Goal: Information Seeking & Learning: Understand process/instructions

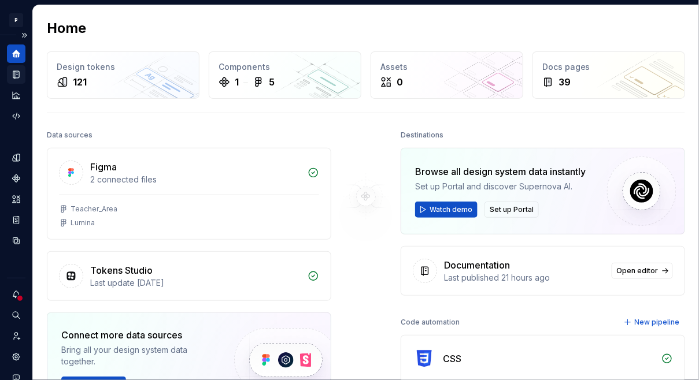
click at [9, 76] on div "Documentation" at bounding box center [16, 74] width 18 height 18
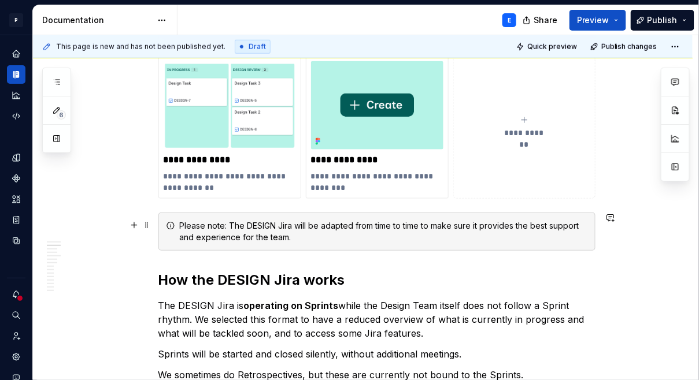
scroll to position [331, 0]
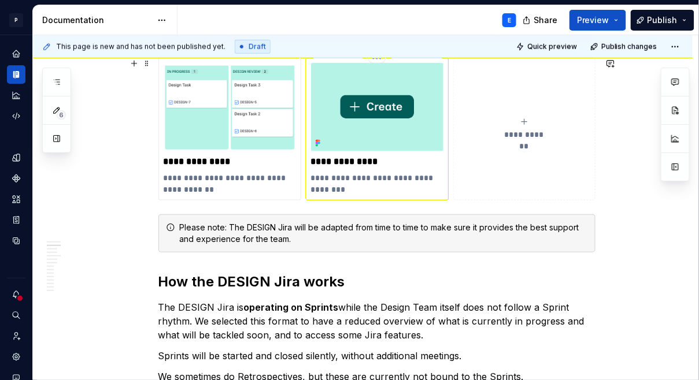
click at [405, 137] on img at bounding box center [377, 107] width 132 height 88
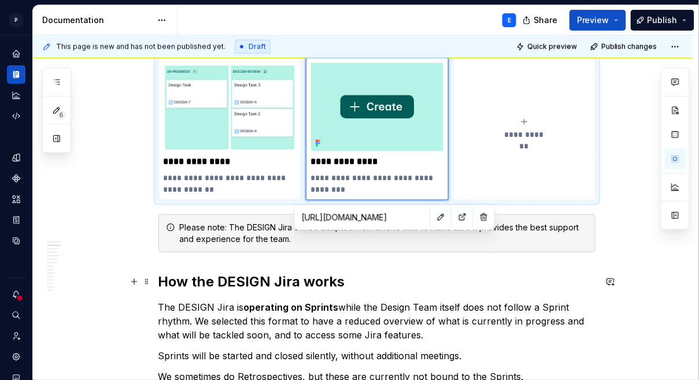
click at [357, 280] on h2 "How the DESIGN Jira works" at bounding box center [376, 282] width 437 height 18
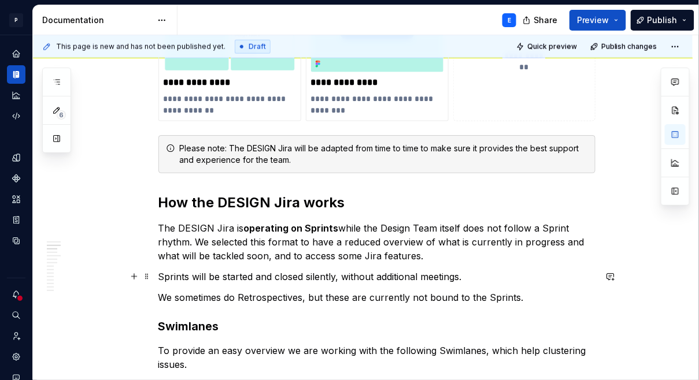
scroll to position [421, 0]
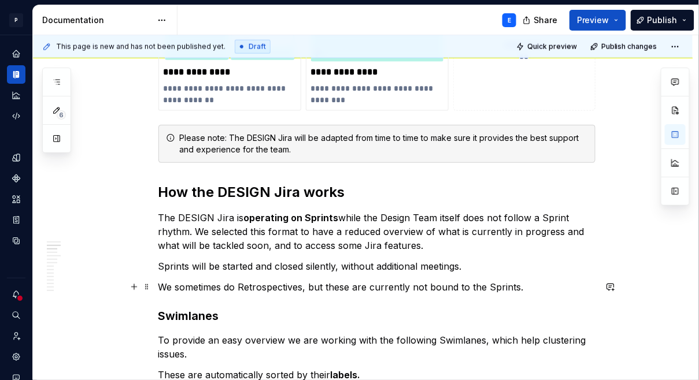
type textarea "*"
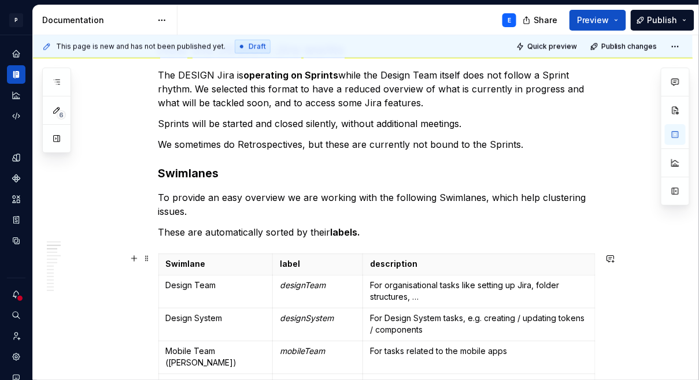
scroll to position [567, 0]
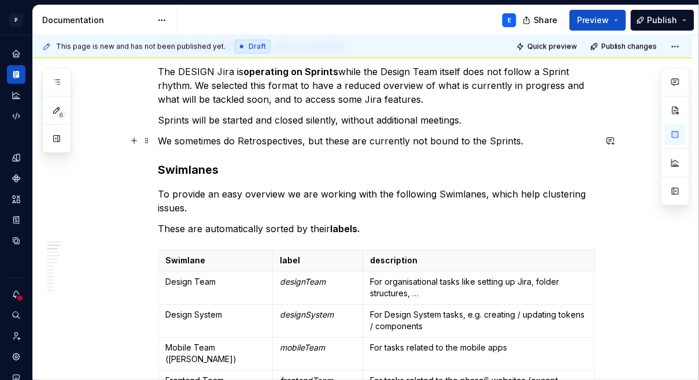
click at [527, 138] on p "We sometimes do Retrospectives, but these are currently not bound to the Sprint…" at bounding box center [376, 142] width 437 height 14
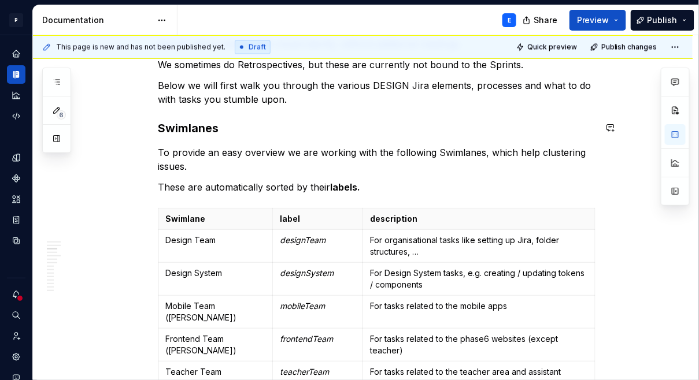
scroll to position [643, 0]
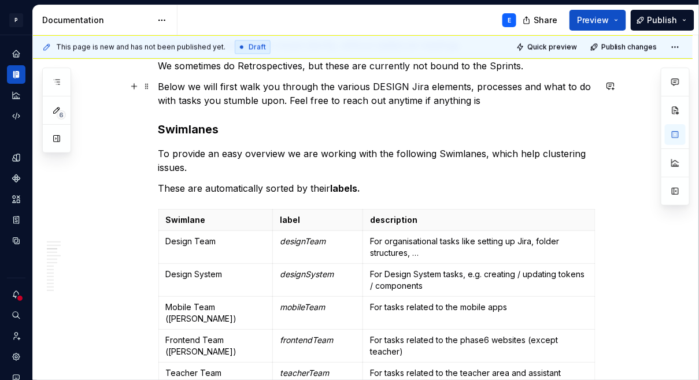
click at [435, 105] on p "Below we will first walk you through the various DESIGN Jira elements, processe…" at bounding box center [376, 94] width 437 height 28
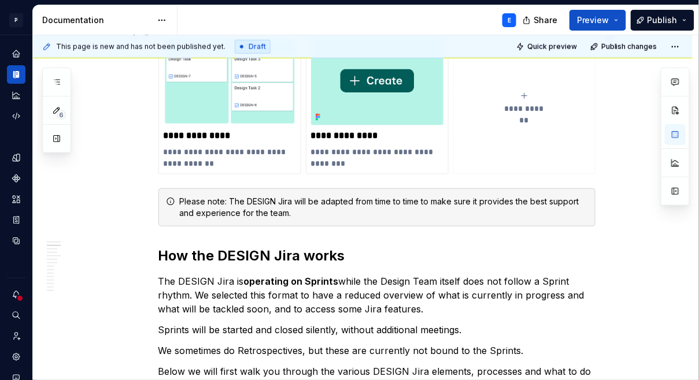
scroll to position [359, 0]
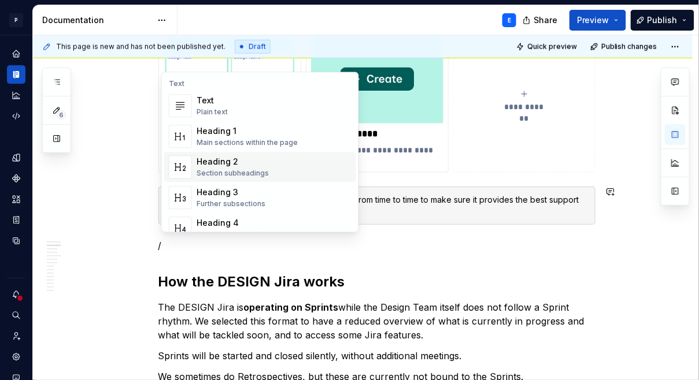
click at [227, 165] on div "Heading 2" at bounding box center [233, 162] width 72 height 12
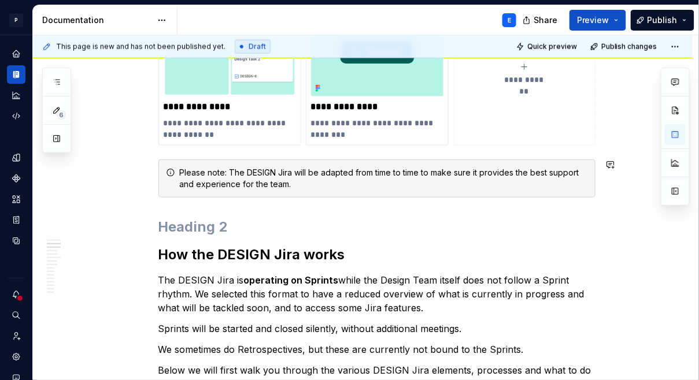
scroll to position [396, 0]
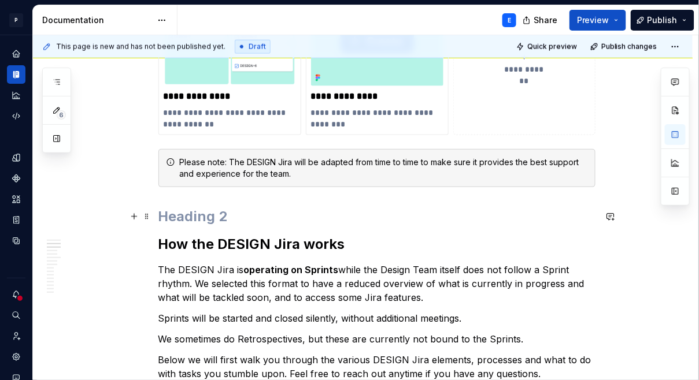
click at [197, 217] on h2 at bounding box center [376, 217] width 437 height 18
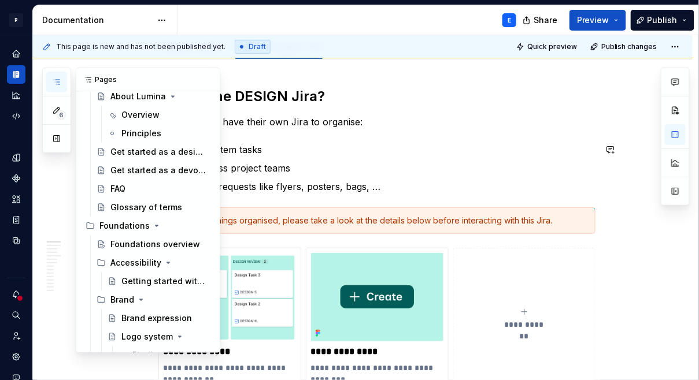
scroll to position [69, 0]
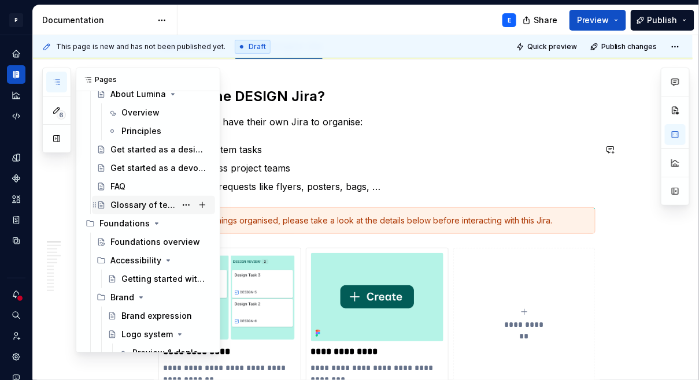
click at [134, 201] on div "Glossary of terms" at bounding box center [142, 205] width 65 height 12
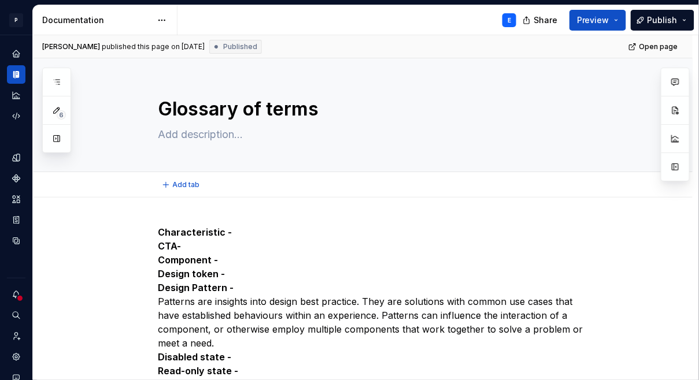
type textarea "*"
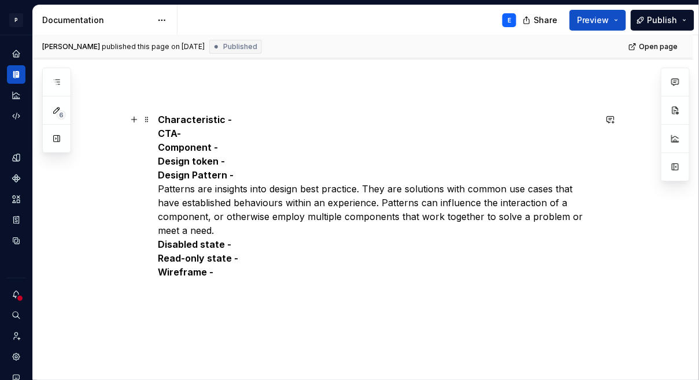
scroll to position [107, 0]
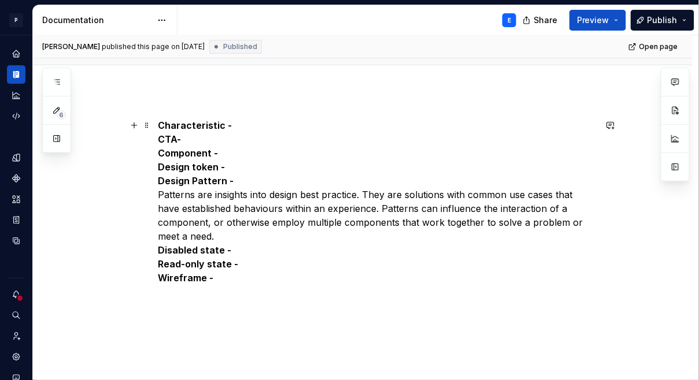
click at [162, 126] on strong "Characteristic -" at bounding box center [195, 126] width 74 height 12
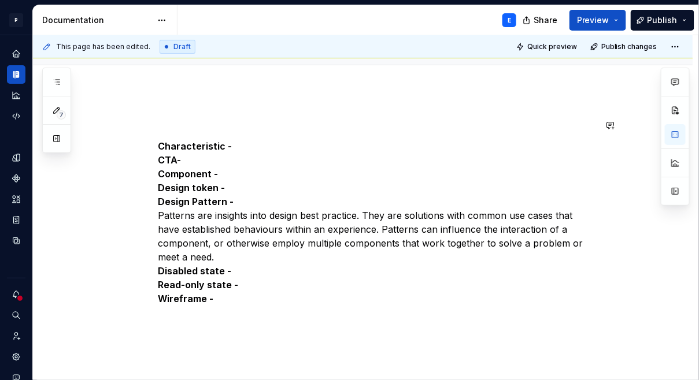
click at [169, 115] on div "Characteristic - CTA- Component - Design token - Design Pattern - Patterns are …" at bounding box center [362, 262] width 659 height 343
click at [165, 149] on strong "Characteristic -" at bounding box center [195, 146] width 74 height 12
click at [164, 123] on p at bounding box center [376, 125] width 437 height 14
click at [170, 162] on strong "CTA-" at bounding box center [169, 160] width 23 height 12
click at [170, 224] on p "Characteristic - CTA- Component - Design token - Design Pattern - Patterns are …" at bounding box center [376, 222] width 437 height 166
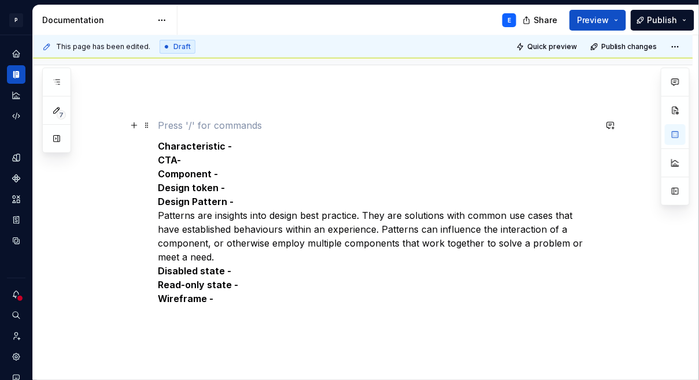
click at [195, 118] on p at bounding box center [376, 125] width 437 height 14
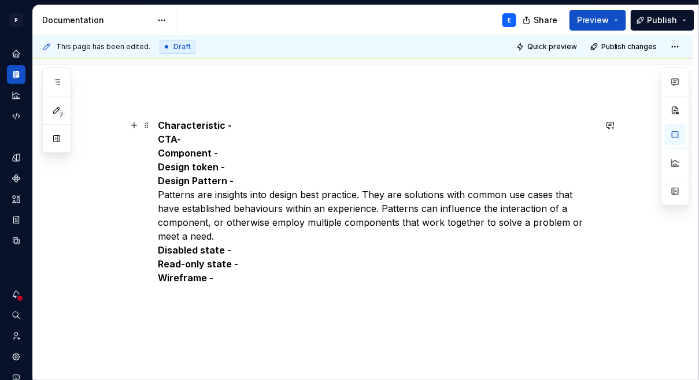
click at [244, 252] on p "Characteristic - CTA- Component - Design token - Design Pattern - Patterns are …" at bounding box center [376, 201] width 437 height 166
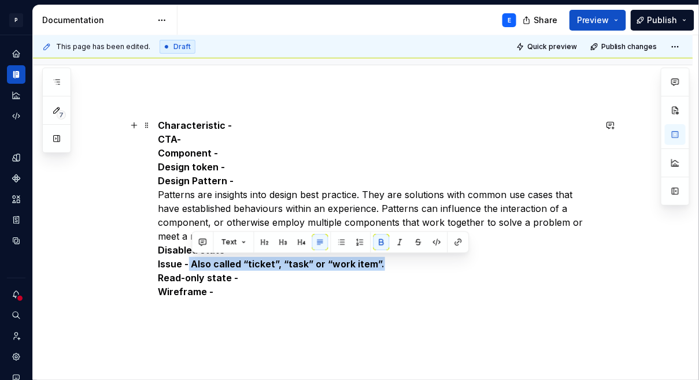
click at [192, 260] on strong "Issue - Also called “ticket”, “task” or “work item”." at bounding box center [271, 264] width 227 height 12
click at [378, 241] on button "button" at bounding box center [381, 242] width 16 height 16
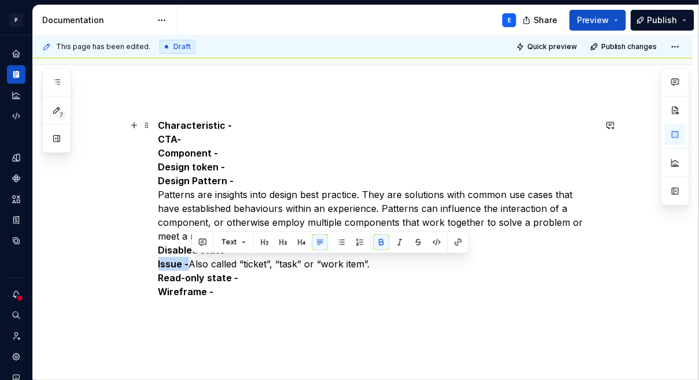
click at [387, 266] on p "Characteristic - CTA- Component - Design token - Design Pattern - Patterns are …" at bounding box center [376, 208] width 437 height 180
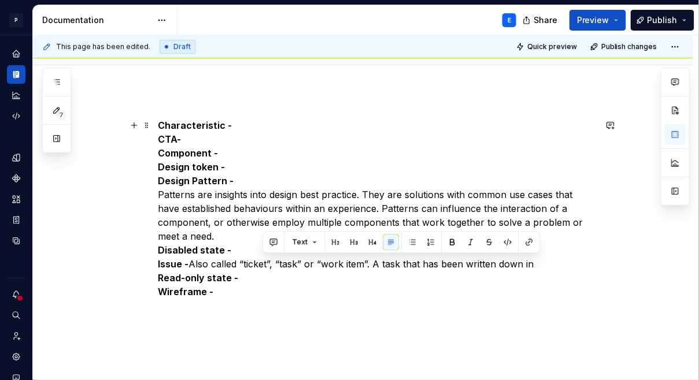
drag, startPoint x: 543, startPoint y: 262, endPoint x: 406, endPoint y: 266, distance: 137.0
click at [406, 266] on p "Characteristic - CTA- Component - Design token - Design Pattern - Patterns are …" at bounding box center [376, 208] width 437 height 180
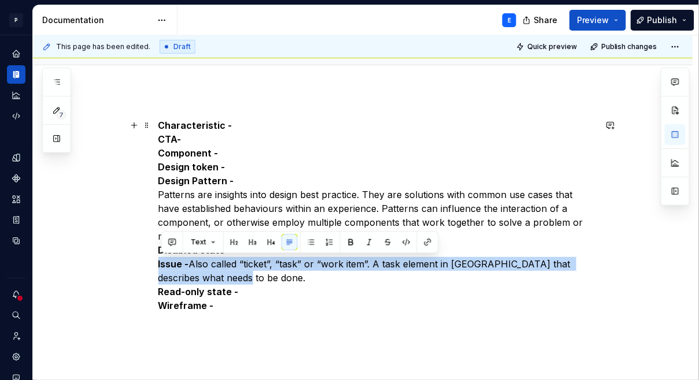
drag, startPoint x: 214, startPoint y: 279, endPoint x: 149, endPoint y: 266, distance: 67.0
click at [149, 266] on div "Characteristic - CTA- Component - Design token - Design Pattern - Patterns are …" at bounding box center [362, 266] width 659 height 350
copy p "Issue - Also called “ticket”, “task” or “work item”. A task element in [GEOGRAP…"
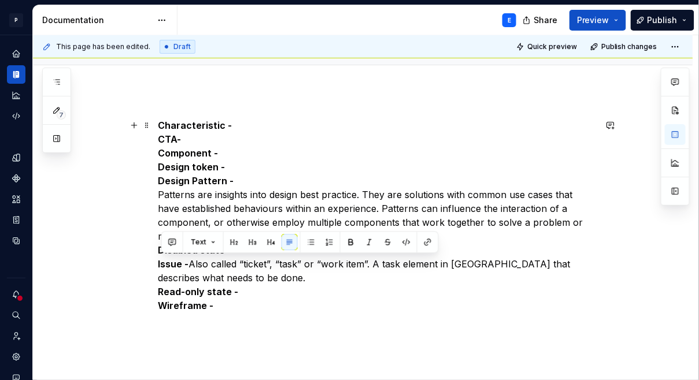
click at [255, 290] on p "Characteristic - CTA- Component - Design token - Design Pattern - Patterns are …" at bounding box center [376, 215] width 437 height 194
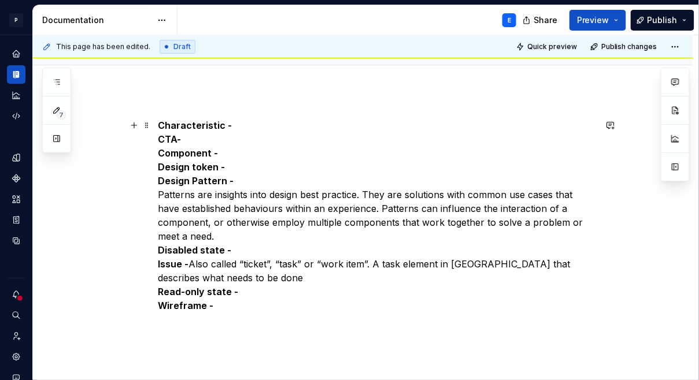
click at [258, 291] on p "Characteristic - CTA- Component - Design token - Design Pattern - Patterns are …" at bounding box center [376, 215] width 437 height 194
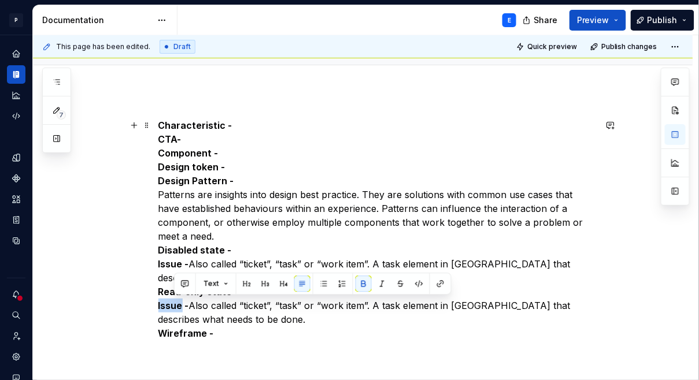
drag, startPoint x: 183, startPoint y: 305, endPoint x: 154, endPoint y: 305, distance: 29.5
click at [154, 305] on div "Characteristic - CTA- Component - Design token - Design Pattern - Patterns are …" at bounding box center [362, 279] width 659 height 377
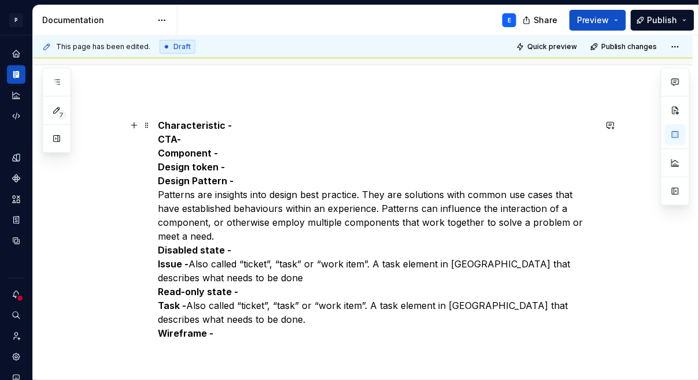
click at [288, 303] on p "Characteristic - CTA- Component - Design token - Design Pattern - Patterns are …" at bounding box center [376, 229] width 437 height 222
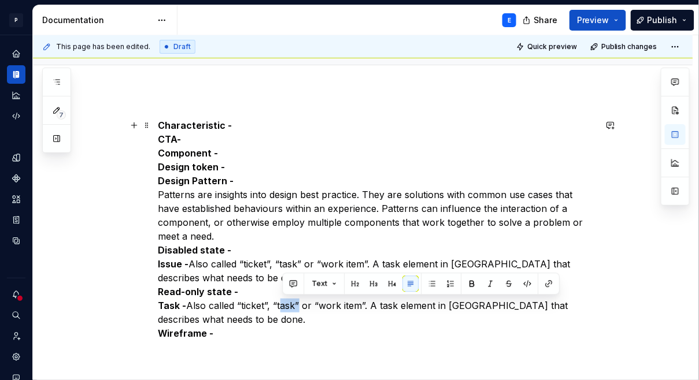
click at [288, 303] on p "Characteristic - CTA- Component - Design token - Design Pattern - Patterns are …" at bounding box center [376, 229] width 437 height 222
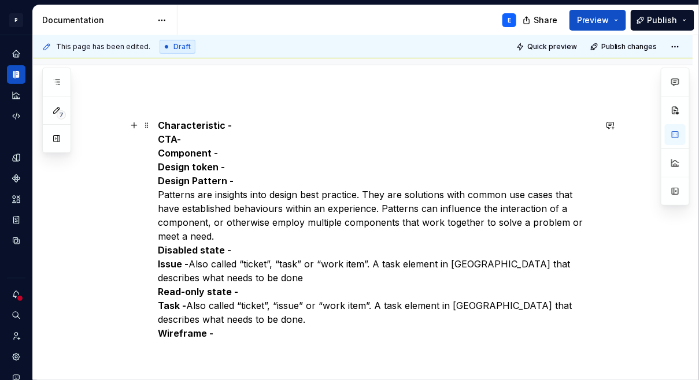
click at [229, 317] on p "Characteristic - CTA- Component - Design token - Design Pattern - Patterns are …" at bounding box center [376, 229] width 437 height 222
click at [217, 323] on p "Characteristic - CTA- Component - Design token - Design Pattern - Patterns are …" at bounding box center [376, 229] width 437 height 222
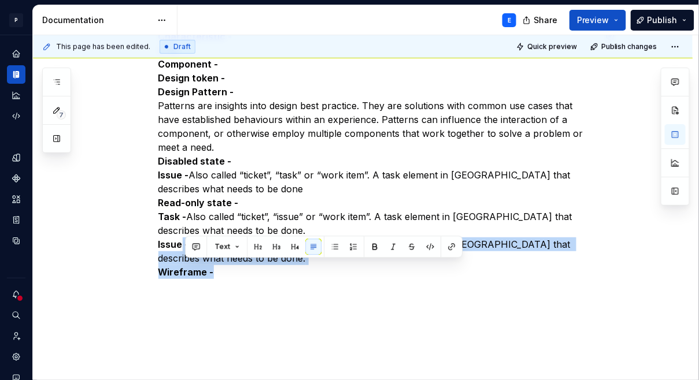
scroll to position [222, 0]
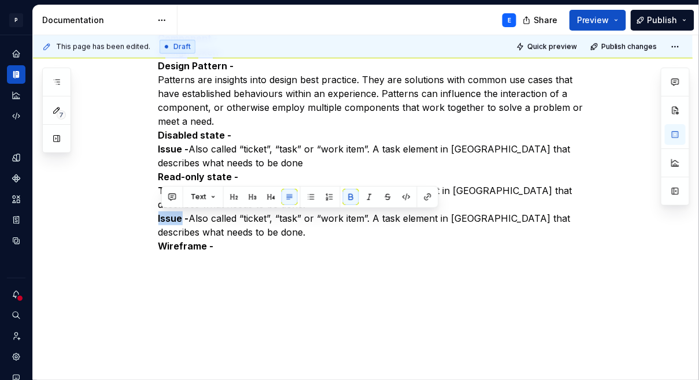
drag, startPoint x: 185, startPoint y: 331, endPoint x: 157, endPoint y: 220, distance: 114.5
click at [157, 220] on div "Characteristic - CTA- Component - Design token - Design Pattern - Patterns are …" at bounding box center [362, 178] width 659 height 405
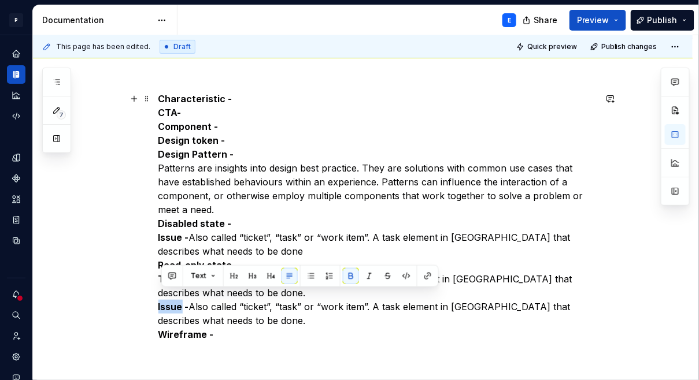
scroll to position [103, 0]
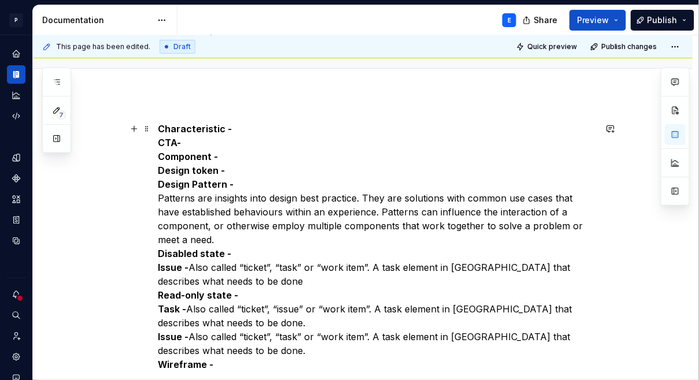
click at [164, 128] on strong "Characteristic -" at bounding box center [195, 129] width 74 height 12
click at [243, 131] on p "Characteristic - CTA- Component - Design token - Design Pattern - Patterns are …" at bounding box center [376, 247] width 437 height 250
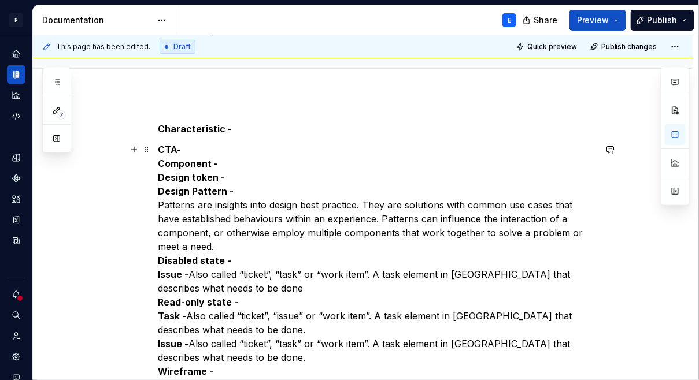
click at [215, 149] on p "CTA- Component - Design token - Design Pattern - Patterns are insights into des…" at bounding box center [376, 261] width 437 height 236
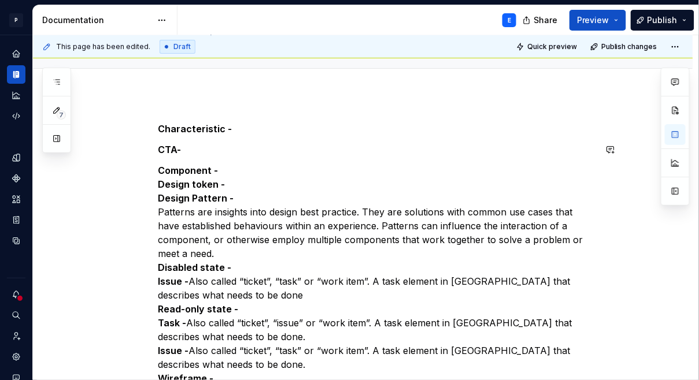
click at [233, 170] on p "Component - Design token - Design Pattern - Patterns are insights into design b…" at bounding box center [376, 275] width 437 height 222
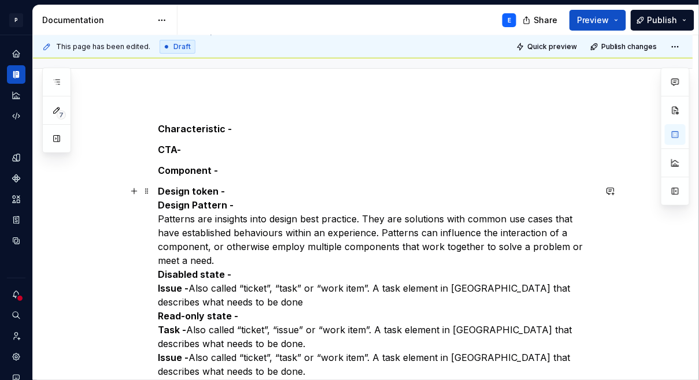
click at [239, 190] on p "Design token - Design Pattern - Patterns are insights into design best practice…" at bounding box center [376, 288] width 437 height 208
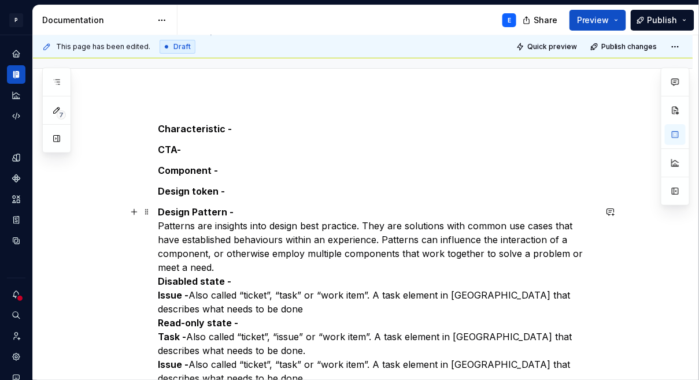
click at [242, 213] on p "Design Pattern - Patterns are insights into design best practice. They are solu…" at bounding box center [376, 302] width 437 height 194
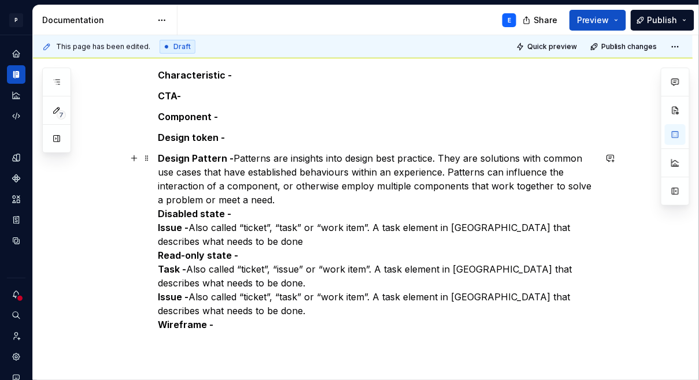
scroll to position [168, 0]
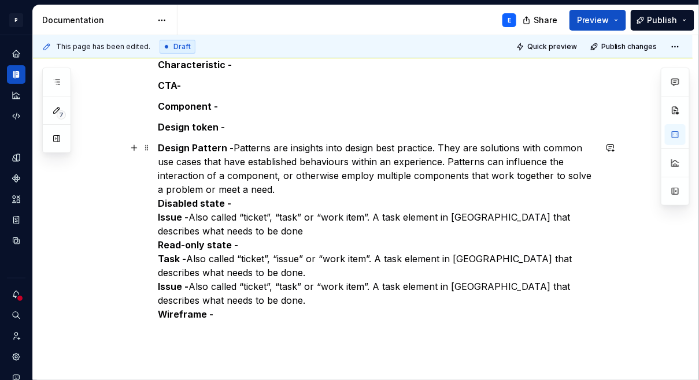
click at [280, 190] on p "Design Pattern - Patterns are insights into design best practice. They are solu…" at bounding box center [376, 231] width 437 height 180
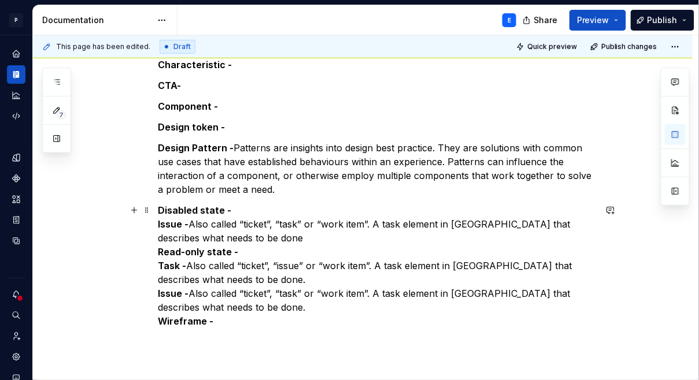
click at [258, 211] on p "Disabled state - Issue - Also called “ticket”, “task” or “work item”. A task el…" at bounding box center [376, 265] width 437 height 125
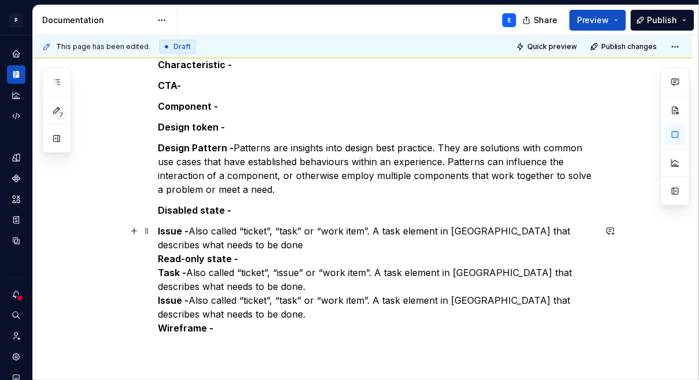
click at [222, 246] on p "Issue - Also called “ticket”, “task” or “work item”. A task element in [GEOGRAP…" at bounding box center [376, 279] width 437 height 111
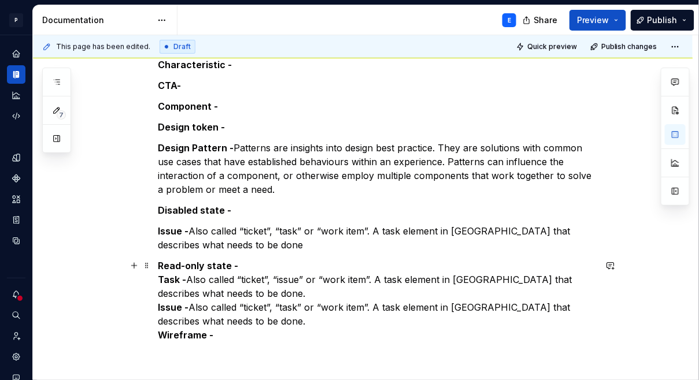
click at [247, 268] on p "Read-only state - Task - Also called “ticket”, “issue” or “work item”. A task e…" at bounding box center [376, 300] width 437 height 83
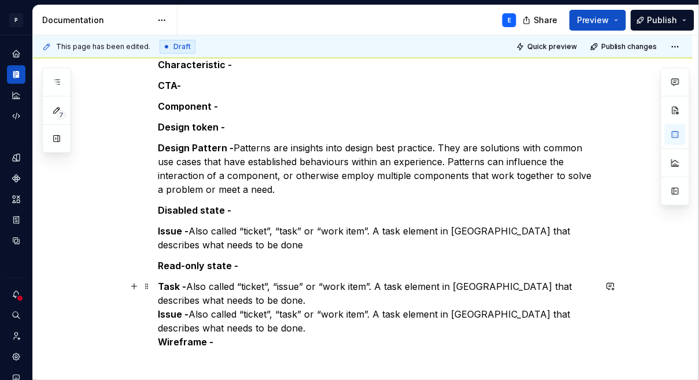
click at [241, 299] on p "Task - Also called “ticket”, “issue” or “work item”. A task element in [GEOGRAP…" at bounding box center [376, 314] width 437 height 69
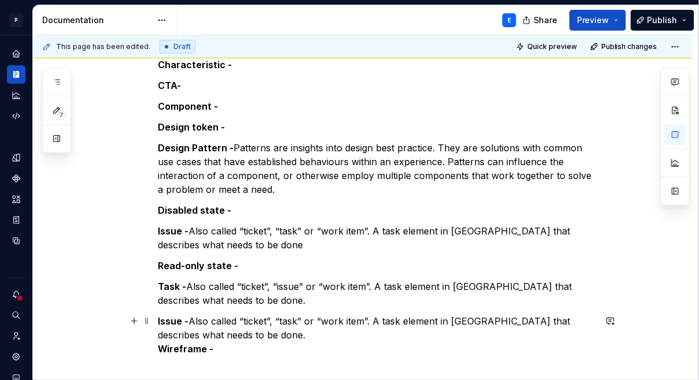
click at [215, 338] on p "Issue - Also called “ticket”, “task” or “work item”. A task element in [GEOGRAP…" at bounding box center [376, 335] width 437 height 42
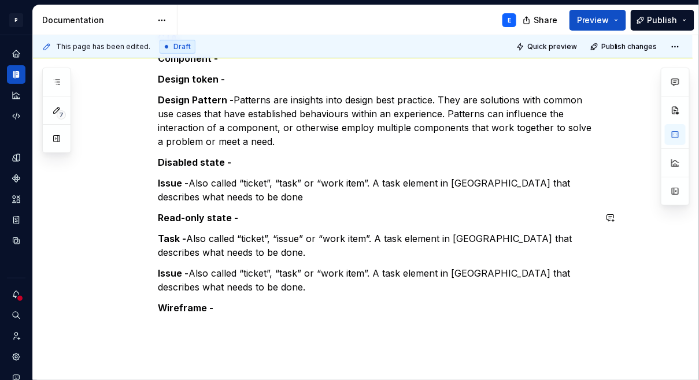
scroll to position [217, 0]
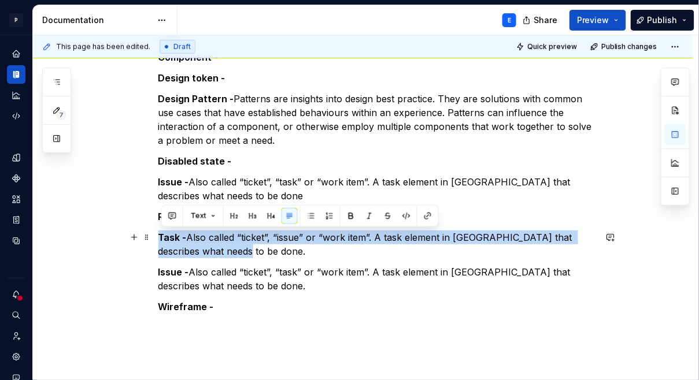
drag, startPoint x: 236, startPoint y: 251, endPoint x: 158, endPoint y: 239, distance: 79.6
click at [158, 239] on div "Characteristic - CTA- Component - Design token - Design Pattern - Patterns are …" at bounding box center [362, 211] width 659 height 461
copy p "Task - Also called “ticket”, “issue” or “work item”. A task element in [GEOGRAP…"
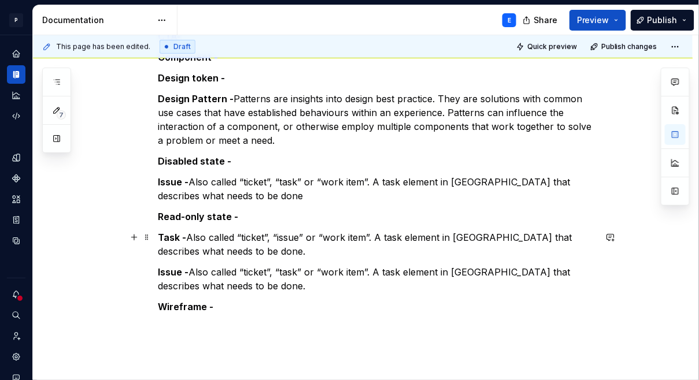
click at [227, 258] on div "Characteristic - CTA- Component - Design token - Design Pattern - Patterns are …" at bounding box center [376, 161] width 437 height 305
click at [219, 250] on p "Task - Also called “ticket”, “issue” or “work item”. A task element in [GEOGRAP…" at bounding box center [376, 245] width 437 height 28
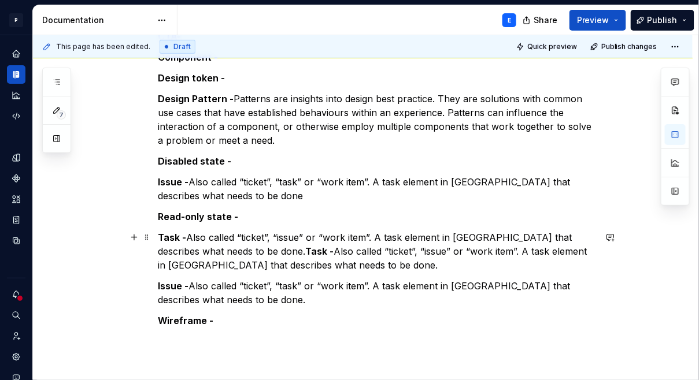
click at [306, 250] on strong "Task -" at bounding box center [320, 252] width 28 height 12
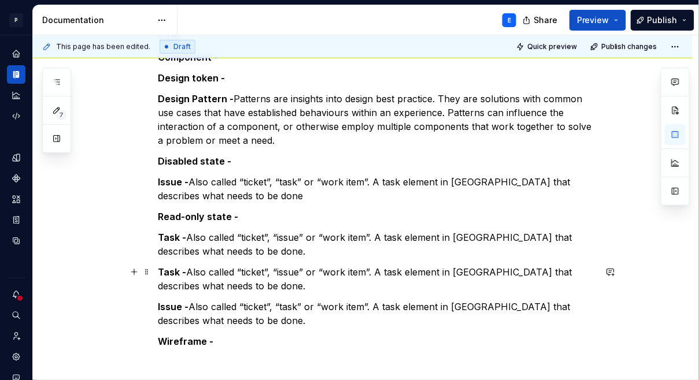
click at [174, 269] on strong "Task -" at bounding box center [172, 272] width 28 height 12
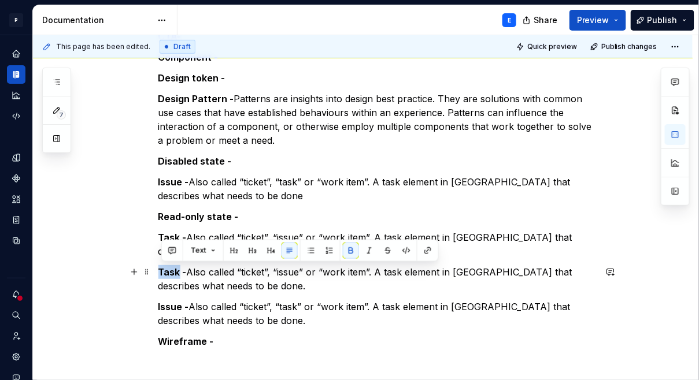
click at [173, 269] on strong "Task -" at bounding box center [172, 272] width 28 height 12
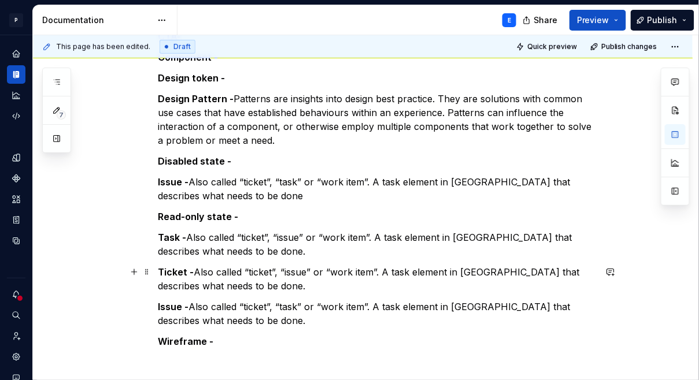
click at [263, 270] on p "Ticket - Also called “ticket”, “issue” or “work item”. A task element in [GEOGR…" at bounding box center [376, 279] width 437 height 28
click at [270, 285] on p "Ticket - Also called “task”, “issue” or “work item”. A task element in [GEOGRAP…" at bounding box center [376, 279] width 437 height 28
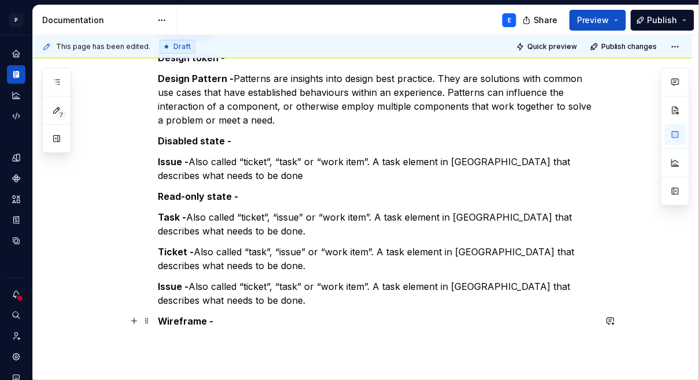
scroll to position [239, 0]
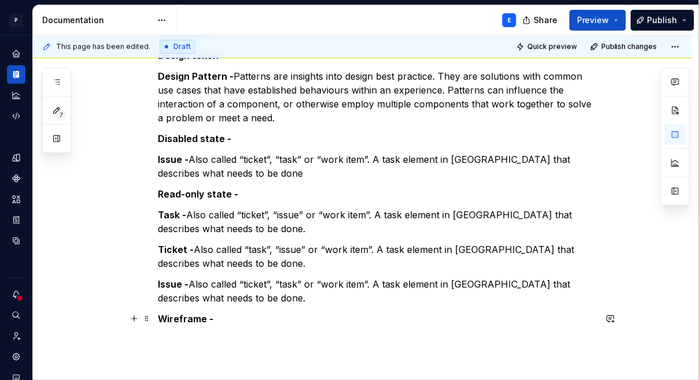
click at [235, 321] on p "Wireframe -" at bounding box center [376, 319] width 437 height 14
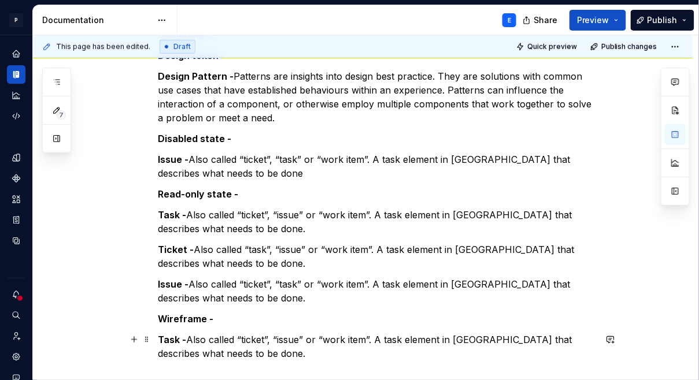
click at [168, 338] on strong "Task -" at bounding box center [172, 340] width 28 height 12
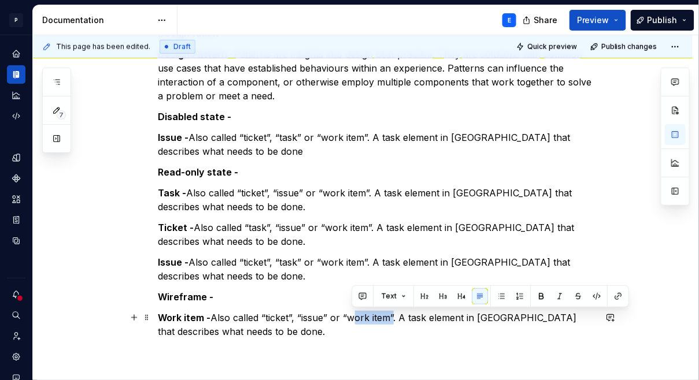
drag, startPoint x: 352, startPoint y: 318, endPoint x: 391, endPoint y: 320, distance: 39.3
click at [391, 320] on p "Work item - Also called “ticket”, “issue” or “work item”. A task element in [GE…" at bounding box center [376, 325] width 437 height 28
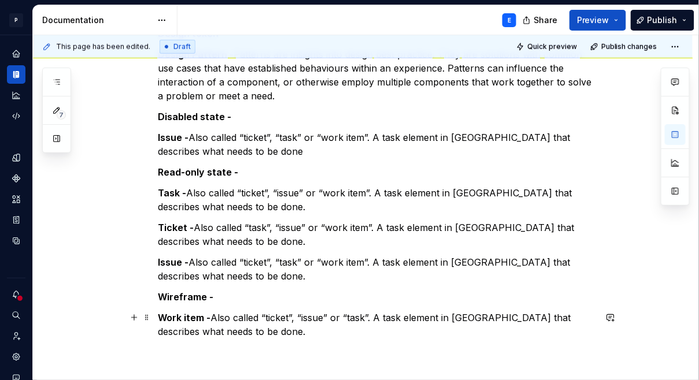
click at [381, 328] on p "Work item - Also called “ticket”, “issue” or “task”. A task element in [GEOGRAP…" at bounding box center [376, 325] width 437 height 28
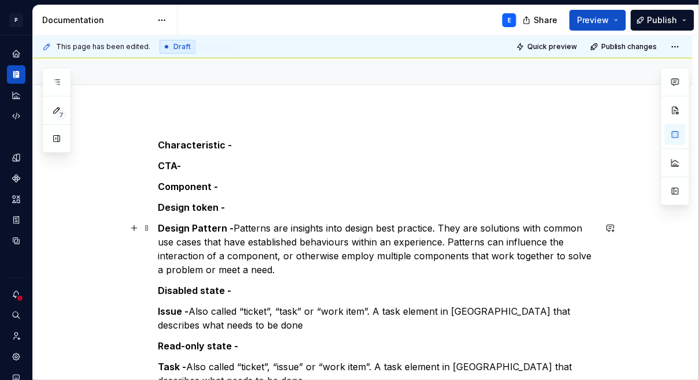
scroll to position [79, 0]
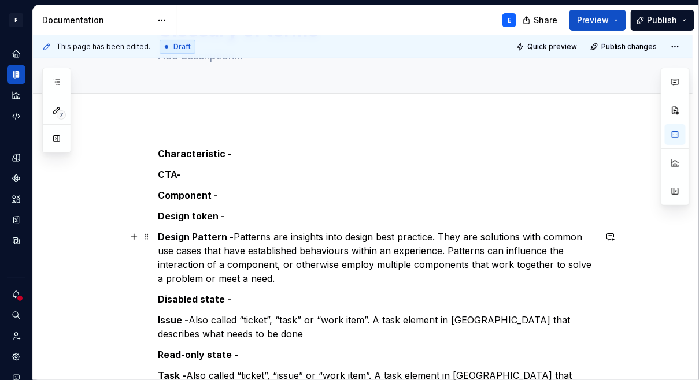
click at [202, 239] on strong "Design Pattern -" at bounding box center [196, 237] width 76 height 12
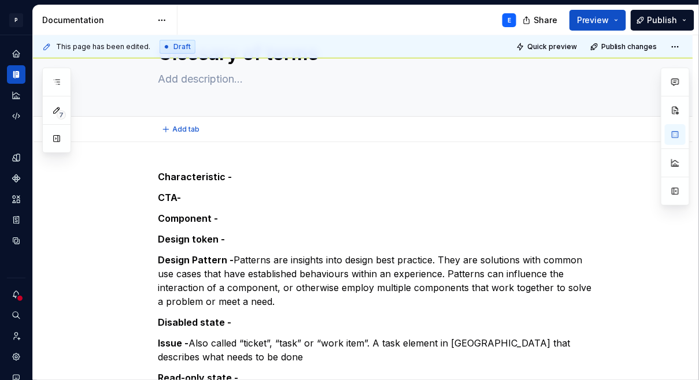
scroll to position [0, 0]
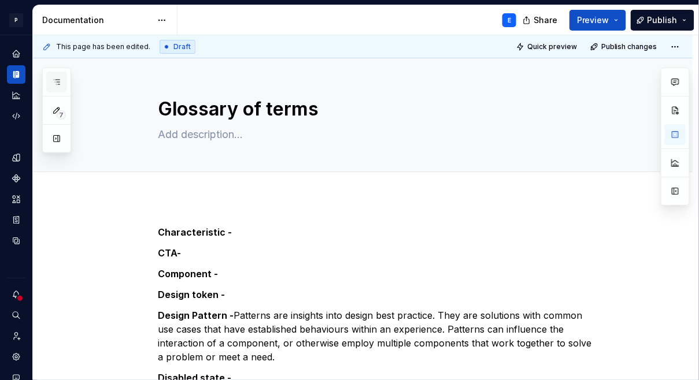
click at [61, 84] on icon "button" at bounding box center [56, 81] width 9 height 9
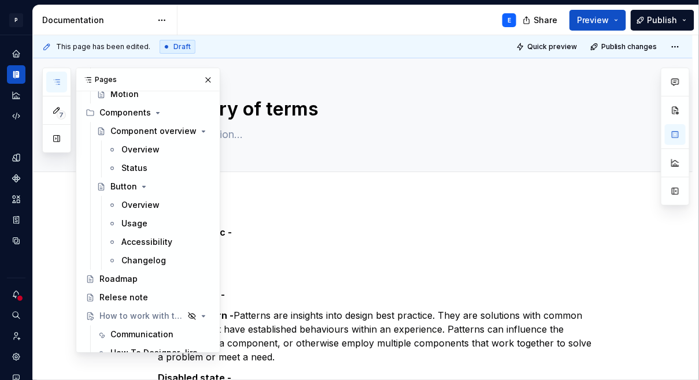
scroll to position [728, 0]
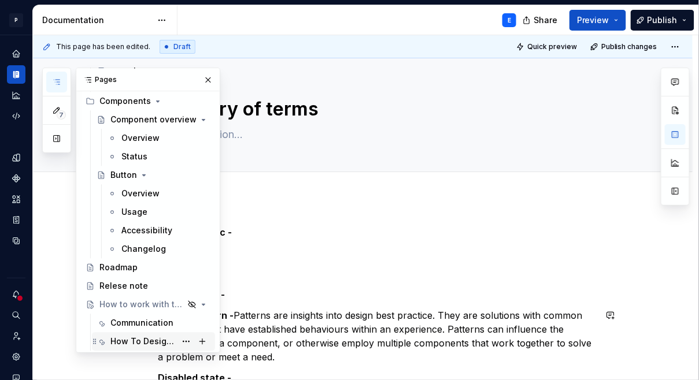
click at [129, 338] on div "How To Designer Jira" at bounding box center [142, 342] width 65 height 12
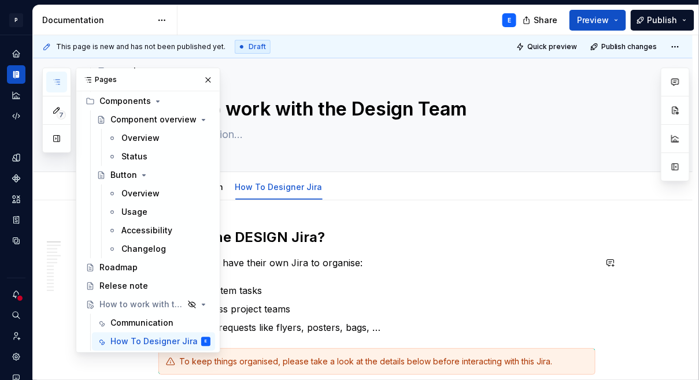
click at [371, 261] on p "The designers have their own Jira to organise:" at bounding box center [376, 263] width 437 height 14
click at [141, 322] on div "Communication" at bounding box center [141, 323] width 63 height 12
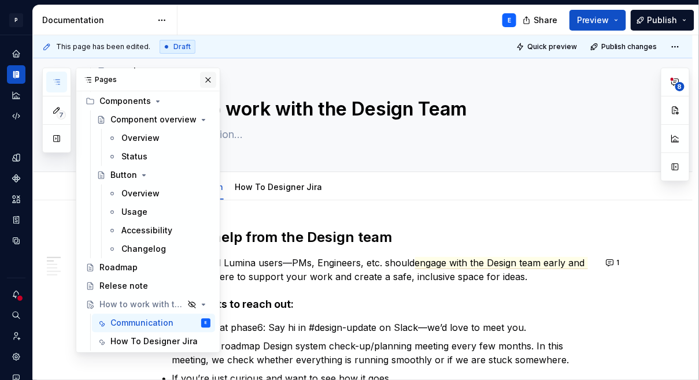
click at [208, 78] on button "button" at bounding box center [208, 80] width 16 height 16
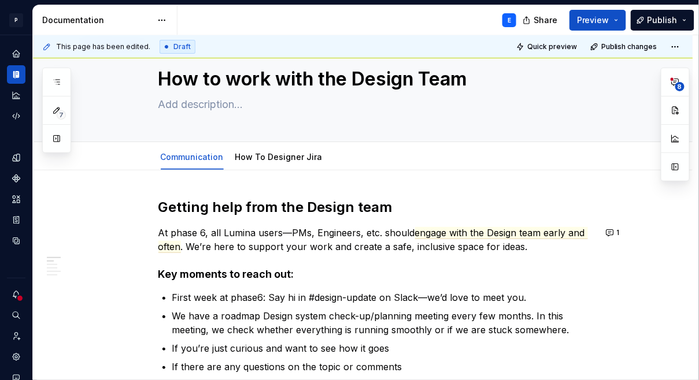
scroll to position [47, 0]
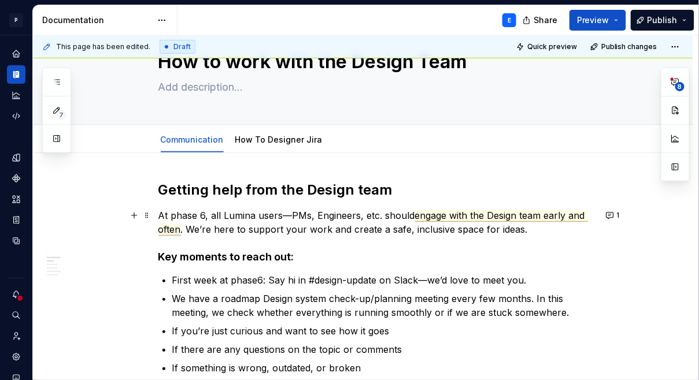
click at [447, 216] on span "engage with the Design team early and often" at bounding box center [372, 223] width 429 height 26
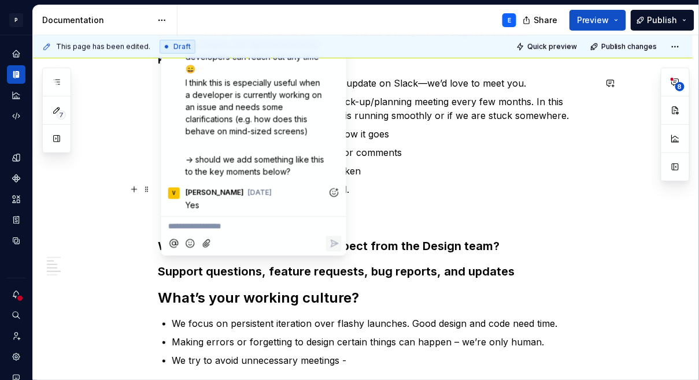
scroll to position [243, 0]
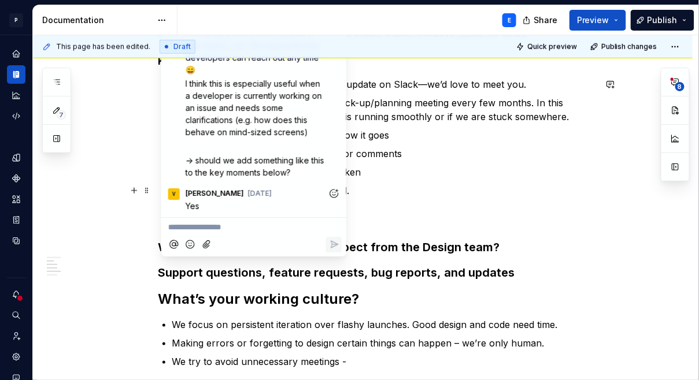
click at [379, 221] on p "If something else needs to be prioritized." at bounding box center [383, 205] width 423 height 42
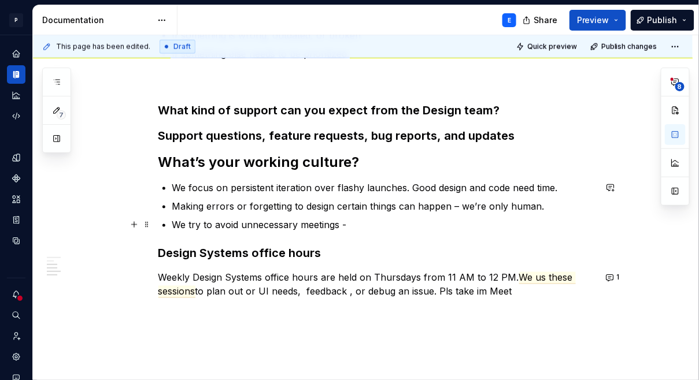
scroll to position [425, 0]
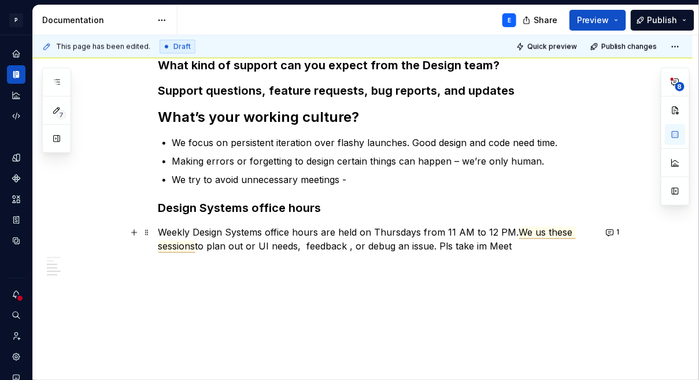
click at [524, 232] on span "We us these sessions" at bounding box center [366, 240] width 417 height 26
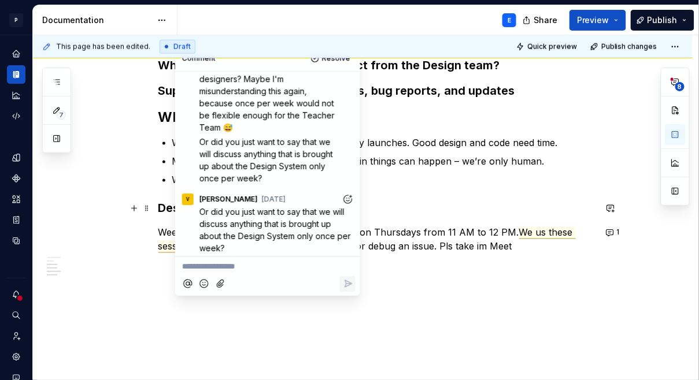
scroll to position [134, 0]
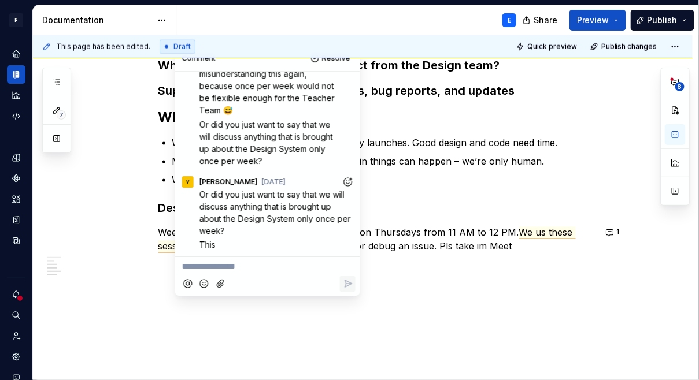
click at [220, 270] on p "**********" at bounding box center [267, 267] width 171 height 12
type textarea "*"
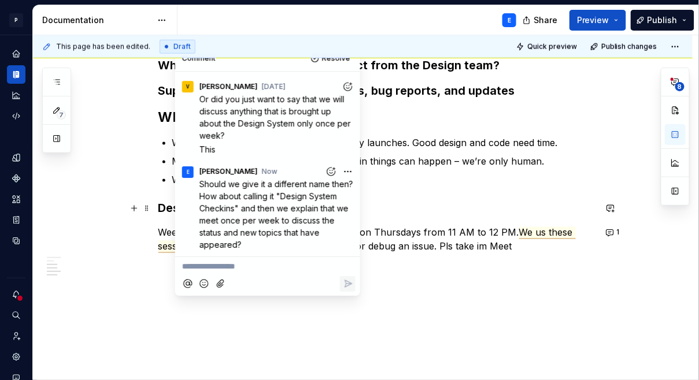
click at [443, 207] on h3 "Design Systems office hours" at bounding box center [376, 209] width 437 height 16
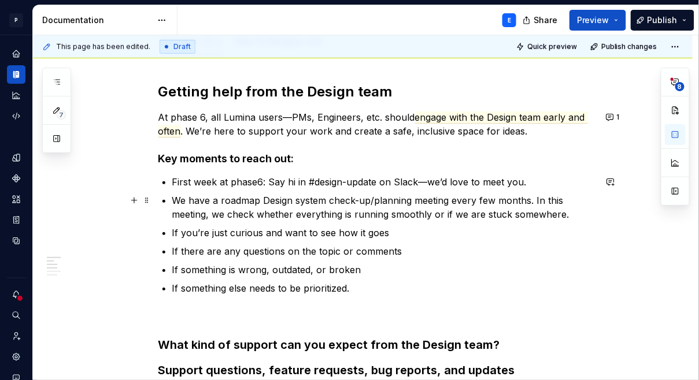
scroll to position [0, 0]
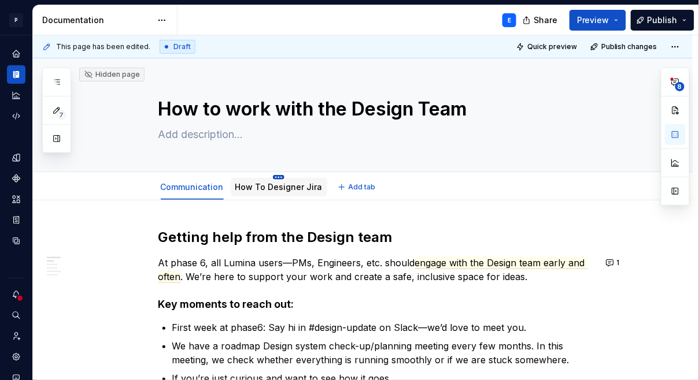
click at [280, 175] on html "P Lumina E Design system data Documentation E Share Preview Publish 7 Pages Add…" at bounding box center [349, 190] width 699 height 380
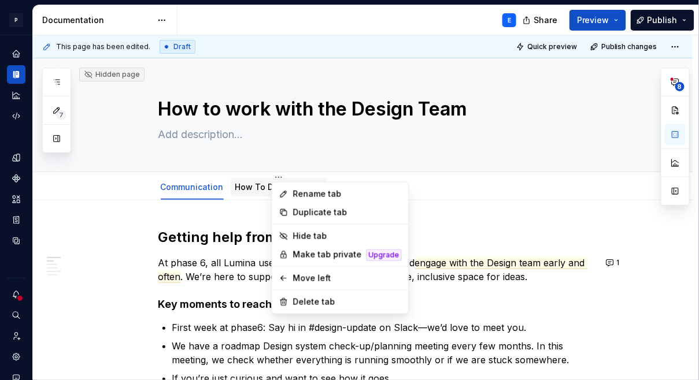
click at [245, 186] on html "P Lumina E Design system data Documentation E Share Preview Publish 7 Pages Add…" at bounding box center [349, 190] width 699 height 380
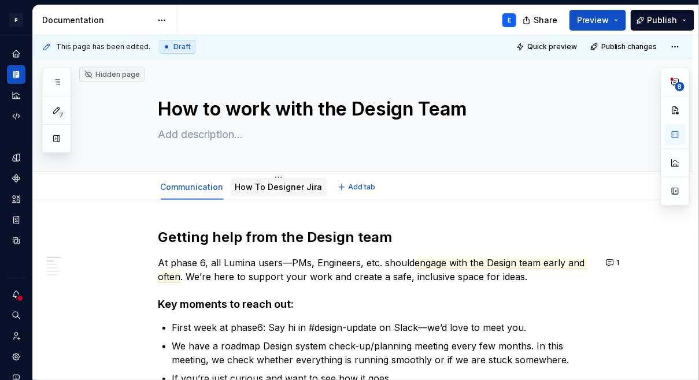
click at [245, 186] on link "How To Designer Jira" at bounding box center [278, 187] width 87 height 10
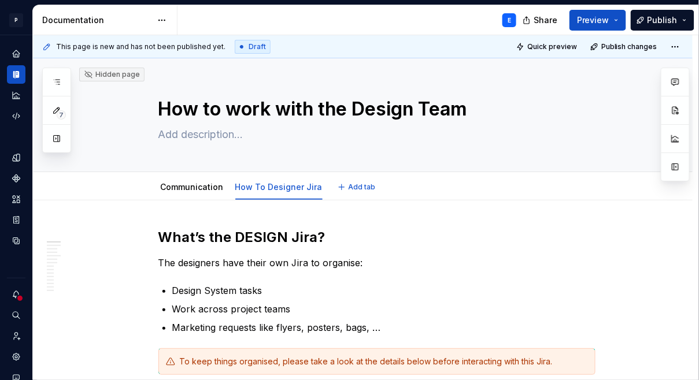
type textarea "*"
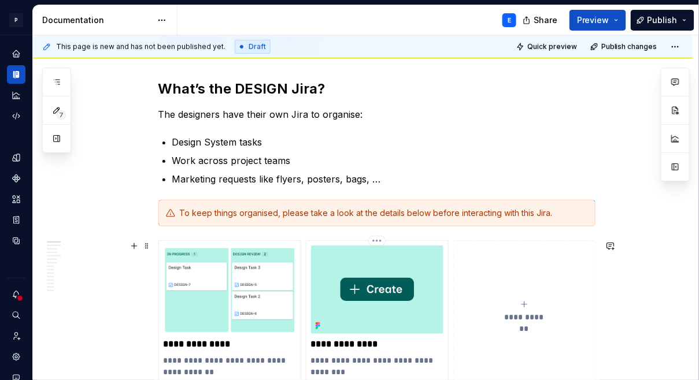
scroll to position [136, 0]
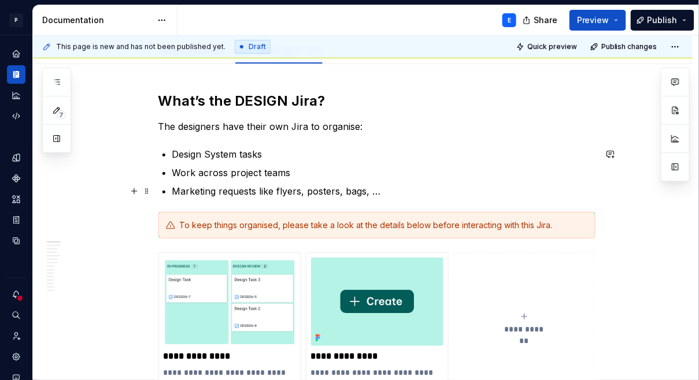
click at [432, 187] on p "Marketing requests like flyers, posters, bags, …" at bounding box center [383, 191] width 423 height 14
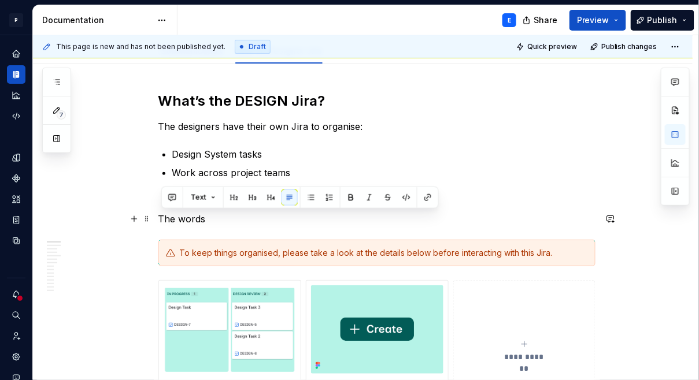
drag, startPoint x: 223, startPoint y: 218, endPoint x: 161, endPoint y: 218, distance: 61.3
click at [161, 218] on p "The words" at bounding box center [376, 219] width 437 height 14
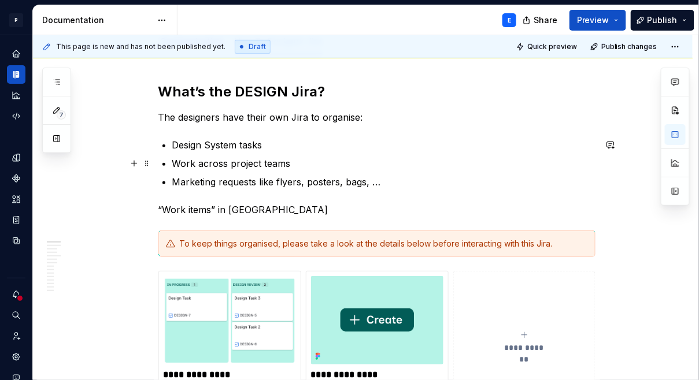
scroll to position [146, 0]
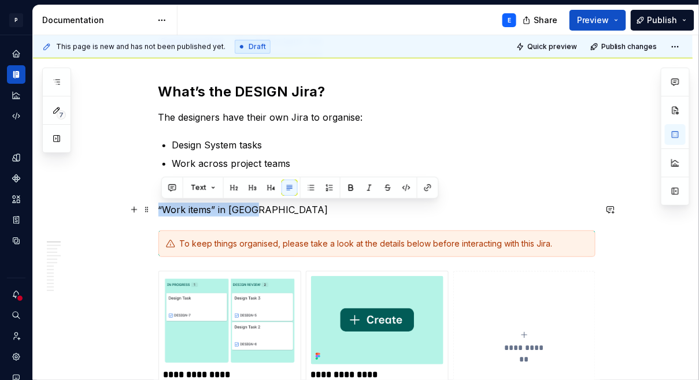
drag, startPoint x: 252, startPoint y: 209, endPoint x: 162, endPoint y: 210, distance: 90.2
click at [162, 210] on p "“Work items” in [GEOGRAPHIC_DATA]" at bounding box center [376, 210] width 437 height 14
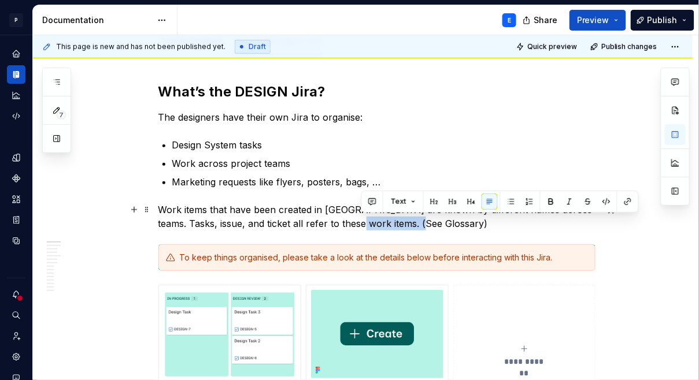
drag, startPoint x: 361, startPoint y: 222, endPoint x: 438, endPoint y: 220, distance: 76.9
click at [438, 220] on p "Work items that have been created in [GEOGRAPHIC_DATA] are known by different n…" at bounding box center [376, 217] width 437 height 28
click at [628, 197] on button "button" at bounding box center [628, 202] width 16 height 16
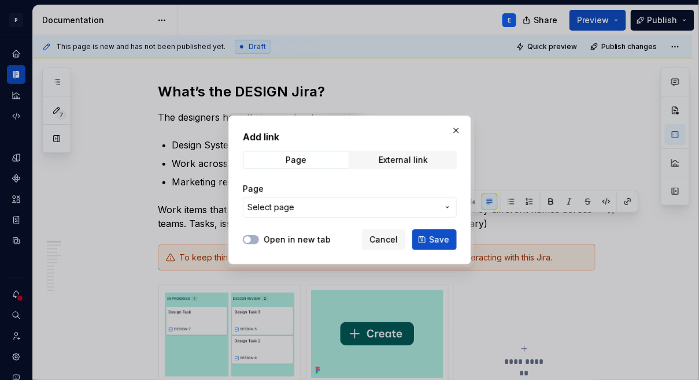
click at [339, 212] on span "Select page" at bounding box center [342, 208] width 191 height 12
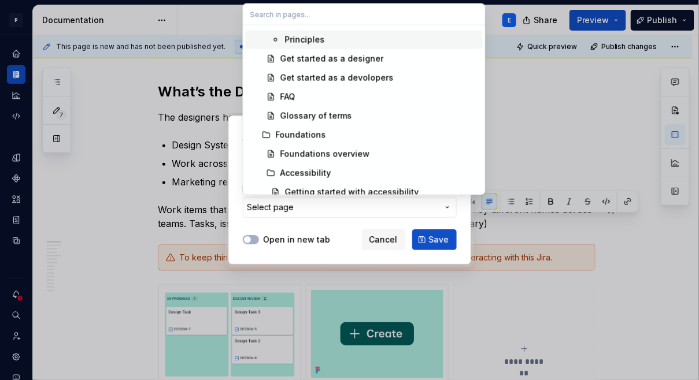
scroll to position [102, 0]
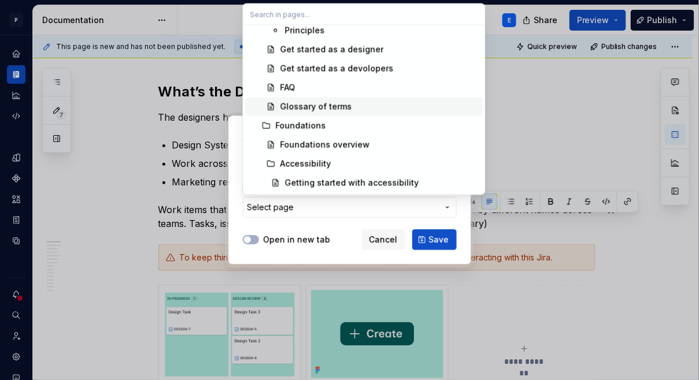
click at [337, 111] on div "Glossary of terms" at bounding box center [316, 107] width 72 height 12
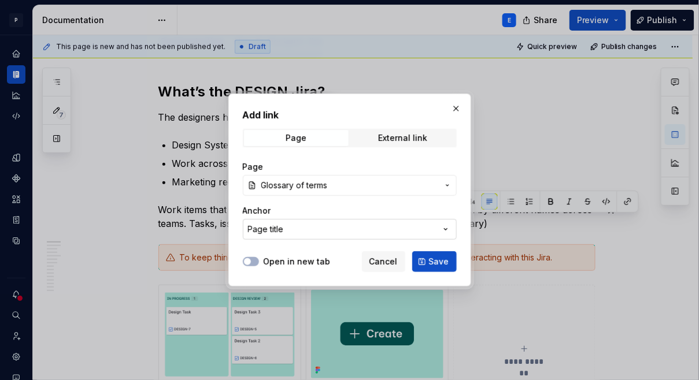
click at [366, 234] on button "Page title" at bounding box center [350, 229] width 214 height 21
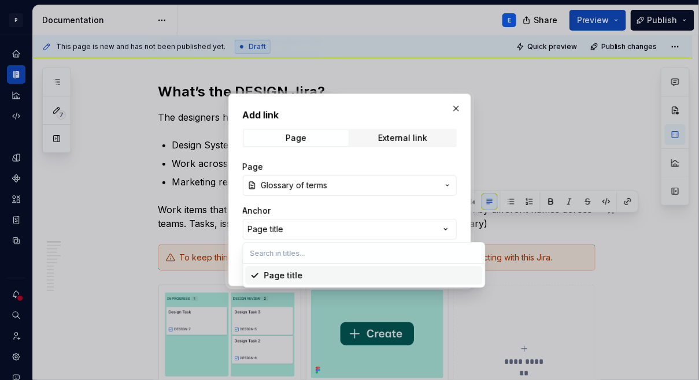
click at [461, 214] on div "Add link Page External link Page Glossary of terms Anchor Page title Open in ne…" at bounding box center [349, 190] width 699 height 380
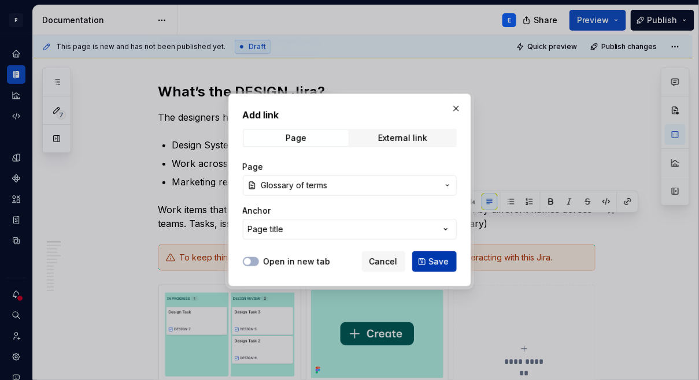
click at [434, 254] on button "Save" at bounding box center [434, 261] width 45 height 21
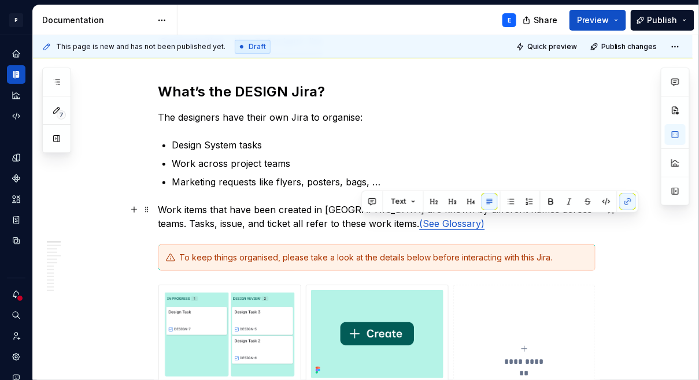
click at [459, 223] on p "Work items that have been created in [GEOGRAPHIC_DATA] are known by different n…" at bounding box center [376, 217] width 437 height 28
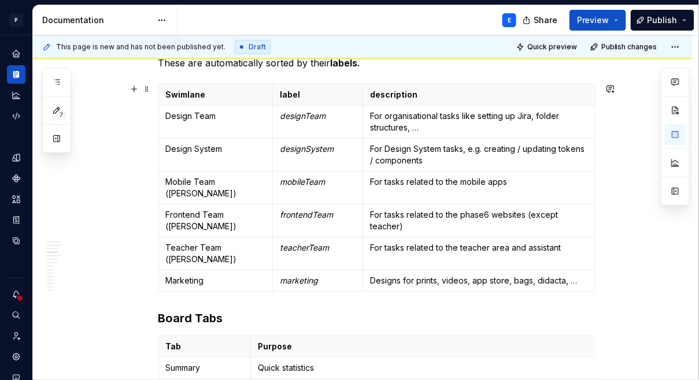
scroll to position [816, 0]
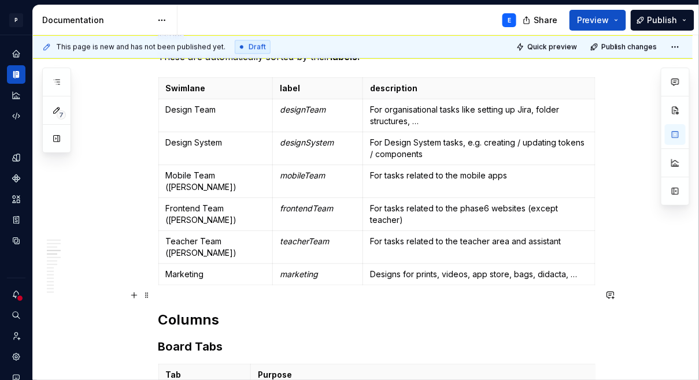
click at [188, 311] on h2 "Columns" at bounding box center [376, 320] width 437 height 18
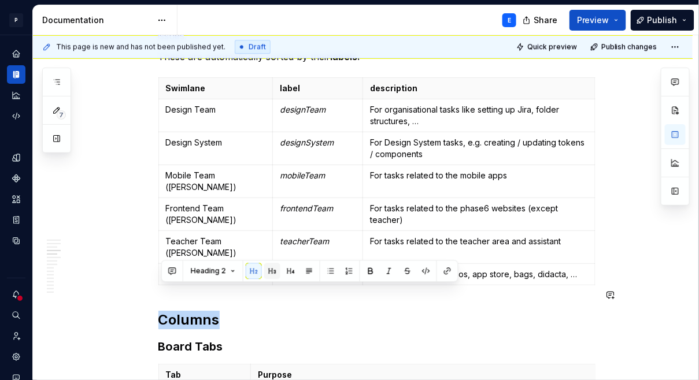
click at [270, 274] on button "button" at bounding box center [272, 271] width 16 height 16
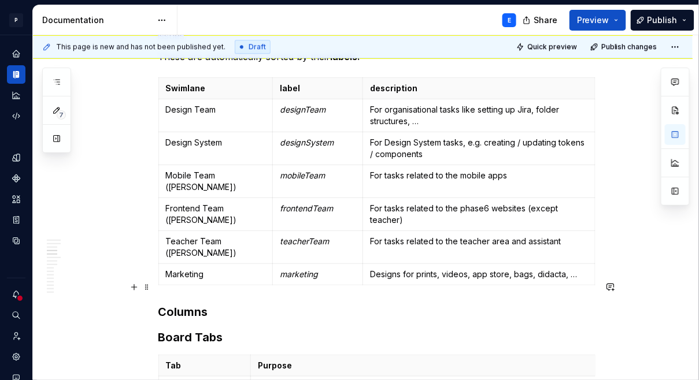
click at [223, 304] on h3 "Columns" at bounding box center [376, 312] width 437 height 16
click at [149, 83] on span at bounding box center [146, 83] width 9 height 16
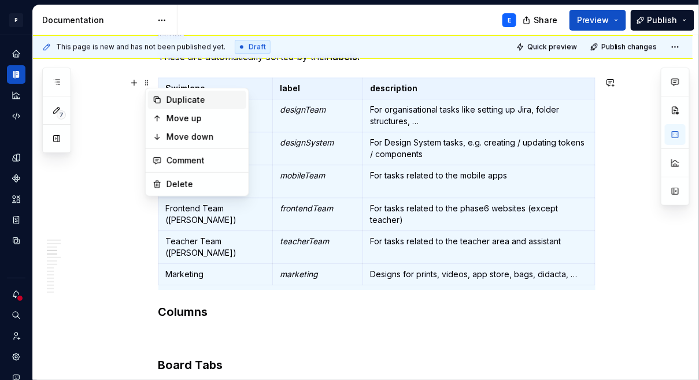
click at [187, 105] on div "Duplicate" at bounding box center [203, 100] width 75 height 12
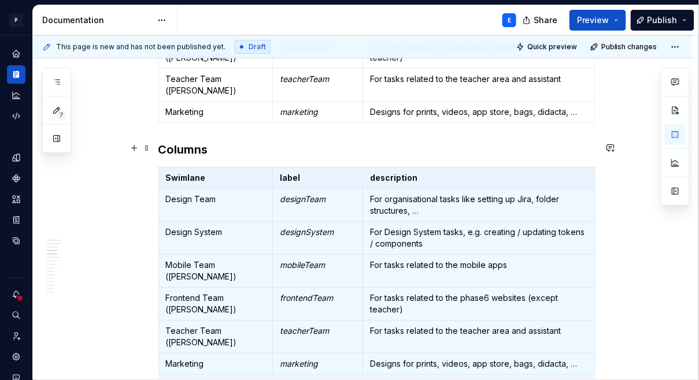
scroll to position [981, 0]
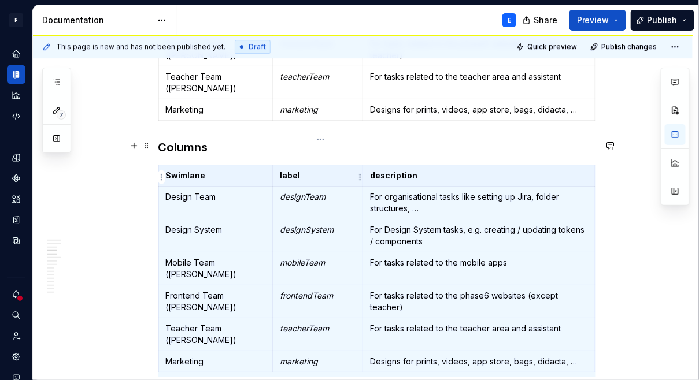
click at [295, 186] on td "designTeam" at bounding box center [318, 202] width 90 height 33
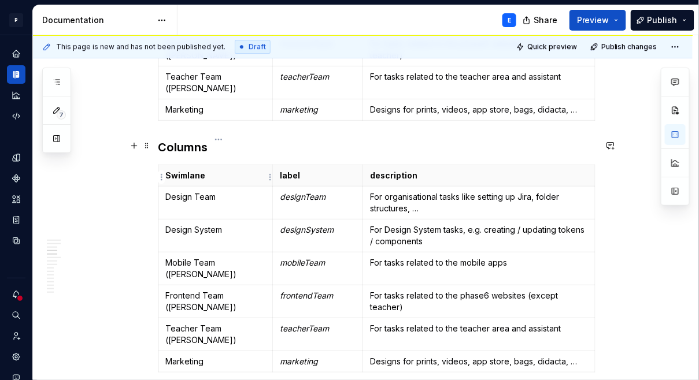
click at [213, 191] on p "Design Team" at bounding box center [216, 197] width 100 height 12
click at [172, 170] on p "Swimlane" at bounding box center [216, 176] width 100 height 12
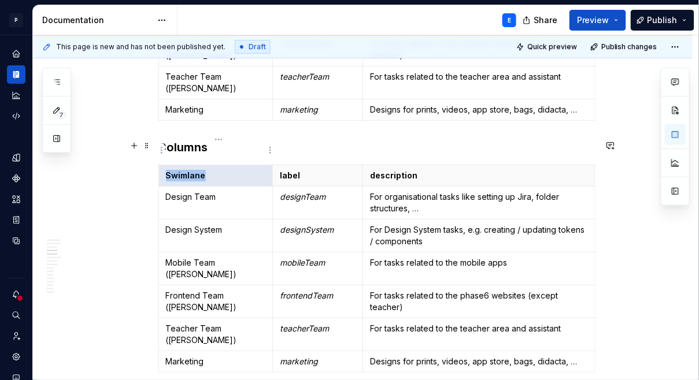
click at [172, 170] on p "Swimlane" at bounding box center [216, 176] width 100 height 12
click at [326, 170] on p "label" at bounding box center [318, 176] width 76 height 12
click at [323, 170] on p "label" at bounding box center [318, 176] width 76 height 12
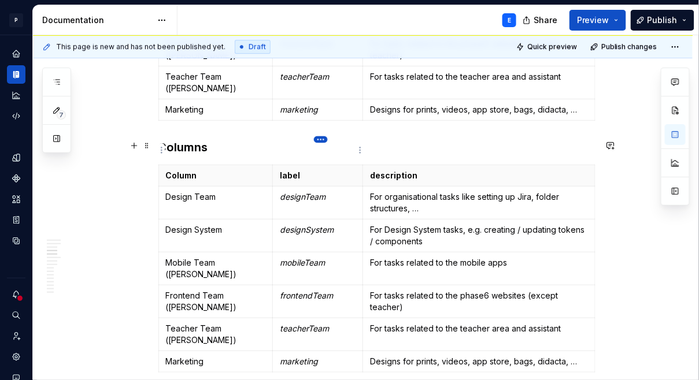
click at [323, 140] on html "P Lumina E Design system data Documentation E Share Preview Publish 7 Pages Add…" at bounding box center [349, 190] width 699 height 380
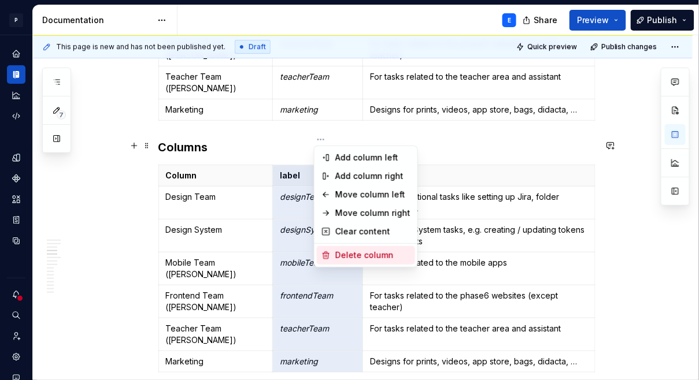
click at [358, 255] on div "Delete column" at bounding box center [372, 256] width 75 height 12
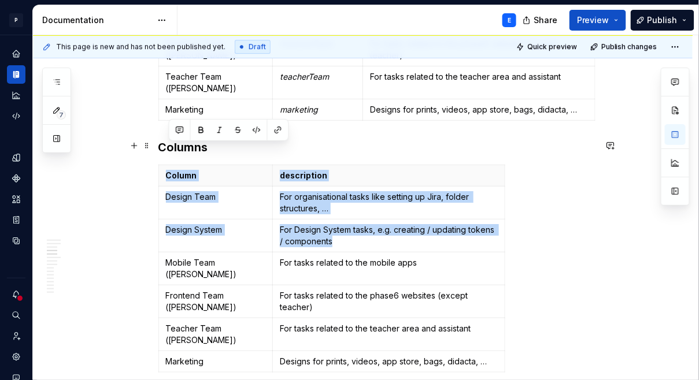
drag, startPoint x: 507, startPoint y: 210, endPoint x: 580, endPoint y: 210, distance: 72.8
click at [580, 210] on div "Column description Design Team For organisational tasks like setting up Jira, f…" at bounding box center [376, 271] width 437 height 213
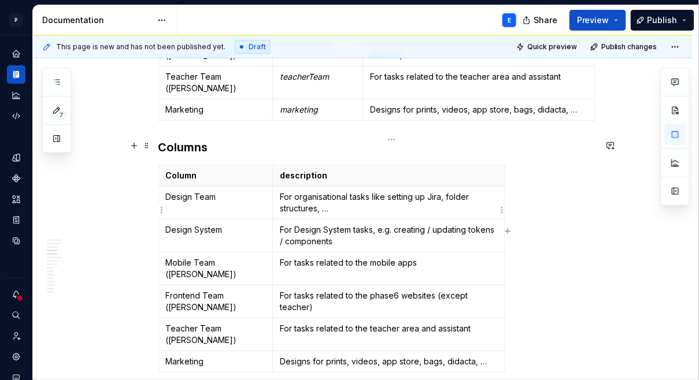
click at [494, 224] on p "For Design System tasks, e.g. creating / updating tokens / components" at bounding box center [388, 235] width 217 height 23
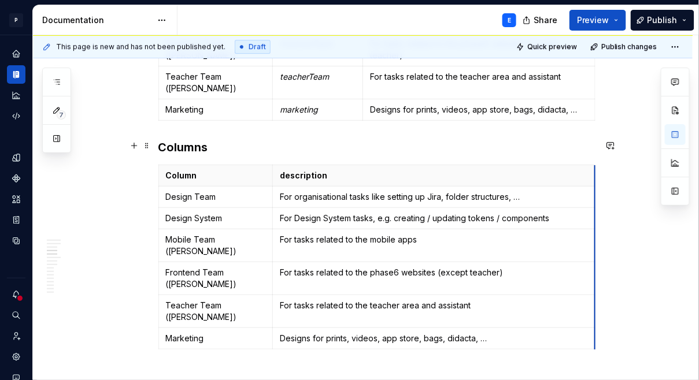
drag, startPoint x: 507, startPoint y: 215, endPoint x: 597, endPoint y: 209, distance: 90.3
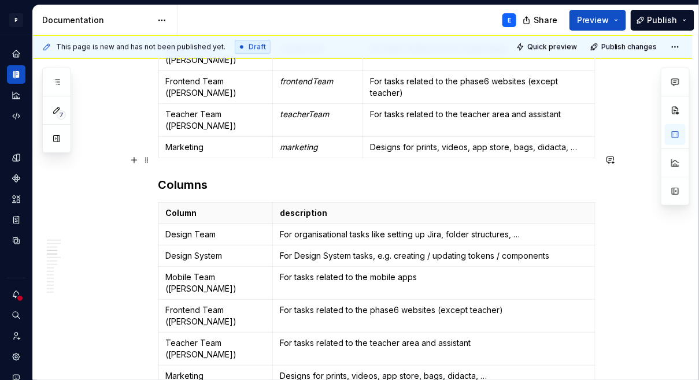
scroll to position [953, 0]
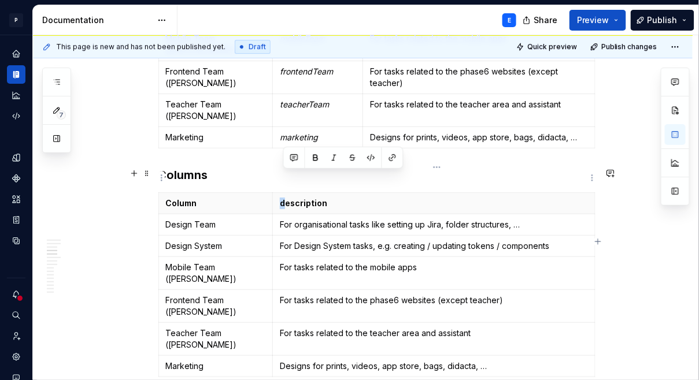
click at [283, 198] on p "description" at bounding box center [433, 204] width 307 height 12
click at [307, 219] on p "For organisational tasks like setting up Jira, folder structures, …" at bounding box center [433, 225] width 307 height 12
click at [213, 219] on p "Design Team" at bounding box center [216, 225] width 100 height 12
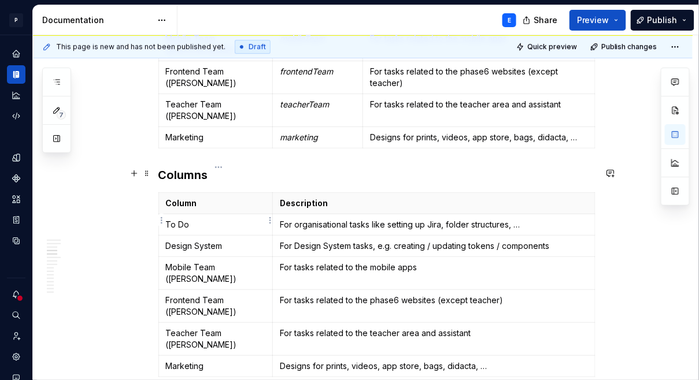
click at [212, 240] on p "Design System" at bounding box center [216, 246] width 100 height 12
click at [213, 262] on p "Mobile Team ([PERSON_NAME])" at bounding box center [216, 273] width 100 height 23
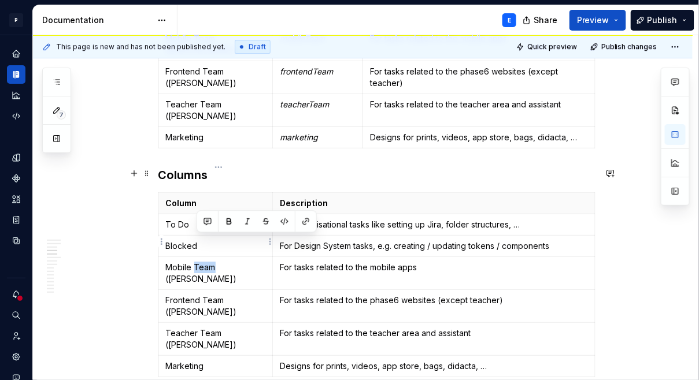
click at [213, 262] on p "Mobile Team ([PERSON_NAME])" at bounding box center [216, 273] width 100 height 23
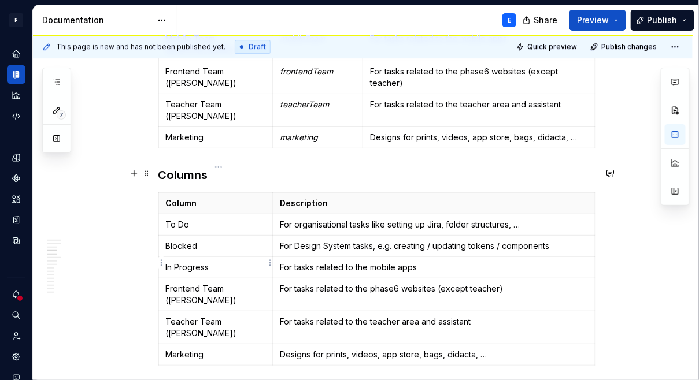
click at [216, 283] on p "Frontend Team ([PERSON_NAME])" at bounding box center [216, 294] width 100 height 23
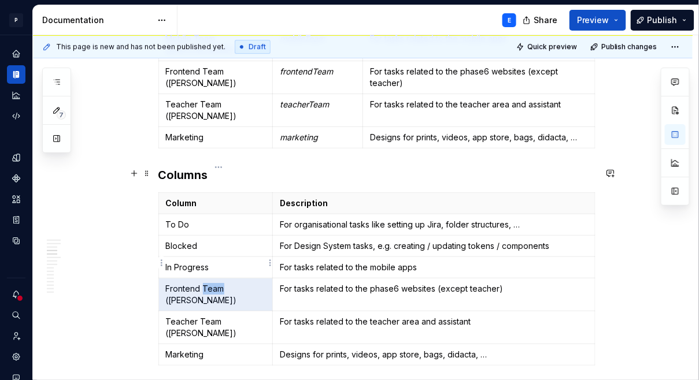
click at [216, 283] on p "Frontend Team ([PERSON_NAME])" at bounding box center [216, 294] width 100 height 23
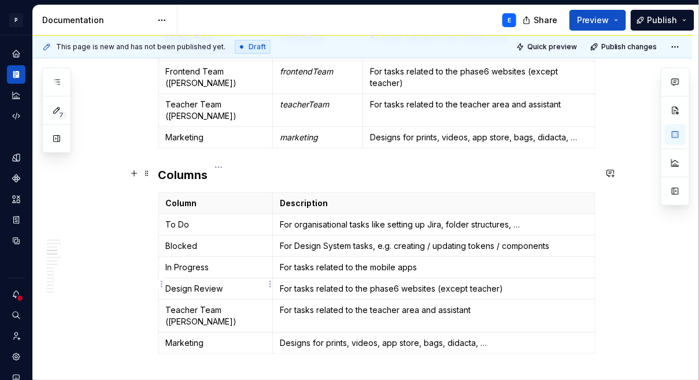
click at [211, 305] on p "Teacher Team ([PERSON_NAME])" at bounding box center [216, 316] width 100 height 23
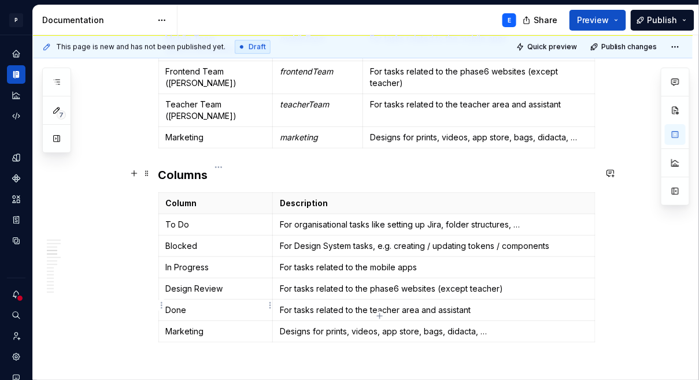
click at [227, 326] on p "Marketing" at bounding box center [216, 332] width 100 height 12
click at [162, 306] on html "P Lumina E Design system data Documentation E Share Preview Publish 7 Pages Add…" at bounding box center [349, 190] width 699 height 380
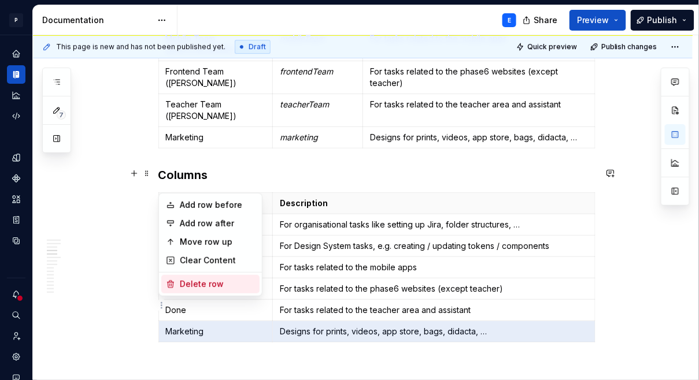
click at [190, 282] on div "Delete row" at bounding box center [217, 285] width 75 height 12
type textarea "*"
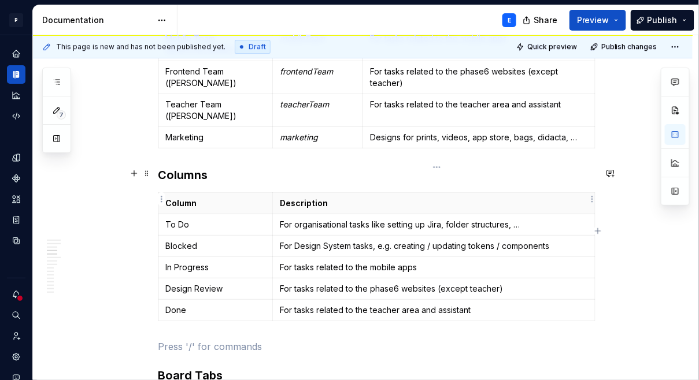
click at [320, 219] on p "For organisational tasks like setting up Jira, folder structures, …" at bounding box center [433, 225] width 307 height 12
click at [327, 240] on p "For Design System tasks, e.g. creating / updating tokens / components" at bounding box center [433, 246] width 307 height 12
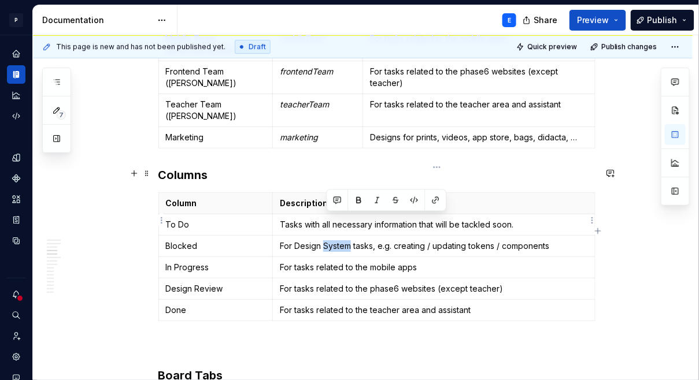
click at [327, 240] on p "For Design System tasks, e.g. creating / updating tokens / components" at bounding box center [433, 246] width 307 height 12
drag, startPoint x: 369, startPoint y: 222, endPoint x: 323, endPoint y: 220, distance: 45.7
click at [323, 240] on p "Tasks that are waiting" at bounding box center [433, 246] width 307 height 12
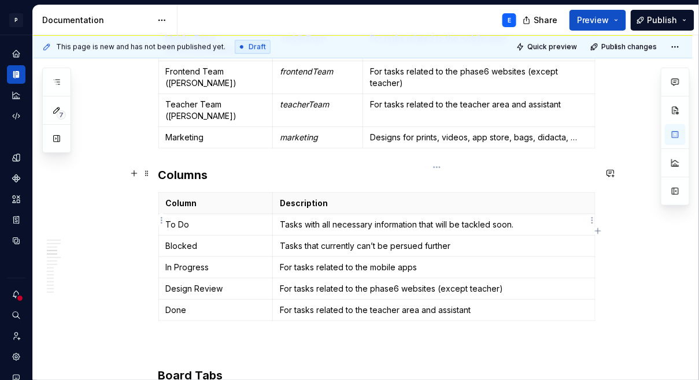
click at [412, 240] on p "Tasks that currently can’t be persued further" at bounding box center [433, 246] width 307 height 12
click at [473, 240] on p "Tasks that currently can’t be persued further" at bounding box center [433, 246] width 307 height 12
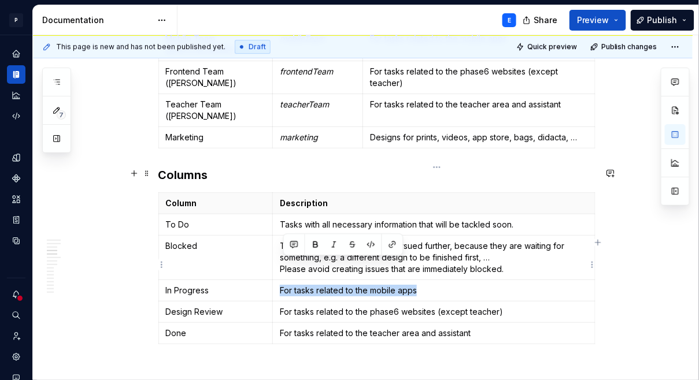
drag, startPoint x: 432, startPoint y: 259, endPoint x: 283, endPoint y: 263, distance: 149.7
click at [283, 285] on p "For tasks related to the mobile apps" at bounding box center [433, 291] width 307 height 12
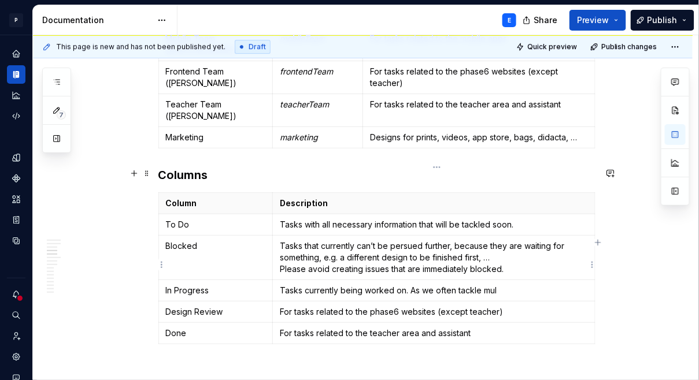
click at [415, 285] on p "Tasks currently being worked on. As we often tackle mul" at bounding box center [433, 291] width 307 height 12
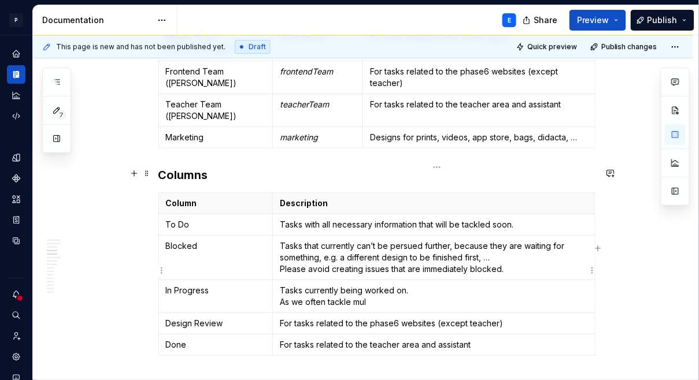
click at [405, 285] on p "Tasks currently being worked on. As we often tackle mul" at bounding box center [433, 296] width 307 height 23
click at [438, 285] on p "Tasks currently being worked on. As we often tackle multiple tasks at" at bounding box center [433, 296] width 307 height 23
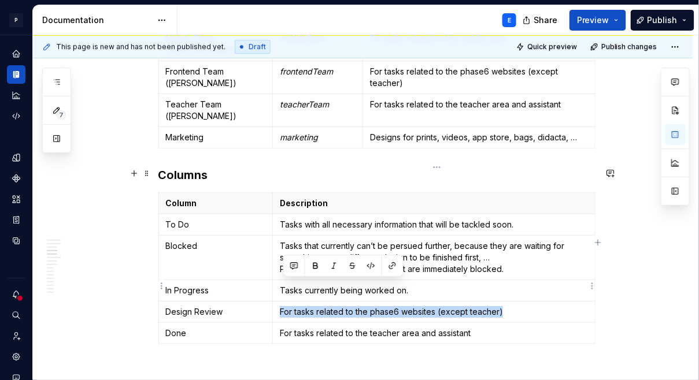
drag, startPoint x: 283, startPoint y: 287, endPoint x: 546, endPoint y: 284, distance: 263.6
click at [546, 306] on p "For tasks related to the phase6 websites (except teacher)" at bounding box center [433, 312] width 307 height 12
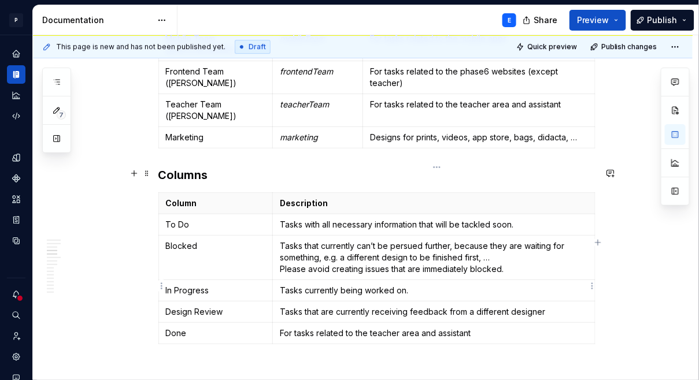
click at [485, 306] on p "Tasks that are currently receiving feedback from a different designer" at bounding box center [433, 312] width 307 height 12
click at [557, 306] on p "Tasks that are currently receiving feedback from a fellow designer" at bounding box center [433, 312] width 307 height 12
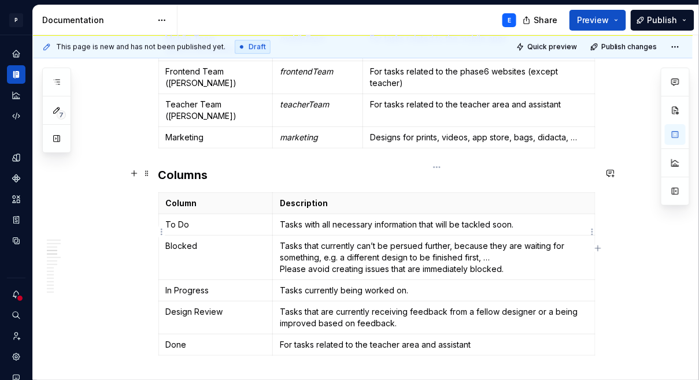
click at [535, 240] on p "Tasks that currently can’t be persued further, because they are waiting for som…" at bounding box center [433, 257] width 307 height 35
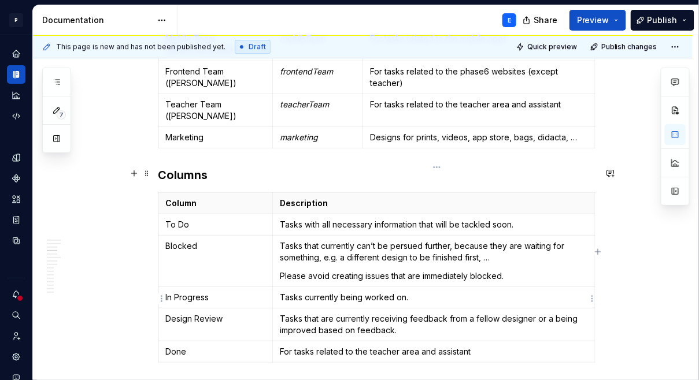
click at [424, 313] on p "Tasks that are currently receiving feedback from a fellow designer or a being i…" at bounding box center [433, 324] width 307 height 23
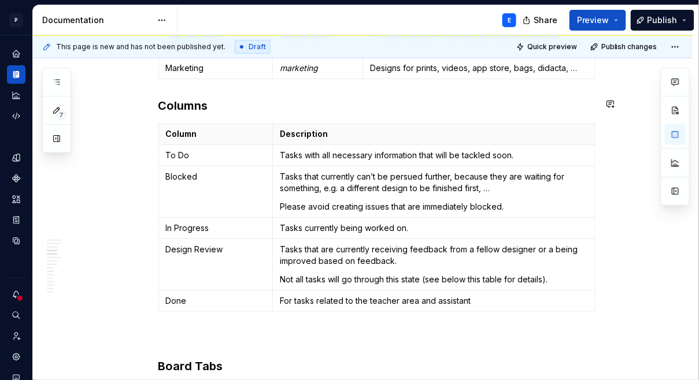
scroll to position [1036, 0]
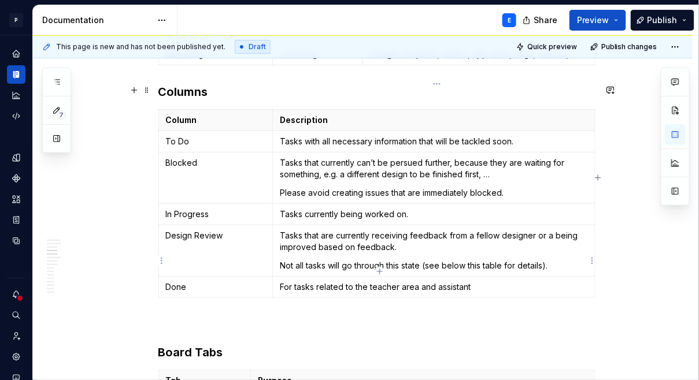
click at [425, 281] on p "For tasks related to the teacher area and assistant" at bounding box center [433, 287] width 307 height 12
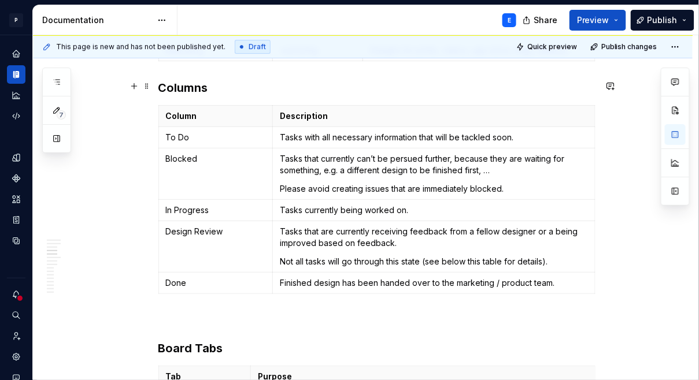
scroll to position [1043, 0]
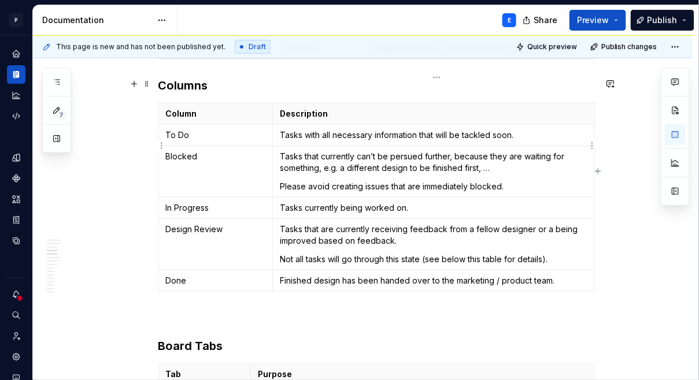
click at [403, 151] on p "Tasks that currently can’t be persued further, because they are waiting for som…" at bounding box center [433, 162] width 307 height 23
click at [314, 151] on p "Tasks that currently can’t be worked on further, because they are waiting for s…" at bounding box center [433, 162] width 307 height 23
drag, startPoint x: 496, startPoint y: 144, endPoint x: 489, endPoint y: 144, distance: 7.5
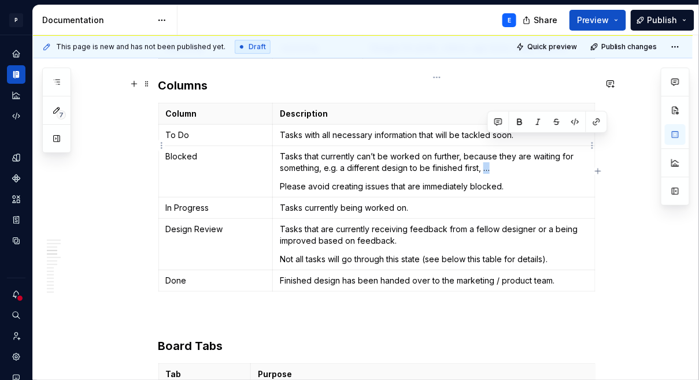
click at [489, 151] on p "Tasks that currently can’t be worked on further, because they are waiting for s…" at bounding box center [433, 162] width 307 height 23
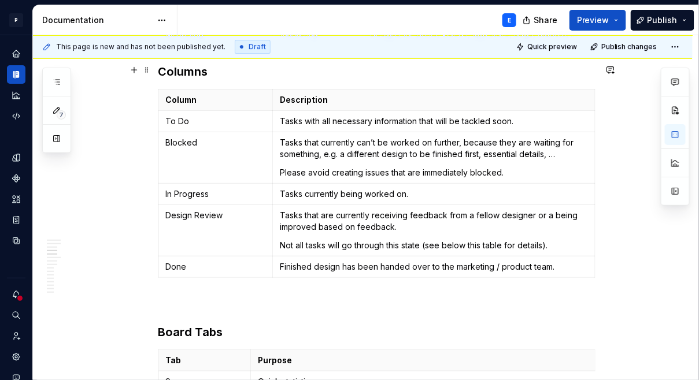
scroll to position [1054, 0]
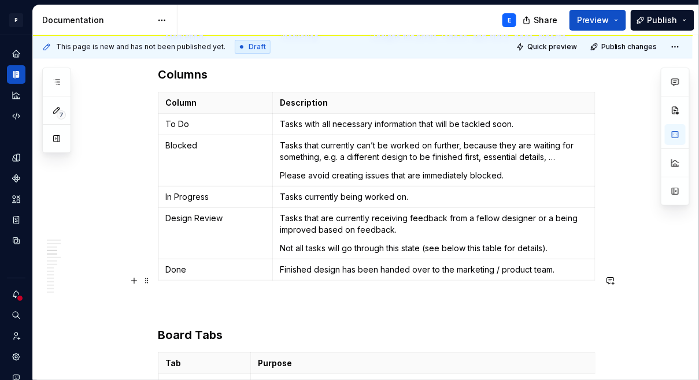
click at [210, 299] on p at bounding box center [376, 306] width 437 height 14
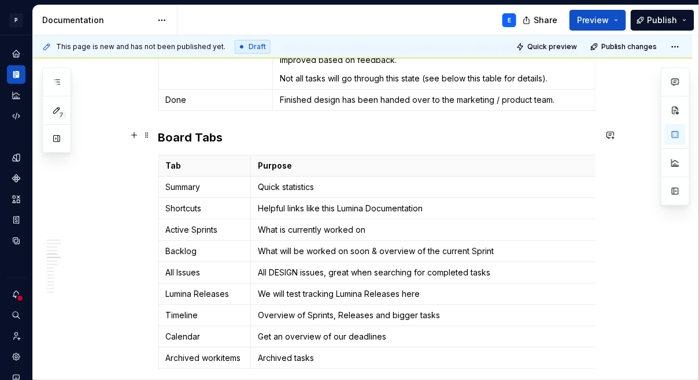
scroll to position [1228, 0]
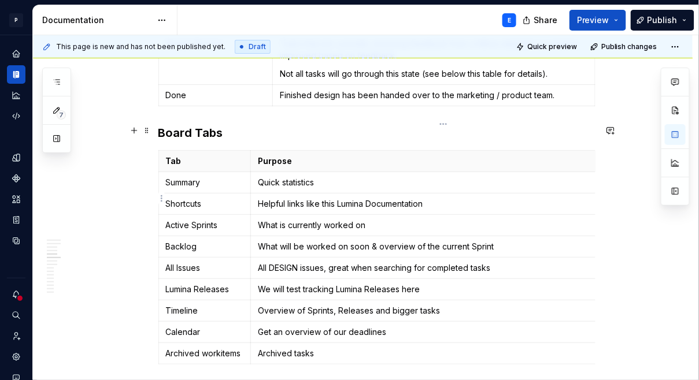
click at [329, 220] on p "What is currently worked on" at bounding box center [440, 226] width 364 height 12
click at [503, 241] on p "What will be worked on soon & overview of the current Sprint" at bounding box center [440, 247] width 364 height 12
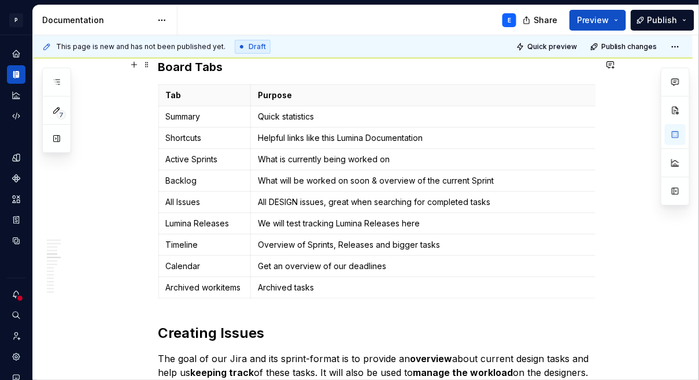
scroll to position [1301, 0]
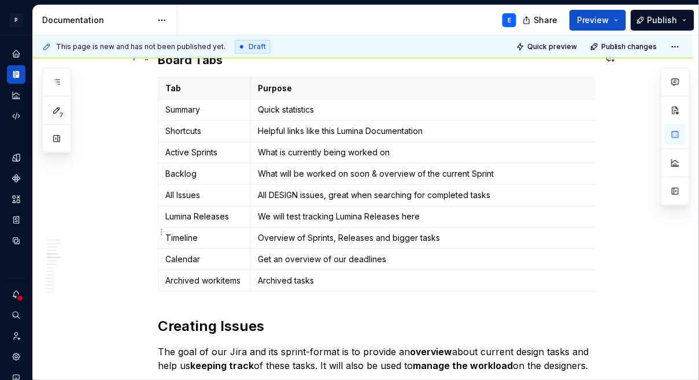
click at [412, 254] on p "Get an overview of our deadlines" at bounding box center [440, 260] width 364 height 12
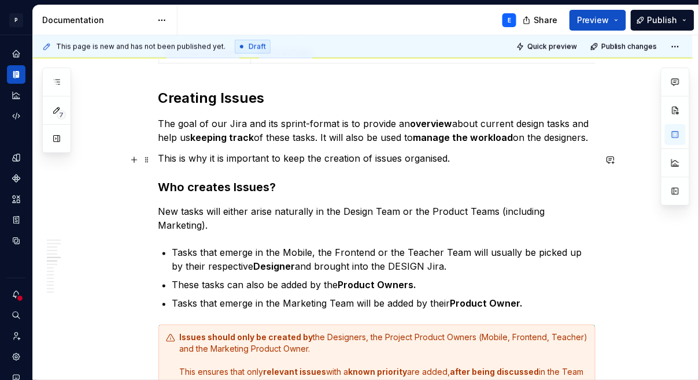
scroll to position [1549, 0]
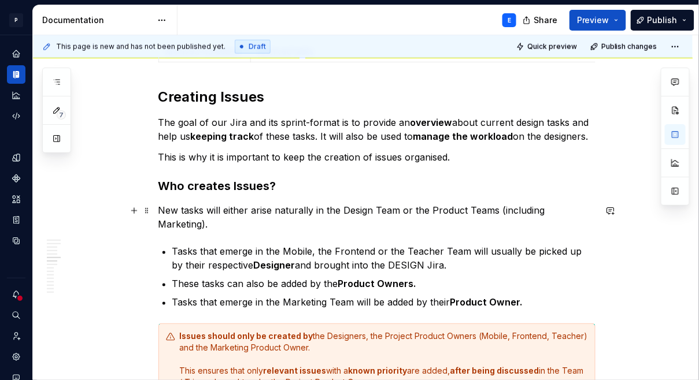
click at [176, 245] on p "Tasks that emerge in the Mobile, the Frontend or the Teacher Team will usually …" at bounding box center [383, 259] width 423 height 28
click at [595, 203] on p "New tasks will either arise naturally in the Design Team or the Product Teams (…" at bounding box center [376, 217] width 437 height 28
click at [453, 277] on p "These tasks can also be added by the Product Owners." at bounding box center [383, 284] width 423 height 14
click at [290, 245] on p "Tasks that emerge in the Mobile, the Frontend or the Teacher Team will usually …" at bounding box center [383, 259] width 423 height 28
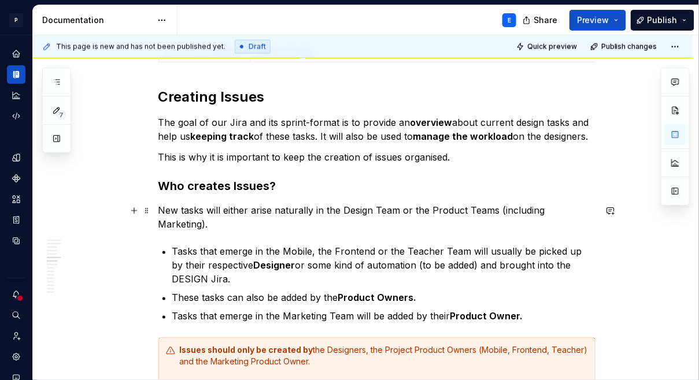
click at [280, 245] on p "Tasks that emerge in the Mobile, the Frontend or the Teacher Team will usually …" at bounding box center [383, 266] width 423 height 42
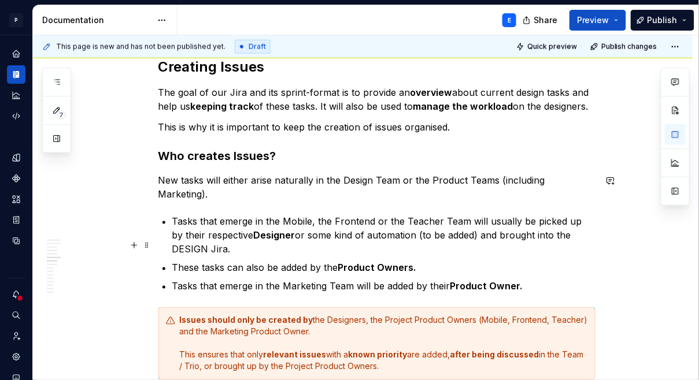
scroll to position [1582, 0]
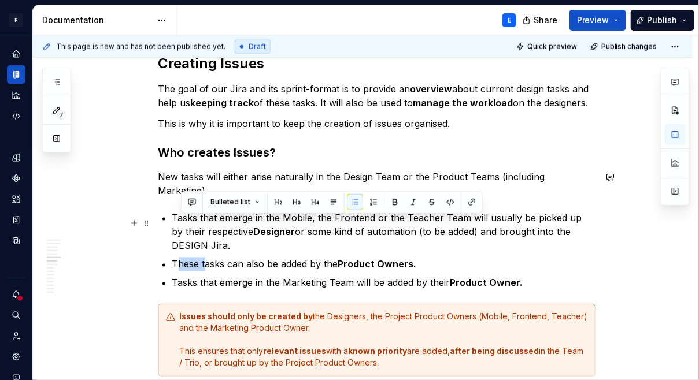
drag, startPoint x: 209, startPoint y: 223, endPoint x: 183, endPoint y: 221, distance: 25.5
click at [183, 258] on p "These tasks can also be added by the Product Owners." at bounding box center [383, 265] width 423 height 14
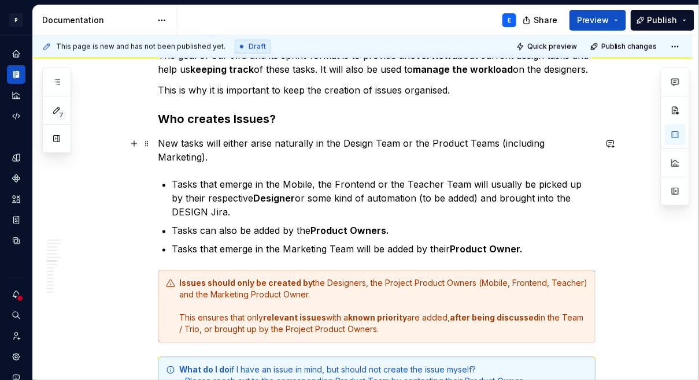
scroll to position [1623, 0]
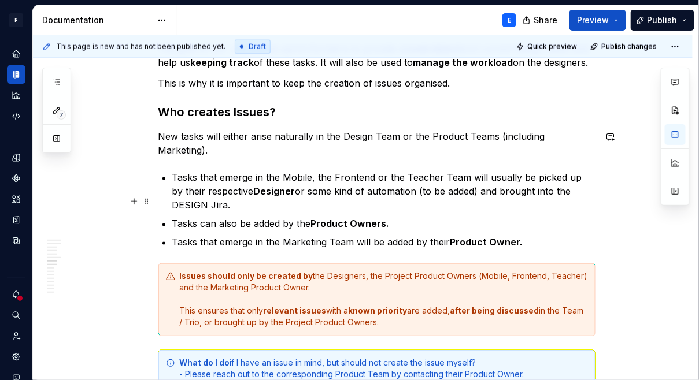
click at [528, 236] on p "Tasks that emerge in the Marketing Team will be added by their Product Owner." at bounding box center [383, 243] width 423 height 14
click at [527, 237] on strong "Product Owner Pengel." at bounding box center [503, 243] width 107 height 12
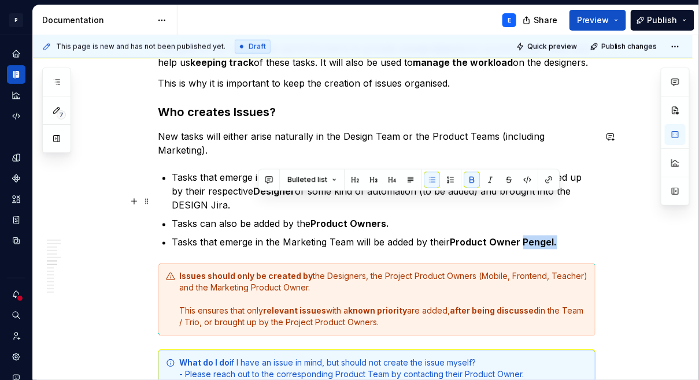
click at [524, 237] on strong "Product Owner Pengel." at bounding box center [503, 243] width 107 height 12
click at [469, 176] on button "button" at bounding box center [472, 180] width 16 height 16
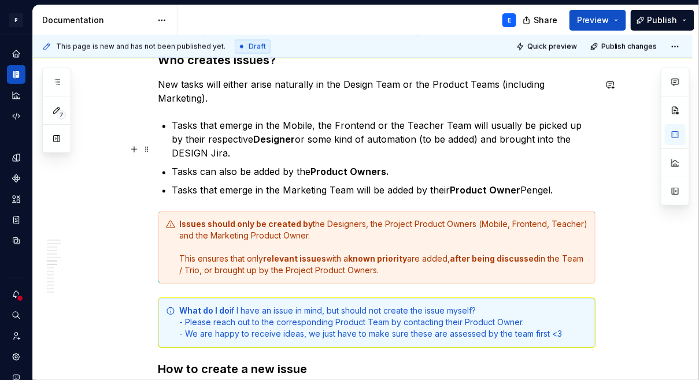
scroll to position [1665, 0]
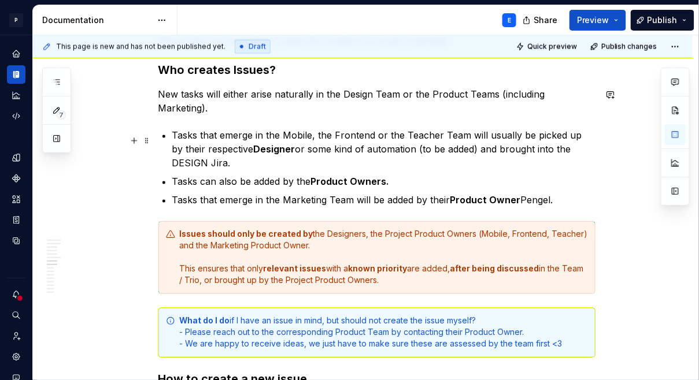
click at [390, 176] on strong "Product Owners." at bounding box center [350, 182] width 79 height 12
click at [392, 175] on p "Tasks can also be added by the Product Owners ([PERSON_NAME])" at bounding box center [383, 182] width 423 height 14
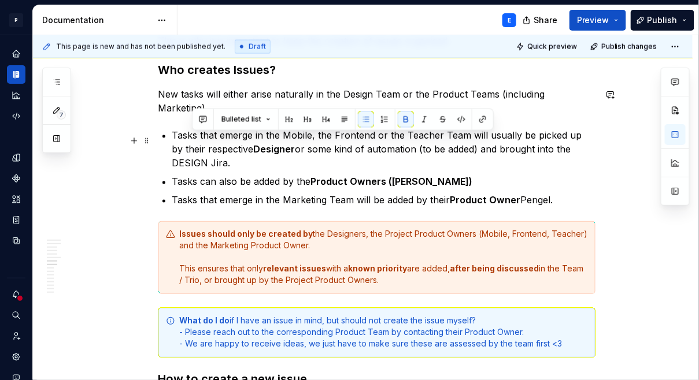
click at [390, 176] on strong "Product Owners ([PERSON_NAME])" at bounding box center [392, 182] width 162 height 12
click at [405, 120] on button "button" at bounding box center [406, 120] width 16 height 16
click at [504, 175] on p "Tasks can also be added by the Product Owners ([PERSON_NAME])" at bounding box center [383, 182] width 423 height 14
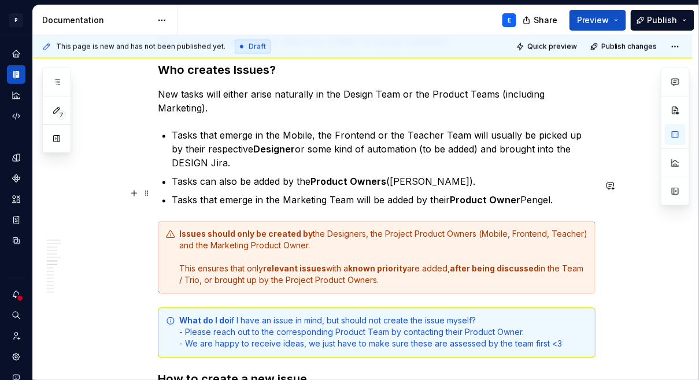
click at [395, 242] on div "Issues should only be created by the Designers, the Project Product Owners (Mob…" at bounding box center [384, 258] width 408 height 58
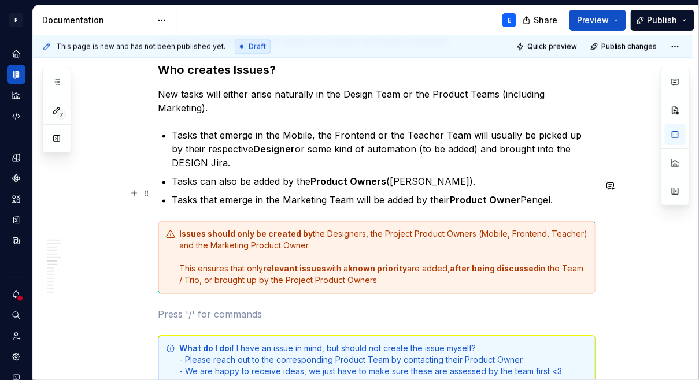
click at [422, 241] on div "Issues should only be created by the Designers, the Project Product Owners (Mob…" at bounding box center [384, 258] width 408 height 58
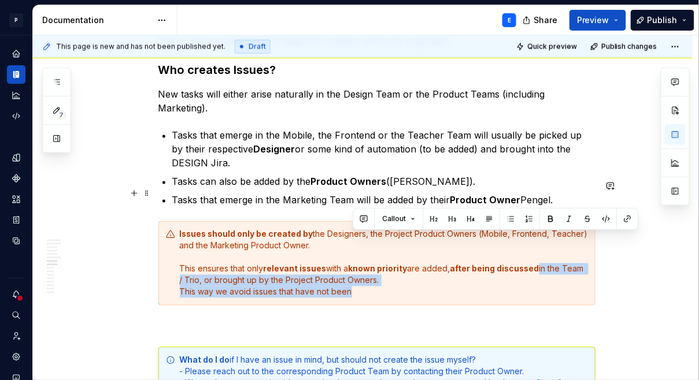
drag, startPoint x: 388, startPoint y: 249, endPoint x: 390, endPoint y: 242, distance: 7.9
click at [390, 242] on div "Issues should only be created by the Designers, the Project Product Owners (Mob…" at bounding box center [384, 263] width 408 height 69
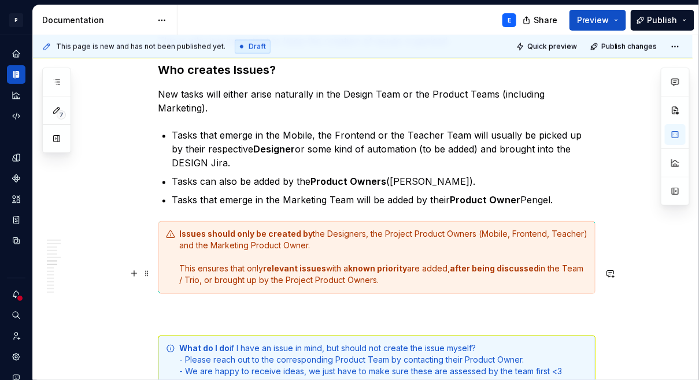
click at [226, 308] on p at bounding box center [376, 315] width 437 height 14
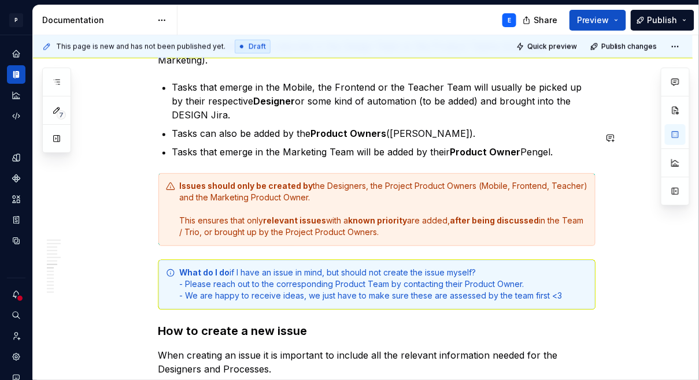
scroll to position [1714, 0]
click at [303, 267] on div "What do I do if I have an issue in mind, but should not create the issue myself…" at bounding box center [384, 284] width 408 height 35
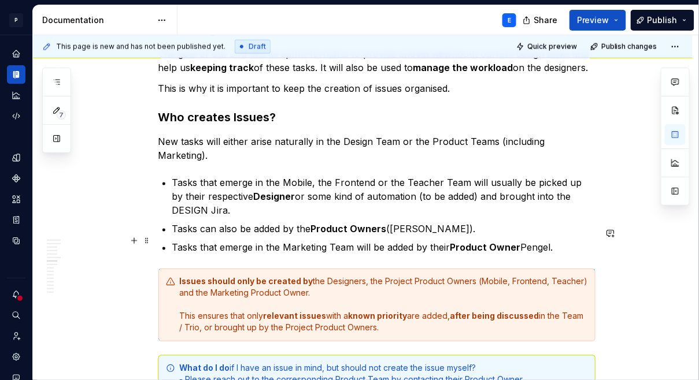
scroll to position [1611, 0]
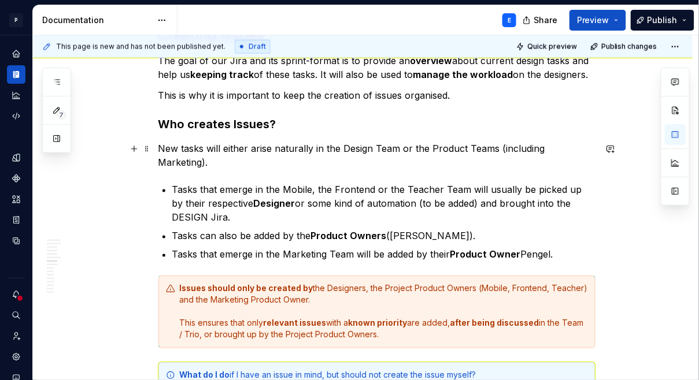
click at [497, 183] on p "Tasks that emerge in the Mobile, the Frontend or the Teacher Team will usually …" at bounding box center [383, 204] width 423 height 42
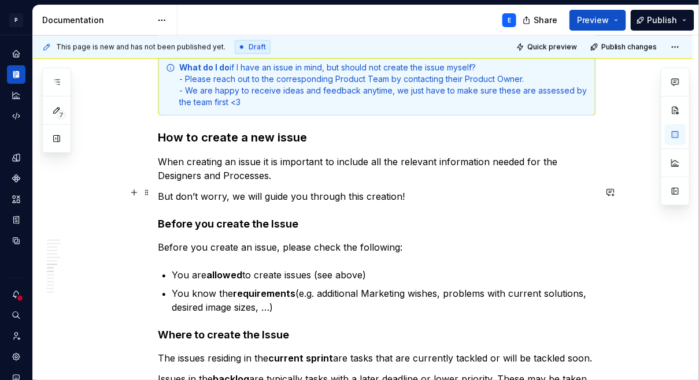
scroll to position [1920, 0]
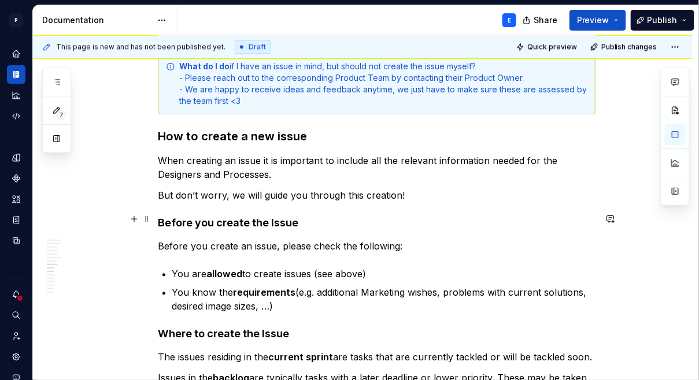
click at [371, 267] on p "You are allowed to create issues (see above)" at bounding box center [383, 274] width 423 height 14
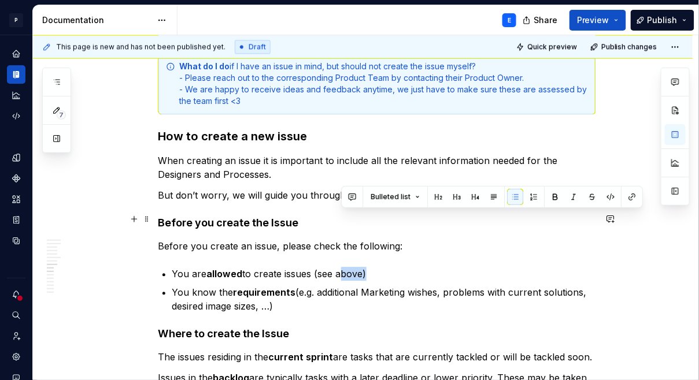
drag, startPoint x: 368, startPoint y: 215, endPoint x: 341, endPoint y: 214, distance: 26.6
click at [340, 267] on p "You are allowed to create issues (see above)" at bounding box center [383, 274] width 423 height 14
click at [380, 267] on p "You are allowed to create issues (see above)" at bounding box center [383, 274] width 423 height 14
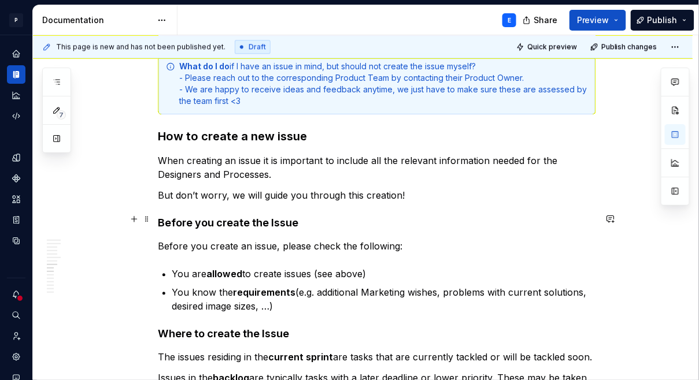
click at [367, 267] on p "You are allowed to create issues (see above)" at bounding box center [383, 274] width 423 height 14
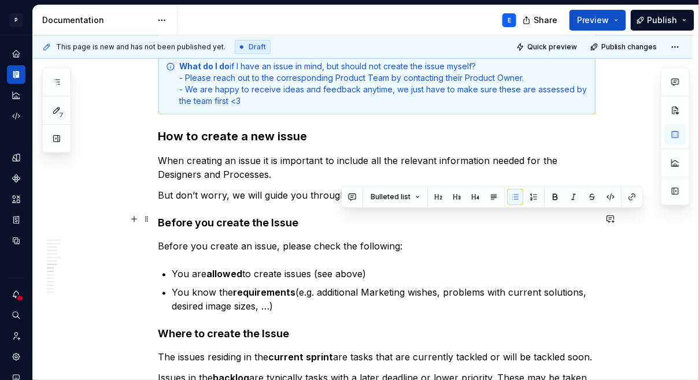
drag, startPoint x: 367, startPoint y: 215, endPoint x: 349, endPoint y: 215, distance: 18.5
click at [349, 267] on p "You are allowed to create issues (see above)" at bounding box center [383, 274] width 423 height 14
click at [634, 196] on button "button" at bounding box center [632, 197] width 16 height 16
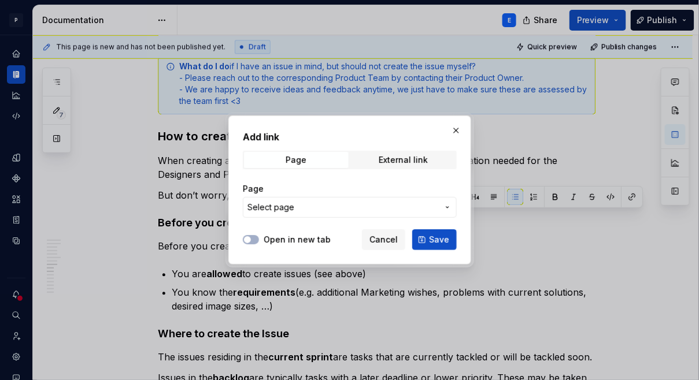
click at [289, 207] on span "Select page" at bounding box center [270, 208] width 47 height 12
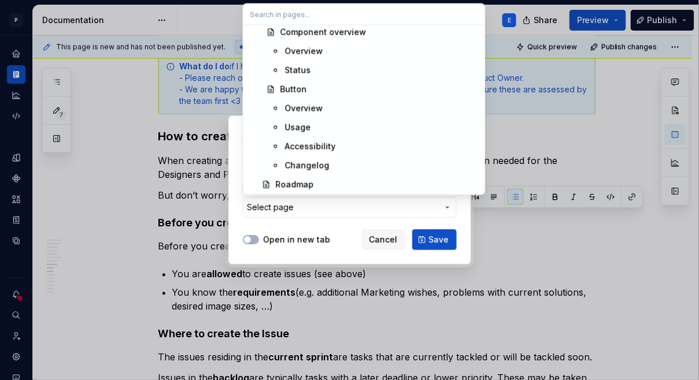
scroll to position [845, 0]
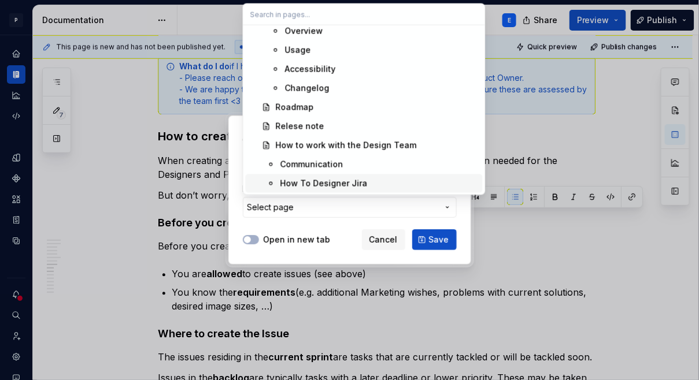
click at [310, 180] on div "How To Designer Jira" at bounding box center [323, 184] width 87 height 12
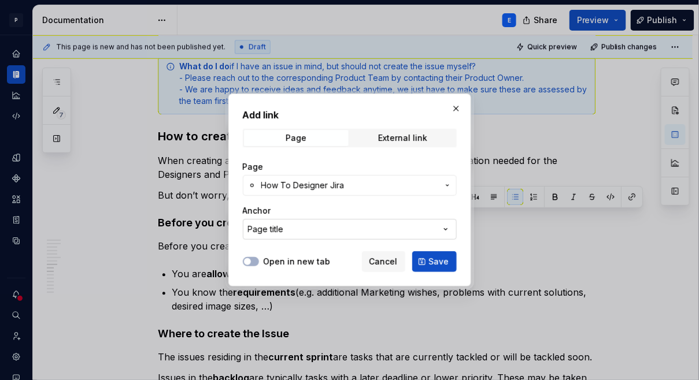
click at [299, 220] on button "Page title" at bounding box center [350, 229] width 214 height 21
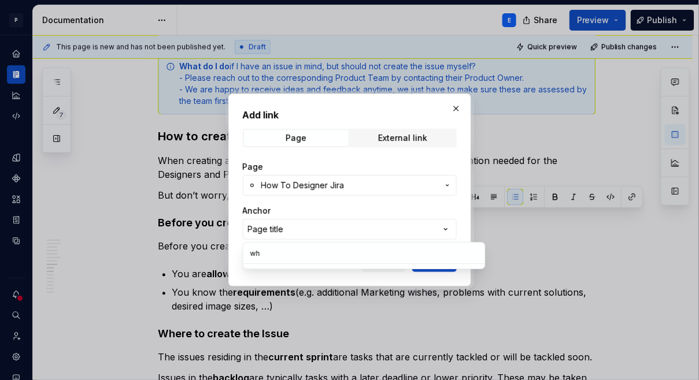
type input "who"
click at [470, 228] on div "Add link Page External link Page How To Designer Jira Anchor Page title Open in…" at bounding box center [349, 190] width 699 height 380
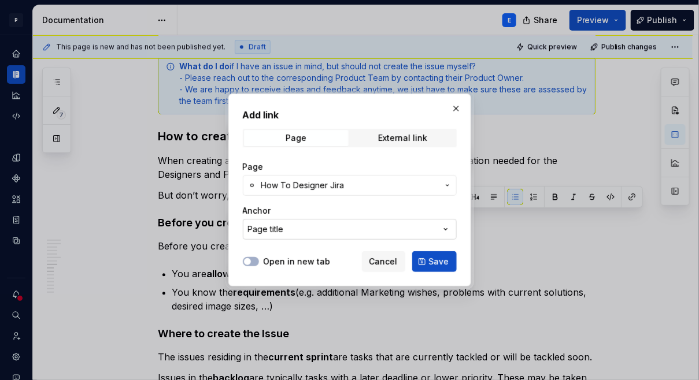
click at [447, 229] on icon "button" at bounding box center [446, 230] width 12 height 12
click at [461, 214] on div "Add link Page External link Page How To Designer Jira Anchor Page title Open in…" at bounding box center [349, 190] width 699 height 380
click at [396, 255] on button "Cancel" at bounding box center [383, 261] width 43 height 21
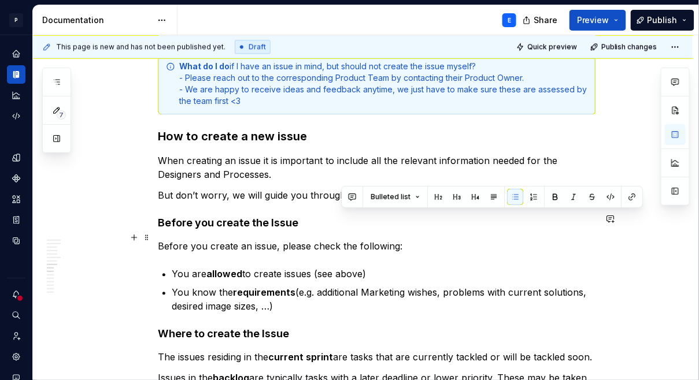
click at [400, 267] on p "You are allowed to create issues (see above)" at bounding box center [383, 274] width 423 height 14
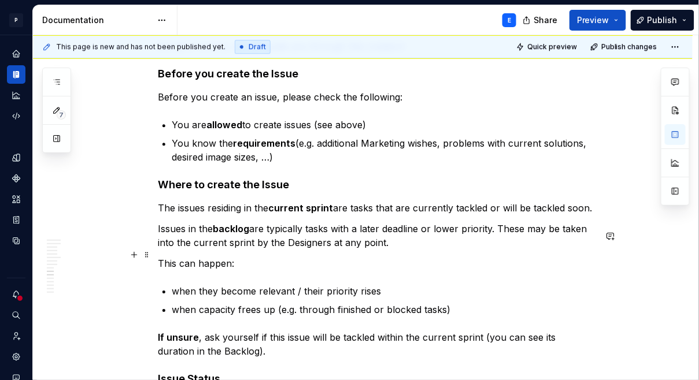
scroll to position [2071, 0]
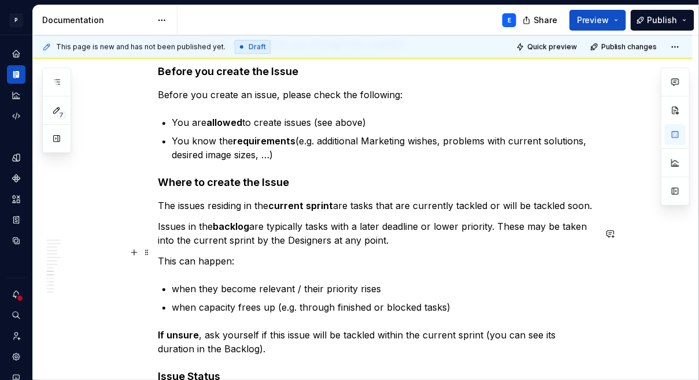
click at [460, 301] on p "when capacity frees up (e.g. through finished or blocked tasks)" at bounding box center [383, 308] width 423 height 14
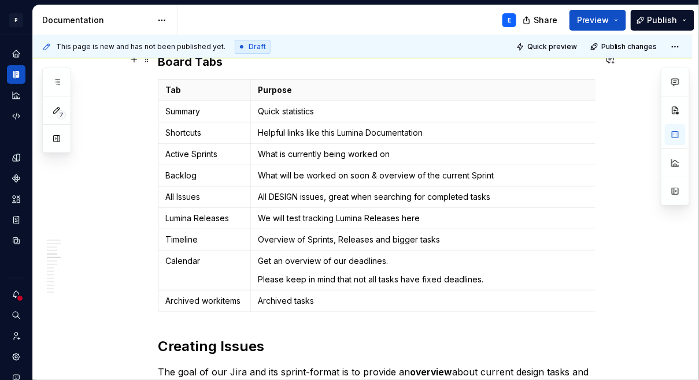
scroll to position [1304, 0]
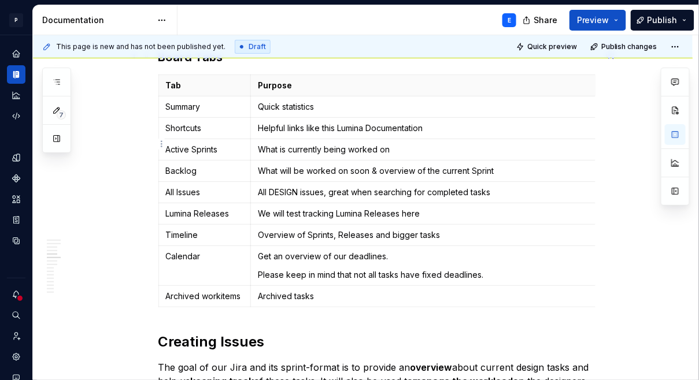
click at [260, 160] on td "What will be worked on soon & overview of the current Sprint" at bounding box center [440, 170] width 379 height 21
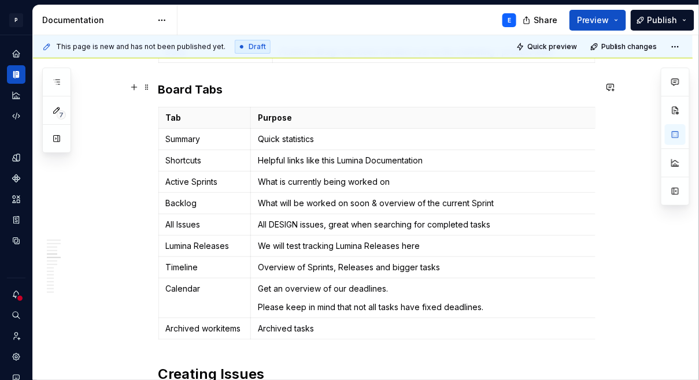
scroll to position [1267, 0]
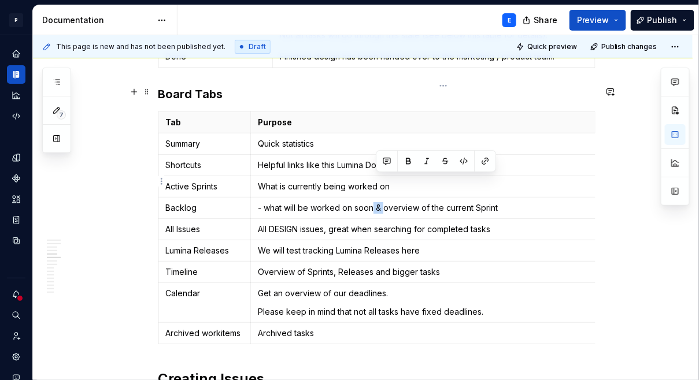
drag, startPoint x: 387, startPoint y: 181, endPoint x: 376, endPoint y: 179, distance: 10.5
click at [376, 202] on p "- what will be worked on soon & overview of the current Sprint" at bounding box center [440, 208] width 364 height 12
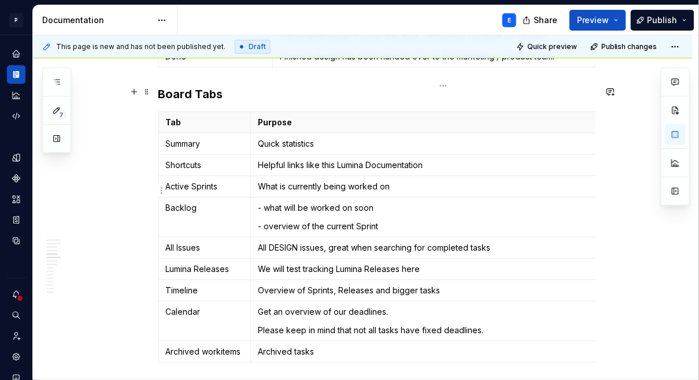
click at [435, 221] on p "- overview of the current Sprint" at bounding box center [440, 227] width 364 height 12
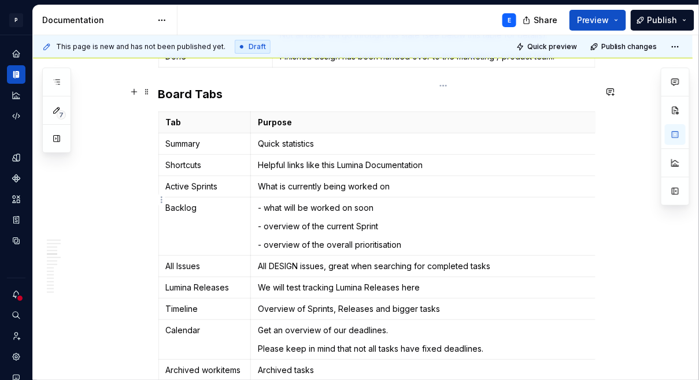
click at [432, 221] on p "- overview of the current Sprint" at bounding box center [440, 227] width 364 height 12
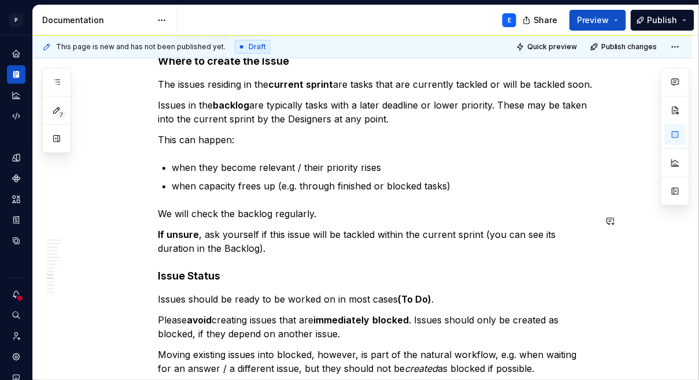
scroll to position [2224, 0]
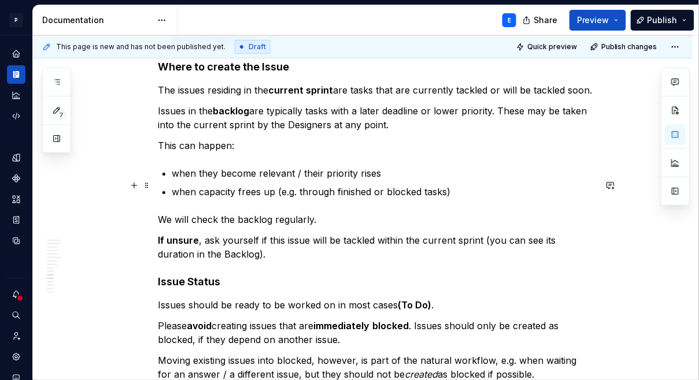
click at [261, 234] on p "If unsure , ask yourself if this issue will be tackled within the current sprin…" at bounding box center [376, 248] width 437 height 28
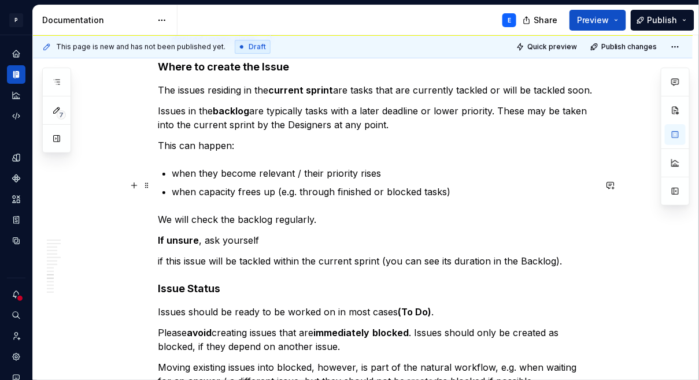
click at [295, 234] on p "If unsure , ask yourself" at bounding box center [376, 241] width 437 height 14
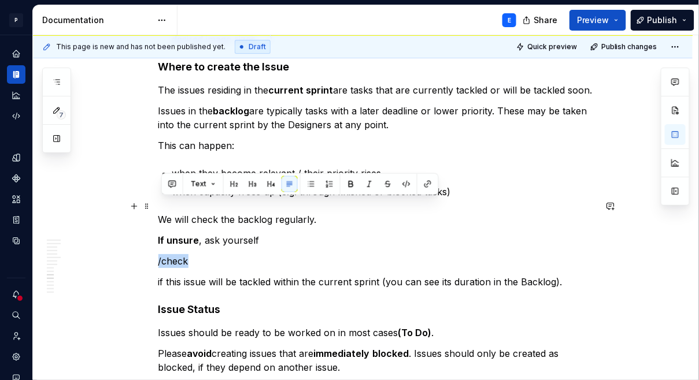
drag, startPoint x: 193, startPoint y: 204, endPoint x: 158, endPoint y: 204, distance: 35.3
click at [158, 204] on div "**********" at bounding box center [362, 285] width 659 height 4616
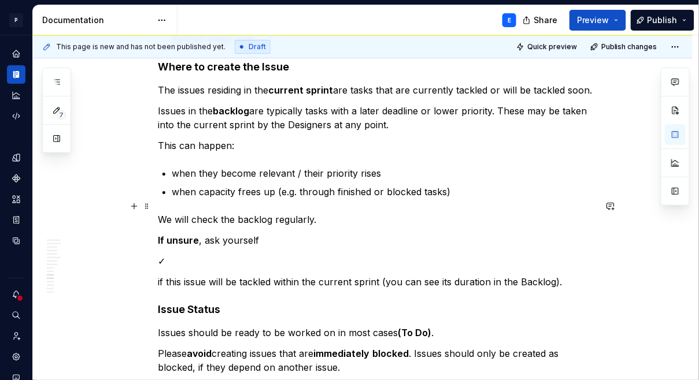
click at [192, 254] on p "✓" at bounding box center [376, 261] width 437 height 14
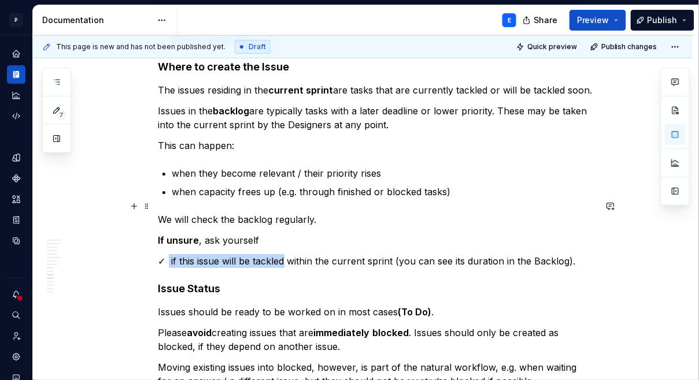
click at [286, 254] on p "✓ if this issue will be tackled within the current sprint (you can see its dura…" at bounding box center [376, 261] width 437 height 14
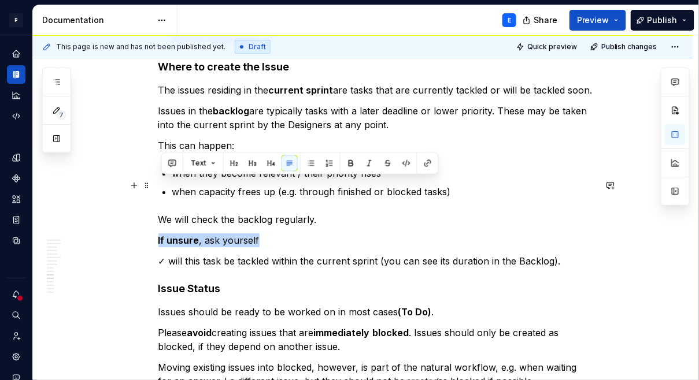
drag, startPoint x: 264, startPoint y: 180, endPoint x: 154, endPoint y: 183, distance: 109.3
click at [154, 183] on div "**********" at bounding box center [362, 274] width 659 height 4595
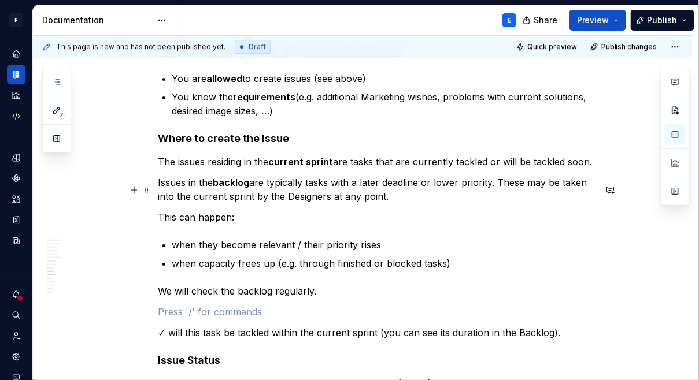
scroll to position [2168, 0]
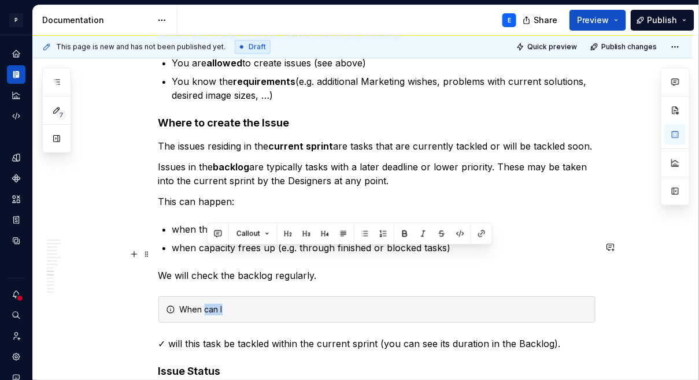
drag, startPoint x: 229, startPoint y: 253, endPoint x: 206, endPoint y: 253, distance: 23.7
click at [206, 304] on div "When can I" at bounding box center [384, 310] width 408 height 12
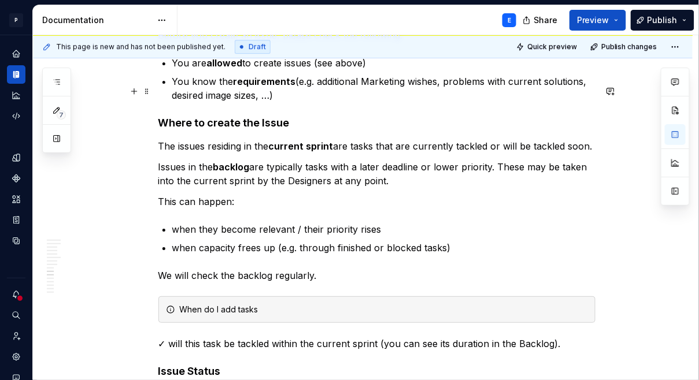
click at [191, 139] on p "The issues residing in the current sprint are tasks that are currently tackled …" at bounding box center [376, 146] width 437 height 14
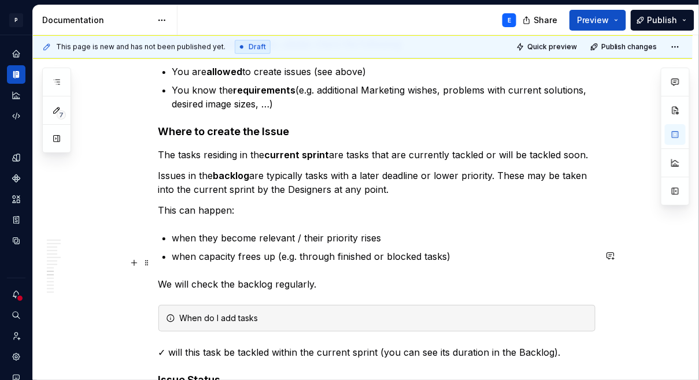
click at [286, 313] on div "When do I add tasks" at bounding box center [384, 319] width 408 height 12
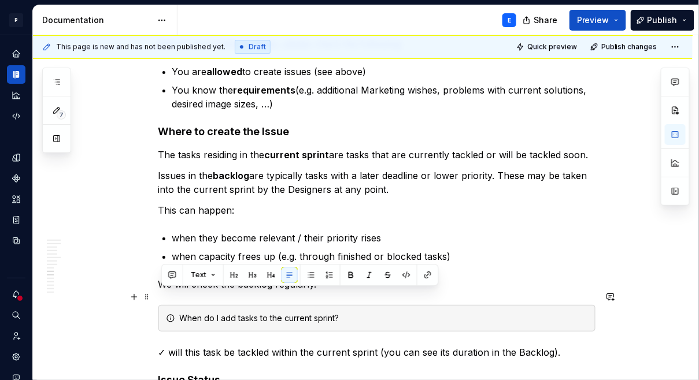
click at [570, 346] on p "✓ will this task be tackled within the current sprint (you can see its duration…" at bounding box center [376, 353] width 437 height 14
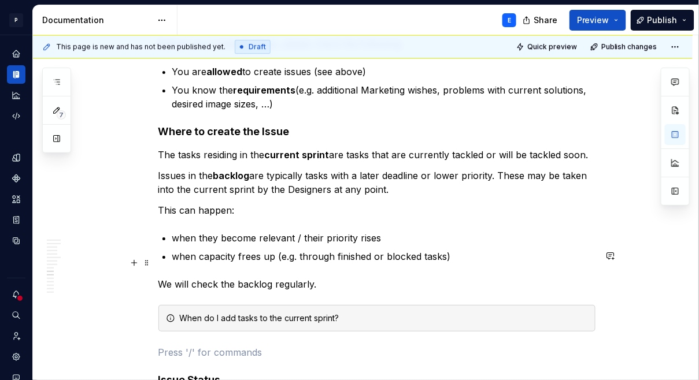
click at [435, 313] on div "When do I add tasks to the current sprint?" at bounding box center [384, 319] width 408 height 12
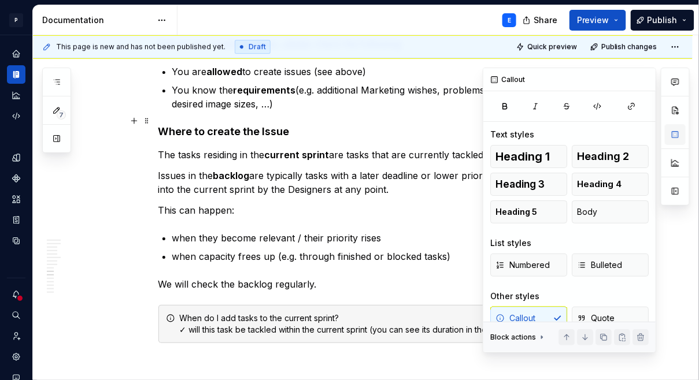
click at [676, 138] on button "button" at bounding box center [675, 134] width 21 height 21
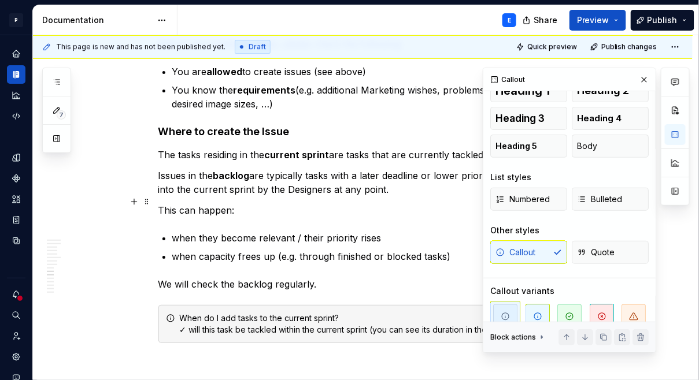
scroll to position [81, 0]
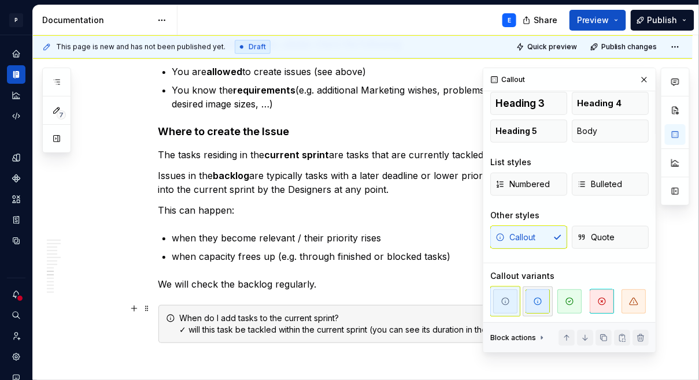
click at [537, 302] on icon "button" at bounding box center [537, 301] width 9 height 9
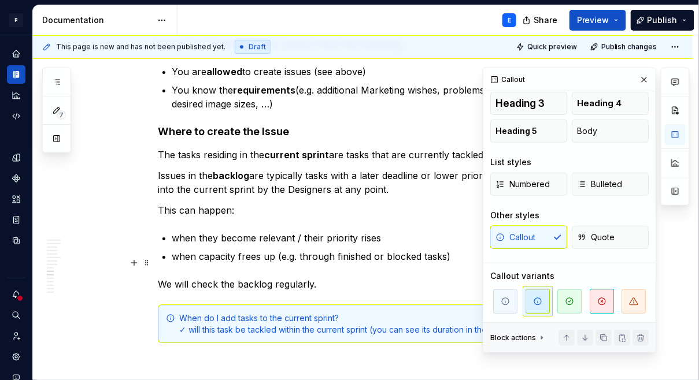
click at [355, 305] on div "When do I add tasks to the current sprint? ✓ will this task be tackled within t…" at bounding box center [376, 324] width 437 height 38
click at [646, 78] on button "button" at bounding box center [644, 80] width 16 height 16
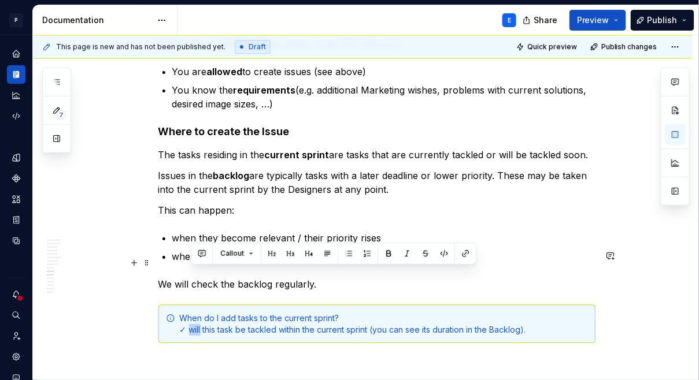
drag, startPoint x: 192, startPoint y: 273, endPoint x: 202, endPoint y: 272, distance: 10.5
click at [202, 313] on div "When do I add tasks to the current sprint? ✓ will this task be tackled within t…" at bounding box center [384, 324] width 408 height 23
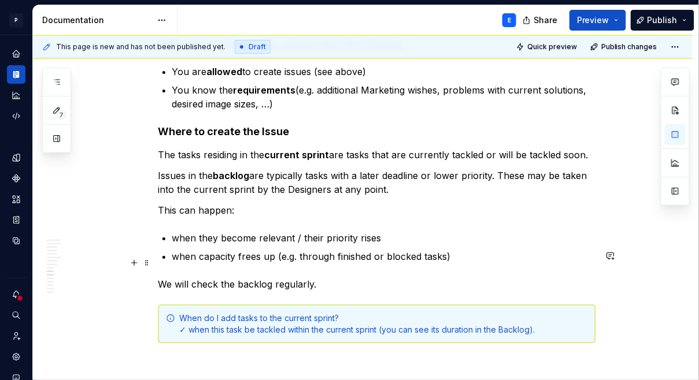
click at [249, 313] on div "When do I add tasks to the current sprint? ✓ when this task be tackled within t…" at bounding box center [384, 324] width 408 height 23
click at [316, 313] on div "When do I add tasks to the current sprint? ✓ when this task will be tackled wit…" at bounding box center [384, 324] width 408 height 23
click at [561, 313] on div "When do I add tasks to the current sprint? ✓ when this task will be tackled dur…" at bounding box center [384, 324] width 408 height 23
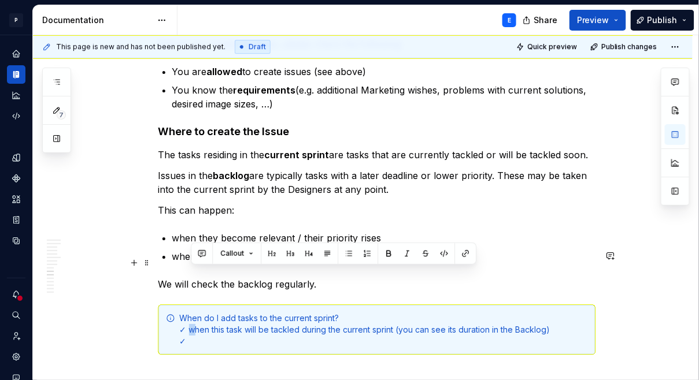
click at [194, 313] on div "When do I add tasks to the current sprint? ✓ when this task will be tackled dur…" at bounding box center [384, 330] width 408 height 35
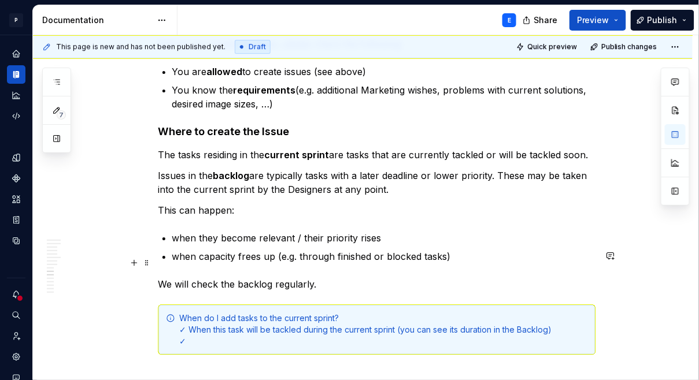
click at [205, 313] on div "When do I add tasks to the current sprint? ✓ When this task will be tackled dur…" at bounding box center [384, 330] width 408 height 35
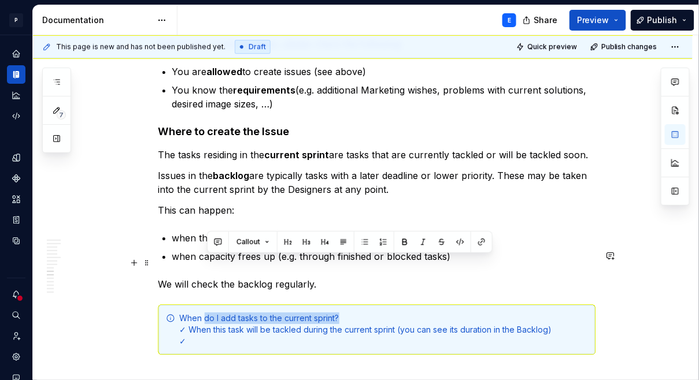
drag, startPoint x: 347, startPoint y: 265, endPoint x: 206, endPoint y: 259, distance: 141.2
click at [206, 313] on div "When do I add tasks to the current sprint? ✓ When this task will be tackled dur…" at bounding box center [384, 330] width 408 height 35
click at [183, 313] on div "When do I add tasks to the current sprint? ✓ When this task will be tackled dur…" at bounding box center [384, 330] width 408 height 35
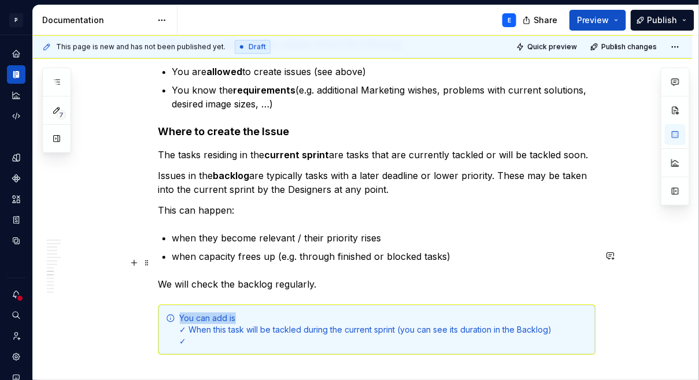
click at [181, 305] on div "You can add is ✓ When this task will be tackled during the current sprint (you …" at bounding box center [376, 330] width 437 height 50
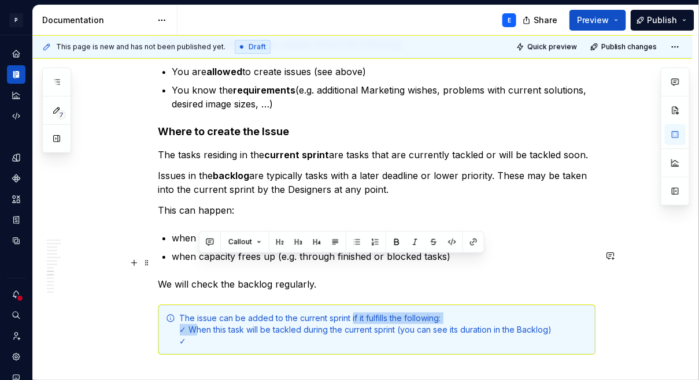
drag, startPoint x: 353, startPoint y: 261, endPoint x: 197, endPoint y: 272, distance: 157.0
click at [197, 313] on div "The issue can be added to the current sprint if it fulfills the following: ✓ Wh…" at bounding box center [384, 330] width 408 height 35
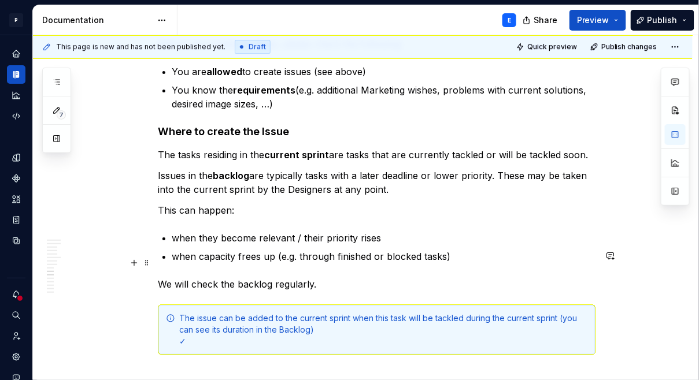
click at [350, 313] on div "The issue can be added to the current sprint when this task will be tackled dur…" at bounding box center [384, 330] width 408 height 35
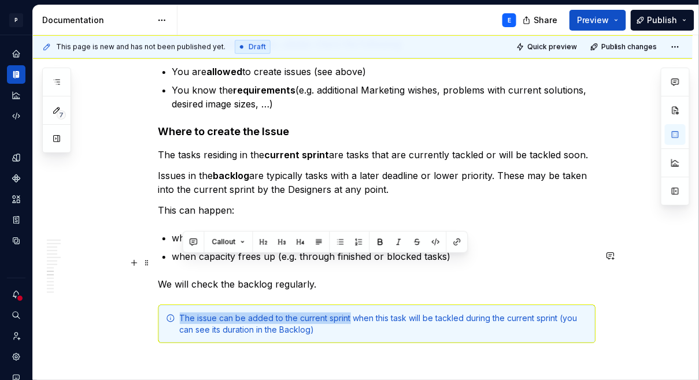
drag, startPoint x: 181, startPoint y: 261, endPoint x: 352, endPoint y: 258, distance: 170.5
click at [352, 305] on div "The issue can be added to the current sprint when this task will be tackled dur…" at bounding box center [376, 324] width 437 height 38
click at [377, 242] on button "button" at bounding box center [380, 242] width 16 height 16
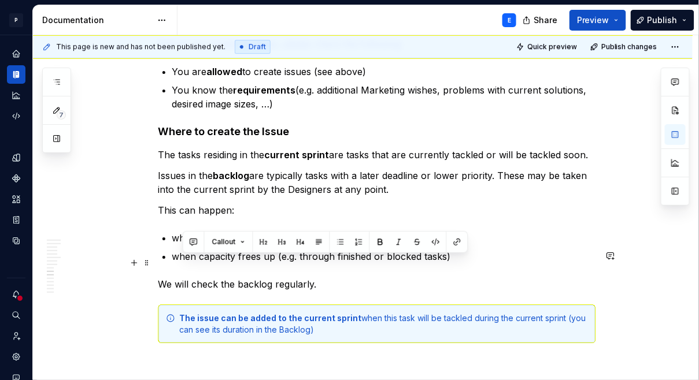
click at [424, 313] on div "The issue can be added to the current sprint when this task will be tackled dur…" at bounding box center [384, 324] width 408 height 23
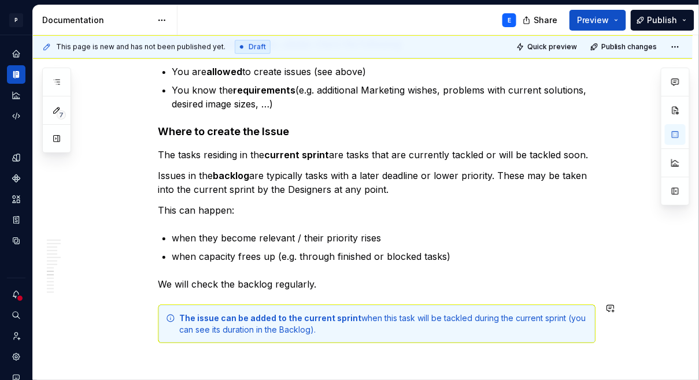
click at [368, 319] on div "**********" at bounding box center [376, 318] width 437 height 4498
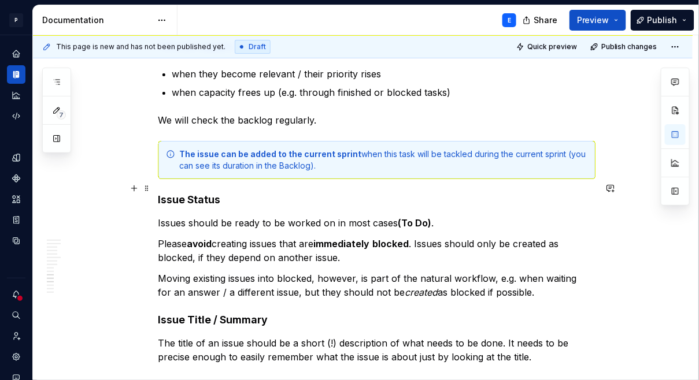
scroll to position [2327, 0]
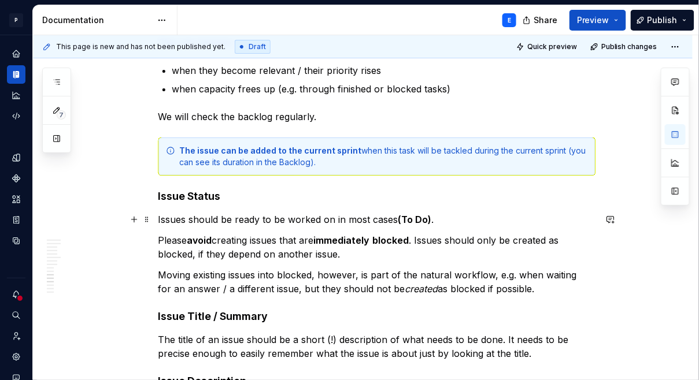
click at [570, 268] on p "Moving existing issues into blocked, however, is part of the natural workflow, …" at bounding box center [376, 282] width 437 height 28
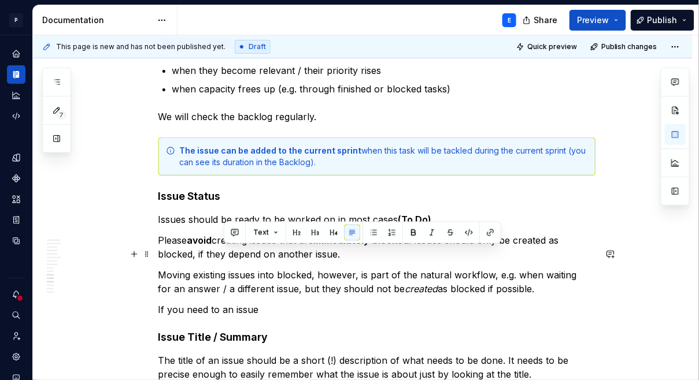
drag, startPoint x: 267, startPoint y: 255, endPoint x: 224, endPoint y: 255, distance: 43.3
click at [224, 303] on p "If you need to an issue" at bounding box center [376, 310] width 437 height 14
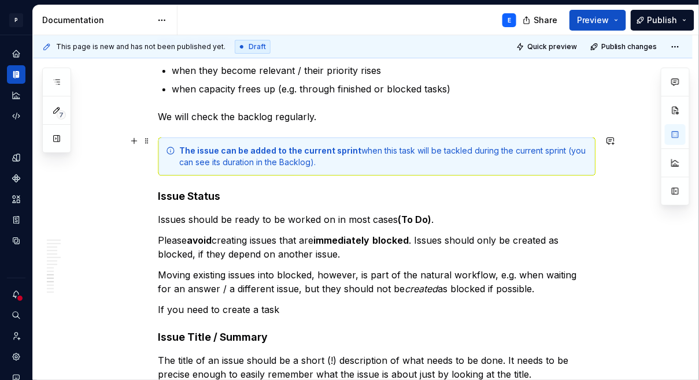
click at [177, 190] on h4 "Issue Status" at bounding box center [376, 197] width 437 height 14
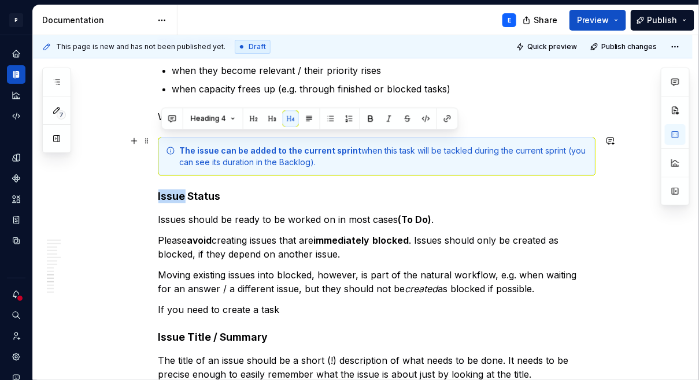
click at [177, 190] on h4 "Issue Status" at bounding box center [376, 197] width 437 height 14
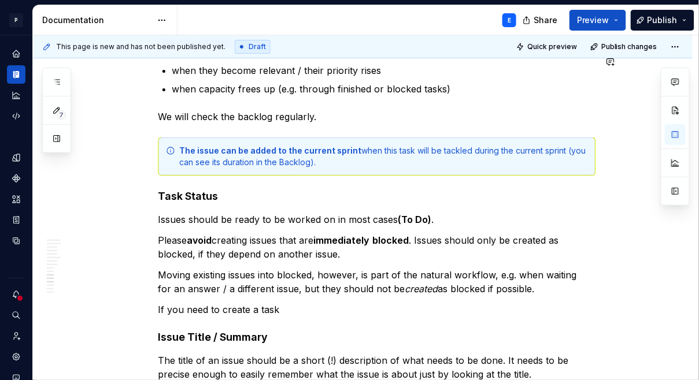
click at [172, 213] on p "Issues should be ready to be worked on in most cases (To Do) ." at bounding box center [376, 220] width 437 height 14
click at [264, 234] on p "Please avoid creating issues that are immediately blocked . Issues should only …" at bounding box center [376, 248] width 437 height 28
click at [420, 234] on p "Please avoid creating tasks that are immediately blocked . Issues should only b…" at bounding box center [376, 248] width 437 height 28
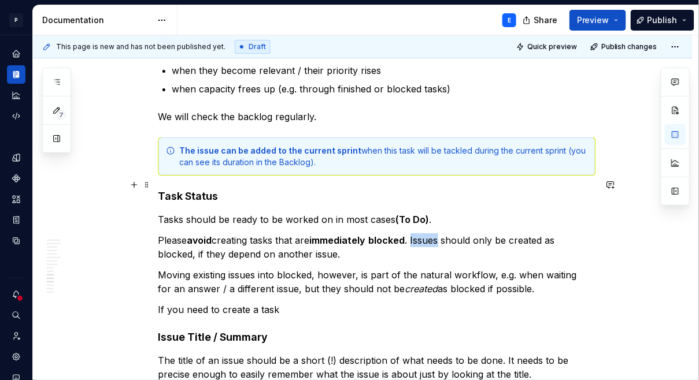
click at [420, 234] on p "Please avoid creating tasks that are immediately blocked . Issues should only b…" at bounding box center [376, 248] width 437 height 28
click at [172, 190] on h4 "Task Status" at bounding box center [376, 197] width 437 height 14
click at [165, 213] on p "Tasks should be ready to be worked on in most cases (To Do) ." at bounding box center [376, 220] width 437 height 14
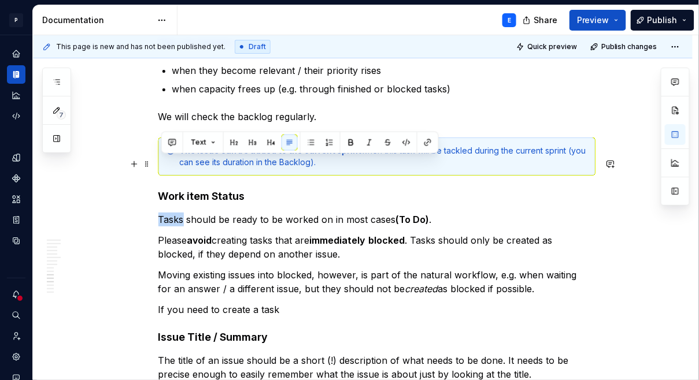
click at [165, 213] on p "Tasks should be ready to be worked on in most cases (To Do) ." at bounding box center [376, 220] width 437 height 14
click at [188, 234] on p "Please avoid creating tasks that are immediately blocked . Tasks should only be…" at bounding box center [376, 248] width 437 height 28
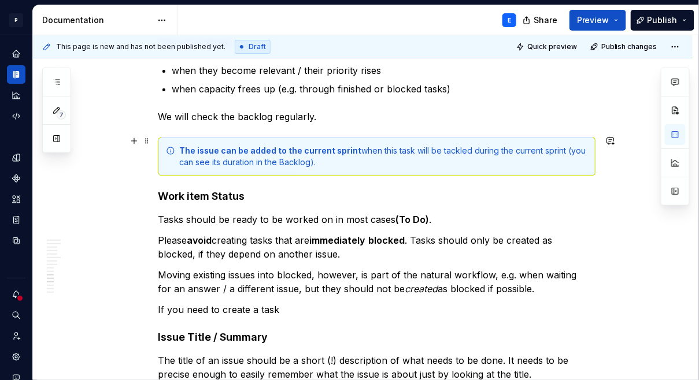
click at [193, 190] on h4 "Work item Status" at bounding box center [376, 197] width 437 height 14
click at [177, 213] on p "Tasks should be ready to be worked on in most cases (To Do) ." at bounding box center [376, 220] width 437 height 14
click at [189, 213] on p "Work items should be ready to be worked on in most cases (To Do) ." at bounding box center [376, 220] width 437 height 14
click at [269, 234] on p "Please avoid creating tasks that are immediately blocked . Tasks should only be…" at bounding box center [376, 248] width 437 height 28
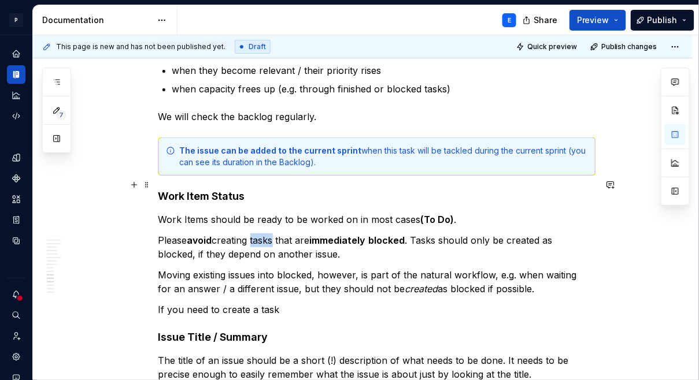
click at [269, 234] on p "Please avoid creating tasks that are immediately blocked . Tasks should only be…" at bounding box center [376, 248] width 437 height 28
click at [459, 234] on p "Please avoid creating Work Items that are immediately blocked . Tasks should on…" at bounding box center [376, 248] width 437 height 28
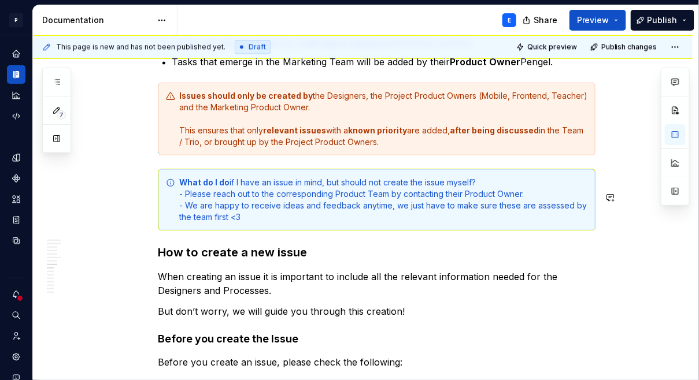
scroll to position [1843, 0]
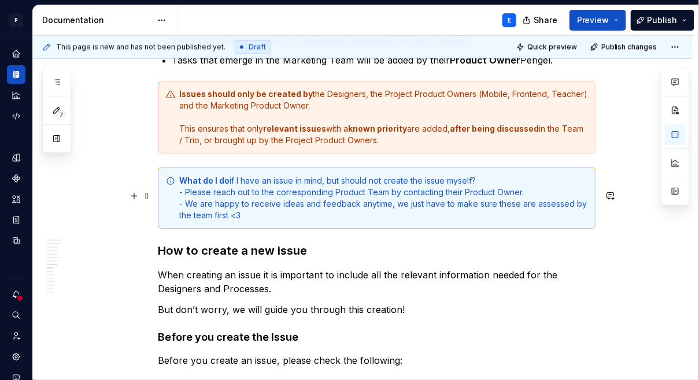
click at [300, 243] on h3 "How to create a new issue" at bounding box center [376, 251] width 437 height 16
click at [254, 268] on p "When creating an issue it is important to include all the relevant information …" at bounding box center [376, 282] width 437 height 28
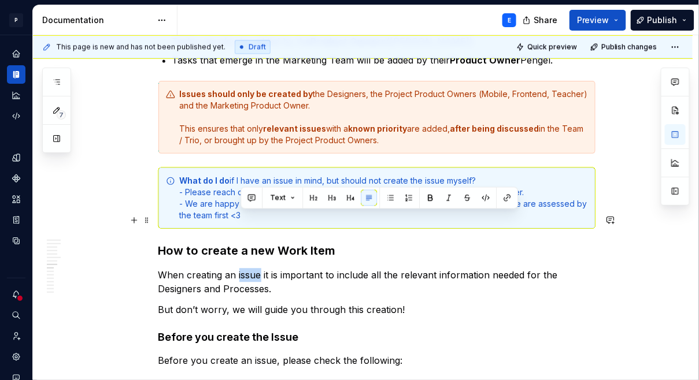
click at [254, 268] on p "When creating an issue it is important to include all the relevant information …" at bounding box center [376, 282] width 437 height 28
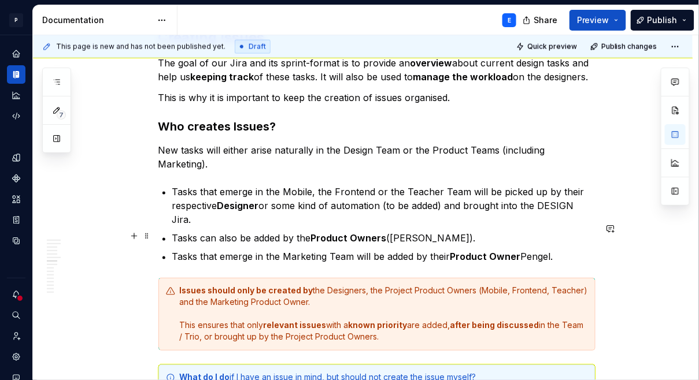
scroll to position [1641, 0]
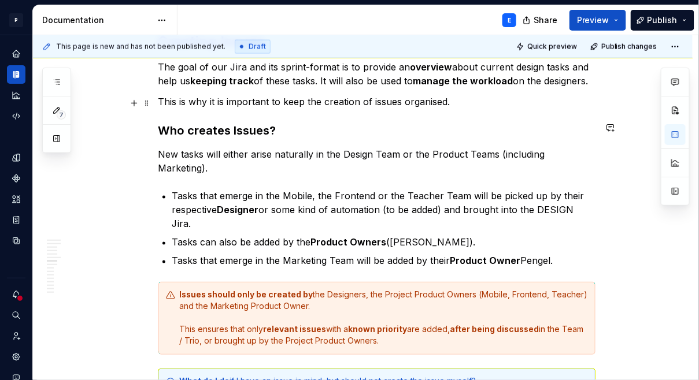
click at [253, 123] on h3 "Who creates Issues?" at bounding box center [376, 131] width 437 height 16
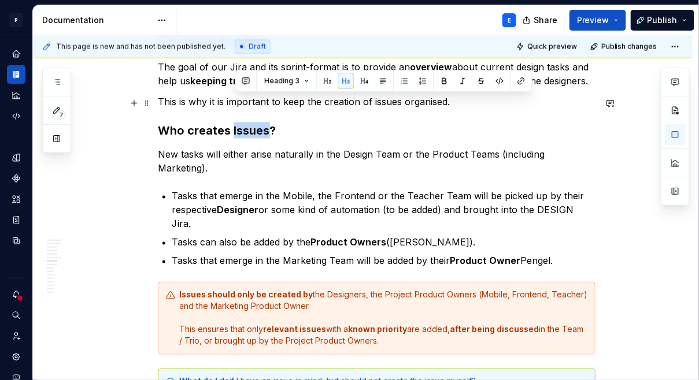
click at [253, 123] on h3 "Who creates Issues?" at bounding box center [376, 131] width 437 height 16
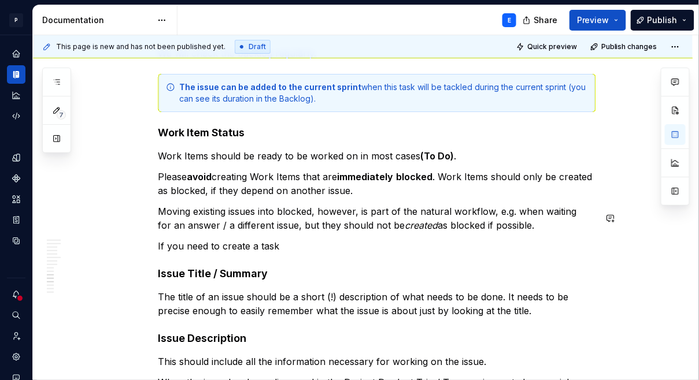
scroll to position [2388, 0]
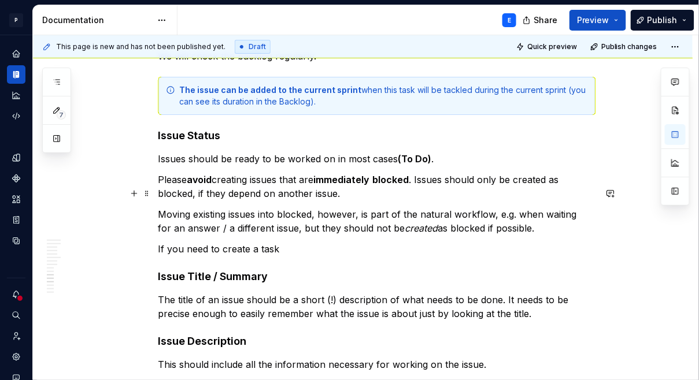
click at [294, 242] on p "If you need to create a task" at bounding box center [376, 249] width 437 height 14
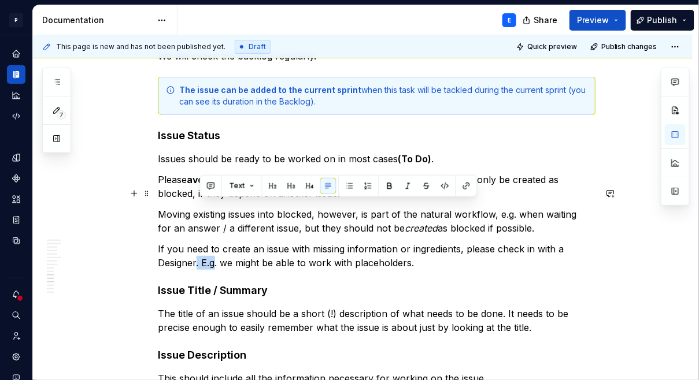
drag, startPoint x: 220, startPoint y: 206, endPoint x: 199, endPoint y: 205, distance: 21.4
click at [199, 242] on p "If you need to create an issue with missing information or ingredients, please …" at bounding box center [376, 256] width 437 height 28
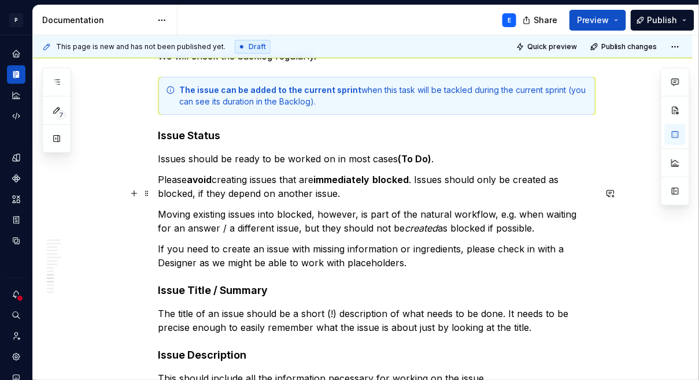
click at [419, 242] on p "If you need to create an issue with missing information or ingredients, please …" at bounding box center [376, 256] width 437 height 28
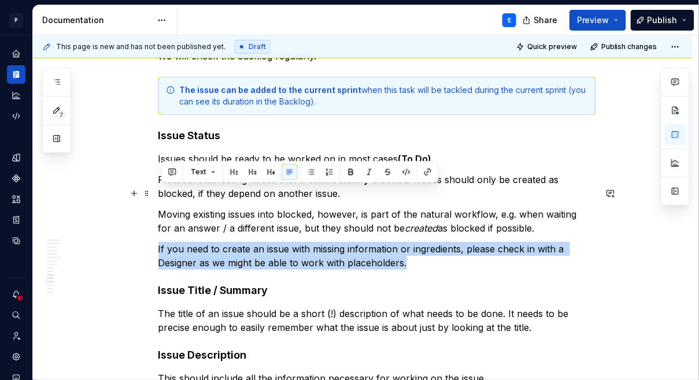
drag, startPoint x: 419, startPoint y: 205, endPoint x: 158, endPoint y: 191, distance: 261.0
click at [158, 191] on div "**********" at bounding box center [362, 133] width 659 height 4640
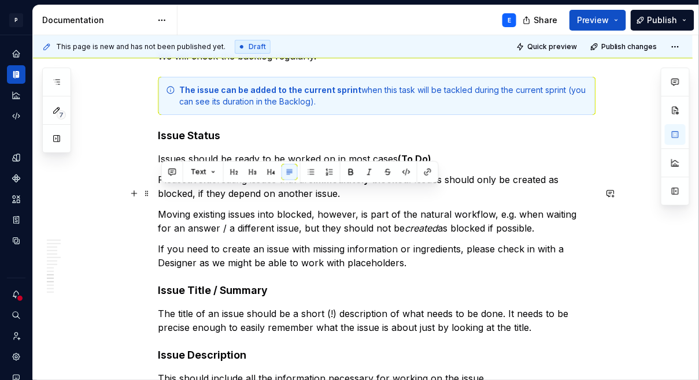
click at [298, 284] on h4 "Issue Title / Summary" at bounding box center [376, 291] width 437 height 14
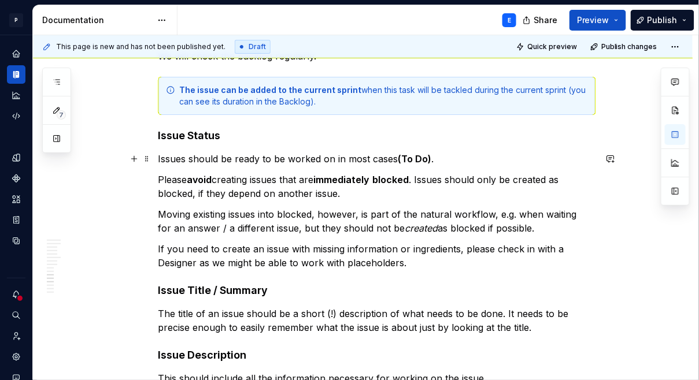
click at [533, 207] on p "Moving existing issues into blocked, however, is part of the natural workflow, …" at bounding box center [376, 221] width 437 height 28
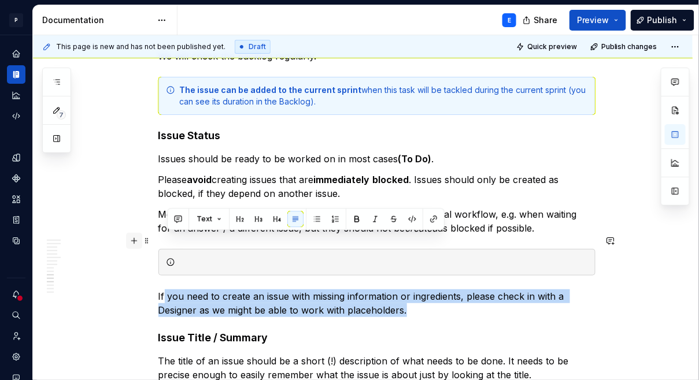
drag, startPoint x: 431, startPoint y: 254, endPoint x: 140, endPoint y: 243, distance: 290.9
click at [158, 243] on div "**********" at bounding box center [376, 114] width 437 height 4546
click at [160, 239] on div "**********" at bounding box center [362, 156] width 659 height 4687
drag, startPoint x: 161, startPoint y: 238, endPoint x: 431, endPoint y: 257, distance: 270.0
click at [431, 290] on p "If you need to create an issue with missing information or ingredients, please …" at bounding box center [376, 304] width 437 height 28
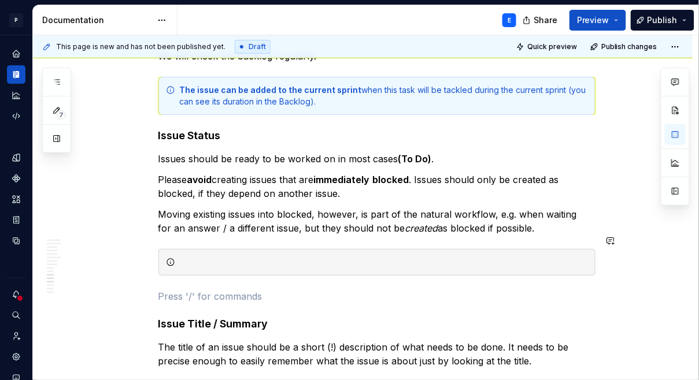
click at [398, 257] on div at bounding box center [384, 263] width 408 height 12
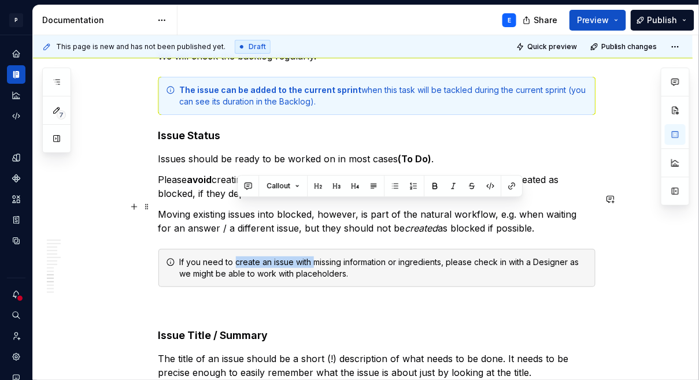
drag, startPoint x: 236, startPoint y: 205, endPoint x: 316, endPoint y: 206, distance: 79.8
click at [316, 257] on div "If you need to create an issue with missing information or ingredients, please …" at bounding box center [384, 268] width 408 height 23
click at [444, 257] on div "If you need to create an issue with missing information or ingredients, please …" at bounding box center [384, 268] width 408 height 23
click at [431, 184] on button "button" at bounding box center [435, 186] width 16 height 16
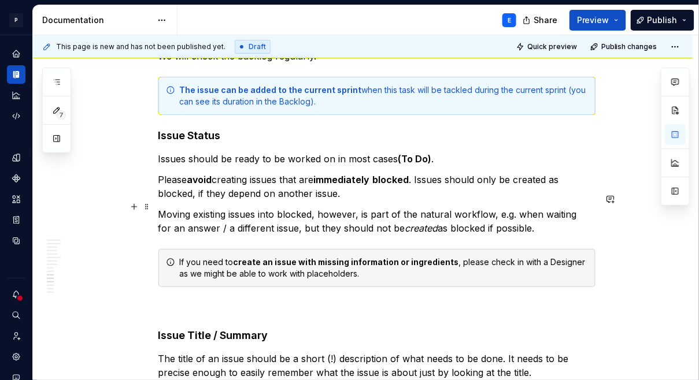
click at [502, 257] on div "If you need to create an issue with missing information or ingredients , please…" at bounding box center [384, 268] width 408 height 23
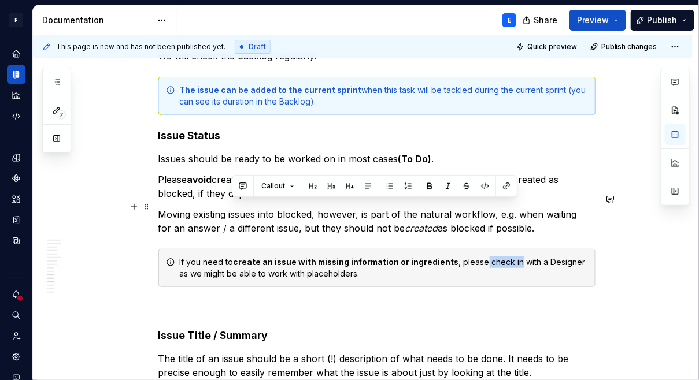
drag, startPoint x: 483, startPoint y: 205, endPoint x: 516, endPoint y: 205, distance: 32.9
click at [516, 257] on div "If you need to create an issue with missing information or ingredients , please…" at bounding box center [384, 268] width 408 height 23
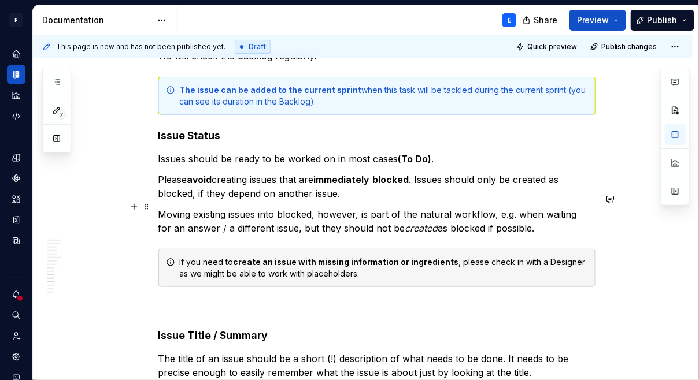
click at [501, 257] on div "If you need to create an issue with missing information or ingredients , please…" at bounding box center [384, 268] width 408 height 23
drag, startPoint x: 483, startPoint y: 205, endPoint x: 515, endPoint y: 202, distance: 32.5
click at [515, 257] on div "If you need to create an issue with missing information or ingredients , please…" at bounding box center [384, 268] width 408 height 23
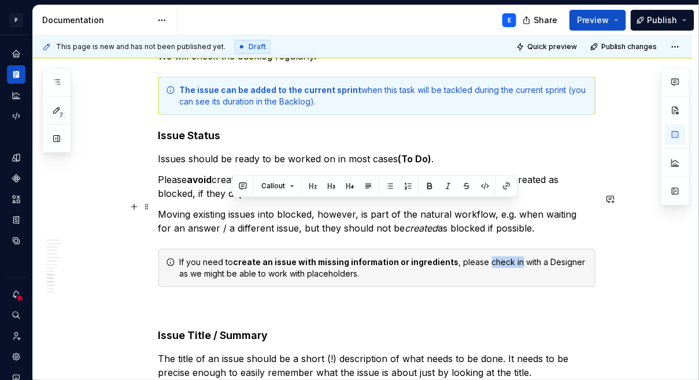
drag, startPoint x: 515, startPoint y: 202, endPoint x: 485, endPoint y: 203, distance: 29.5
click at [485, 257] on div "If you need to create an issue with missing information or ingredients , please…" at bounding box center [384, 268] width 408 height 23
click at [429, 184] on button "button" at bounding box center [429, 186] width 16 height 16
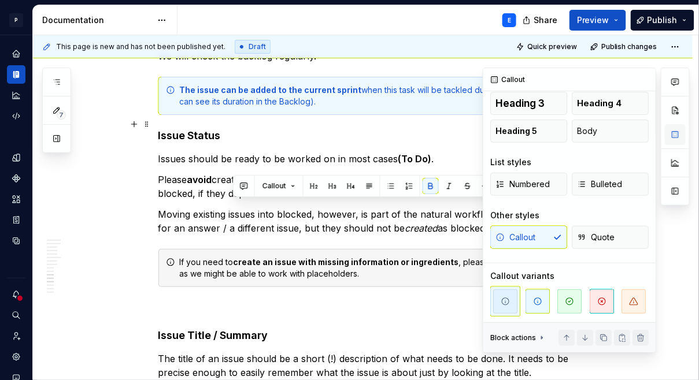
click at [677, 133] on button "button" at bounding box center [675, 134] width 21 height 21
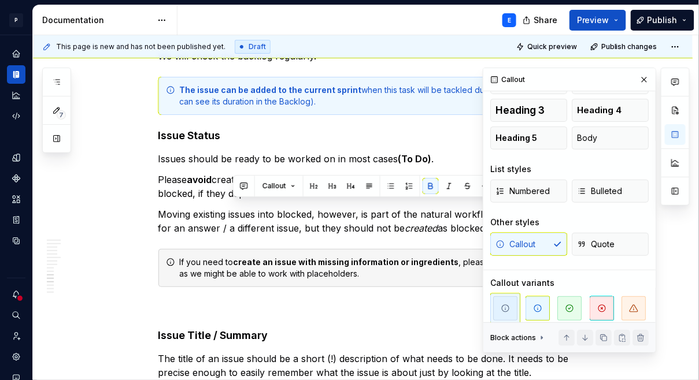
scroll to position [81, 0]
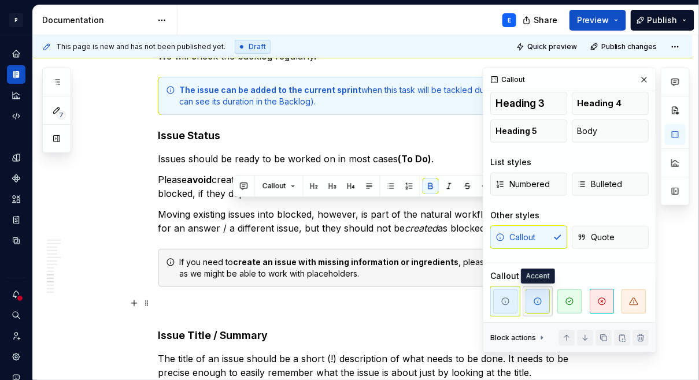
click at [543, 298] on span "button" at bounding box center [537, 302] width 24 height 24
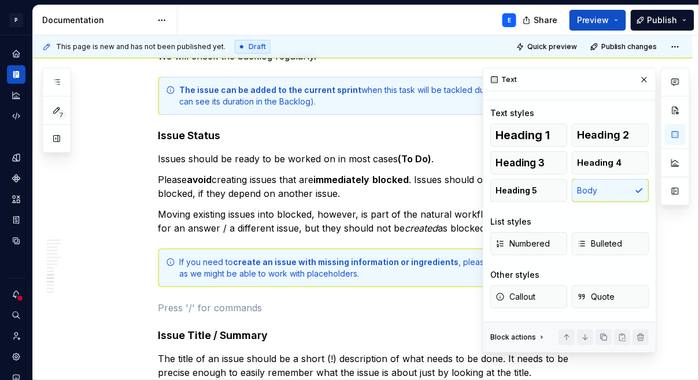
click at [413, 234] on div "**********" at bounding box center [376, 106] width 437 height 4530
click at [640, 74] on button "button" at bounding box center [644, 80] width 16 height 16
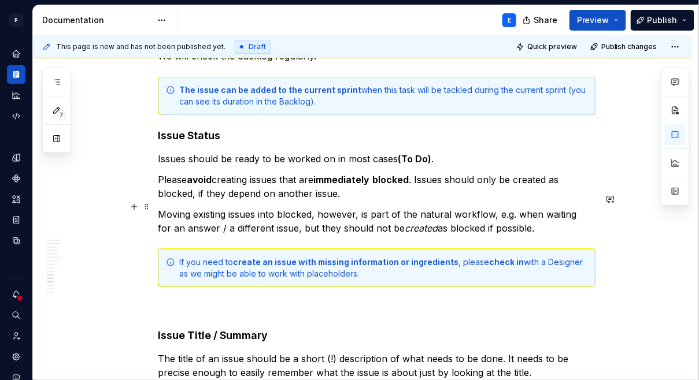
click at [360, 257] on div "If you need to create an issue with missing information or ingredients , please…" at bounding box center [384, 268] width 408 height 23
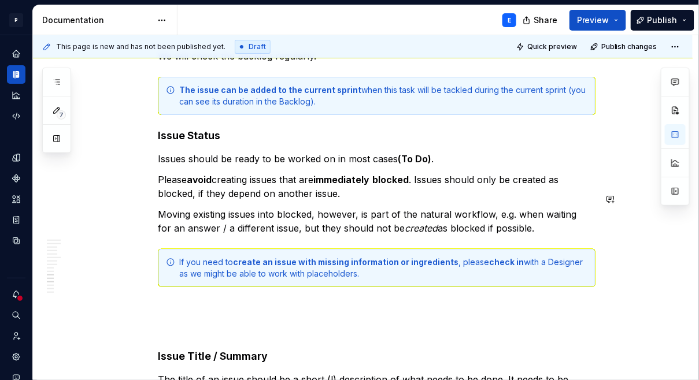
click at [360, 257] on div "If you need to create an issue with missing information or ingredients , please…" at bounding box center [384, 268] width 408 height 23
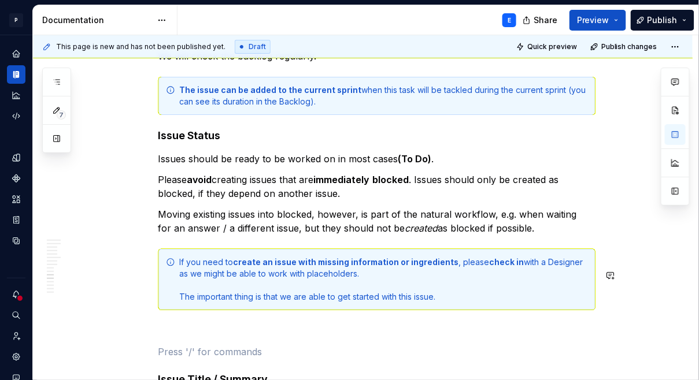
click at [253, 287] on div "**********" at bounding box center [376, 128] width 437 height 4574
click at [230, 324] on p at bounding box center [376, 331] width 437 height 14
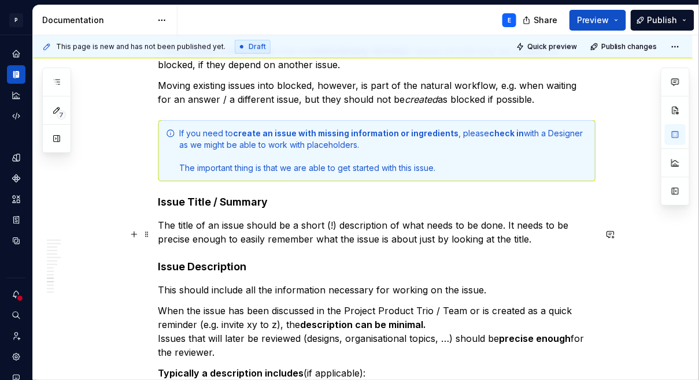
scroll to position [2519, 0]
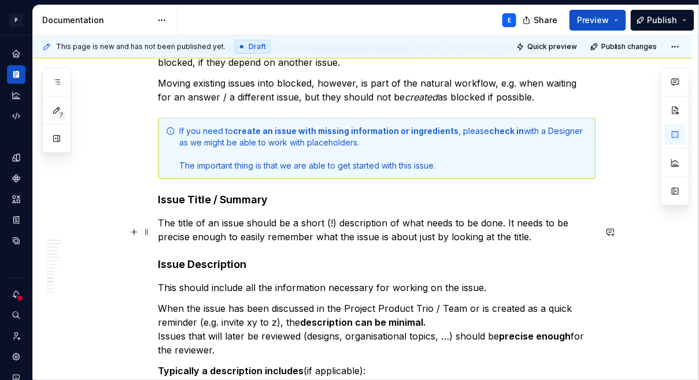
click at [507, 281] on p "This should include all the information necessary for working on the issue." at bounding box center [376, 288] width 437 height 14
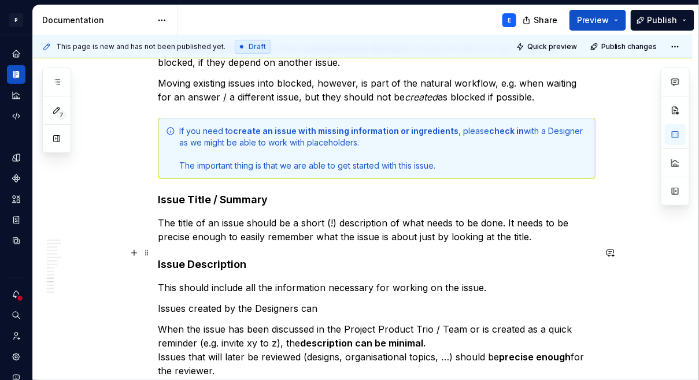
click at [175, 302] on p "Issues created by the Designers can" at bounding box center [376, 309] width 437 height 14
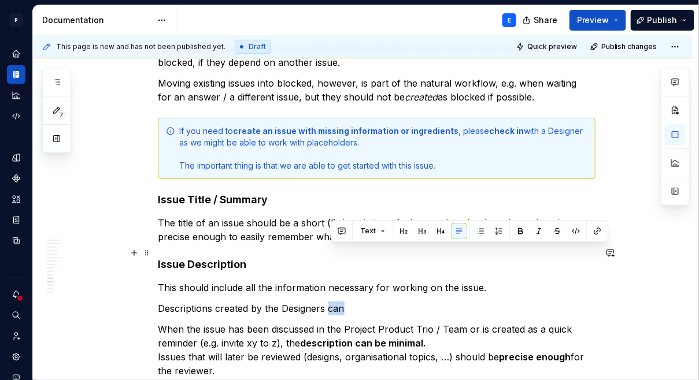
drag, startPoint x: 347, startPoint y: 251, endPoint x: 332, endPoint y: 251, distance: 14.4
click at [332, 302] on p "Descriptions created by the Designers can" at bounding box center [376, 309] width 437 height 14
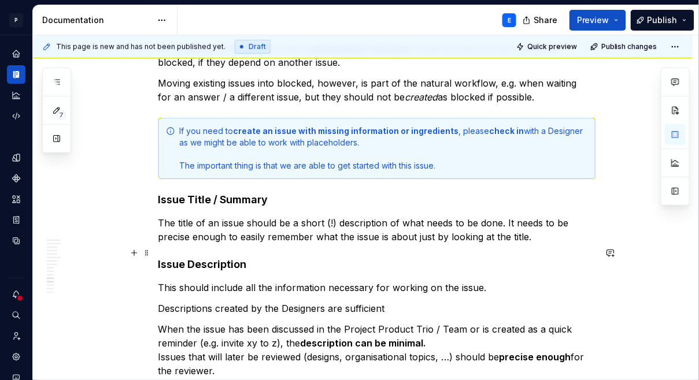
click at [331, 302] on p "Descriptions created by the Designers are sufficient" at bounding box center [376, 309] width 437 height 14
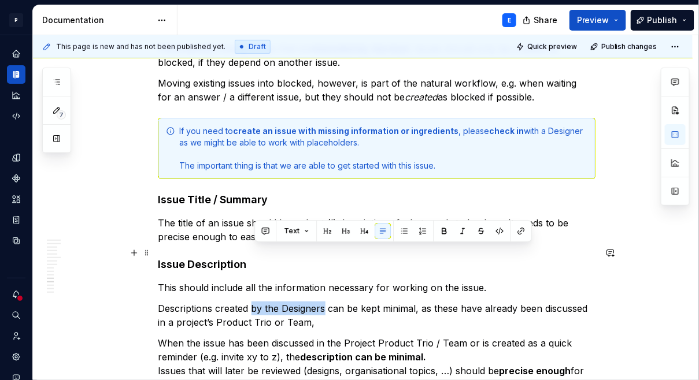
drag, startPoint x: 255, startPoint y: 250, endPoint x: 327, endPoint y: 252, distance: 72.3
click at [327, 302] on p "Descriptions created by the Designers can be kept minimal, as these have alread…" at bounding box center [376, 316] width 437 height 28
click at [445, 228] on button "button" at bounding box center [444, 231] width 16 height 16
click at [398, 302] on p "Descriptions created by the Designers can be kept minimal, as these have alread…" at bounding box center [376, 316] width 437 height 28
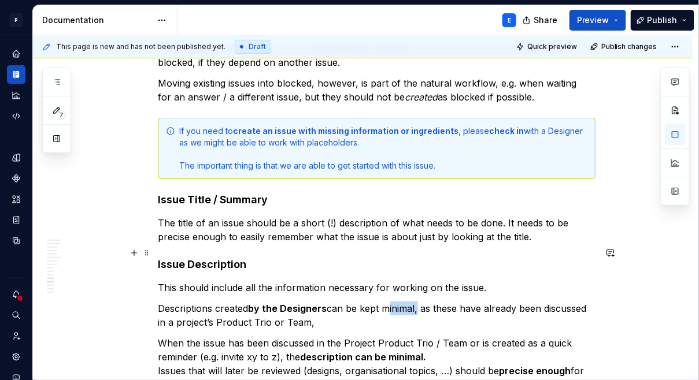
click at [398, 302] on p "Descriptions created by the Designers can be kept minimal, as these have alread…" at bounding box center [376, 316] width 437 height 28
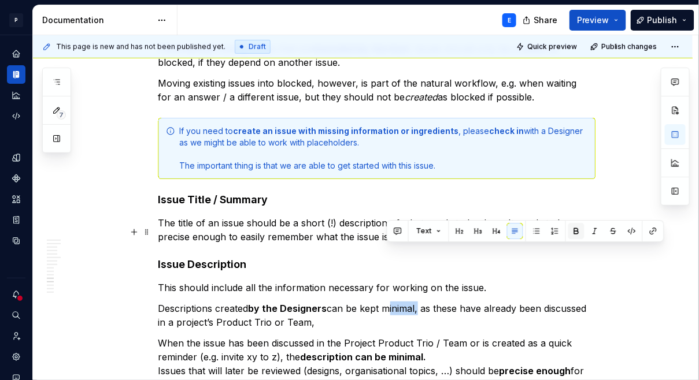
click at [572, 229] on button "button" at bounding box center [576, 231] width 16 height 16
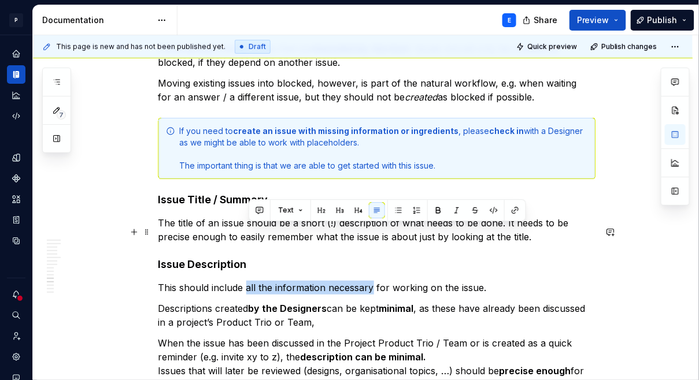
drag, startPoint x: 249, startPoint y: 232, endPoint x: 373, endPoint y: 231, distance: 123.7
click at [373, 281] on p "This should include all the information necessary for working on the issue." at bounding box center [376, 288] width 437 height 14
click at [439, 213] on button "button" at bounding box center [438, 210] width 16 height 16
click at [407, 336] on p "When the issue has been discussed in the Project Product Trio / Team or is crea…" at bounding box center [376, 363] width 437 height 55
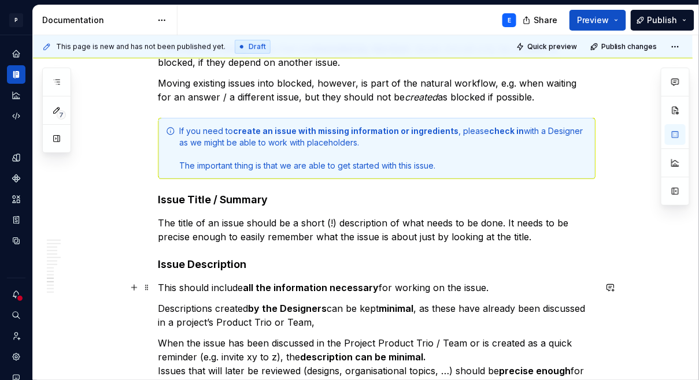
click at [407, 302] on p "Descriptions created by the Designers can be kept minimal , as these have alrea…" at bounding box center [376, 316] width 437 height 28
click at [317, 302] on p "Descriptions created by the Designers can be kept minimal , as these have alrea…" at bounding box center [376, 316] width 437 height 28
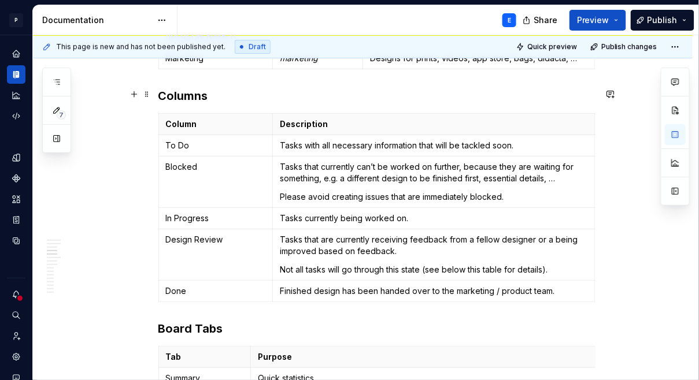
scroll to position [1030, 0]
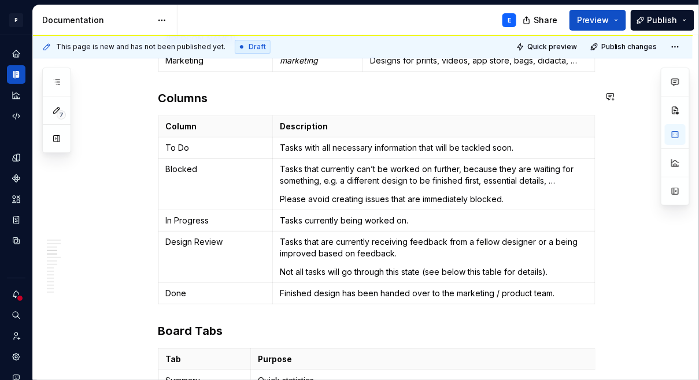
click at [197, 90] on h3 "Columns" at bounding box center [376, 98] width 437 height 16
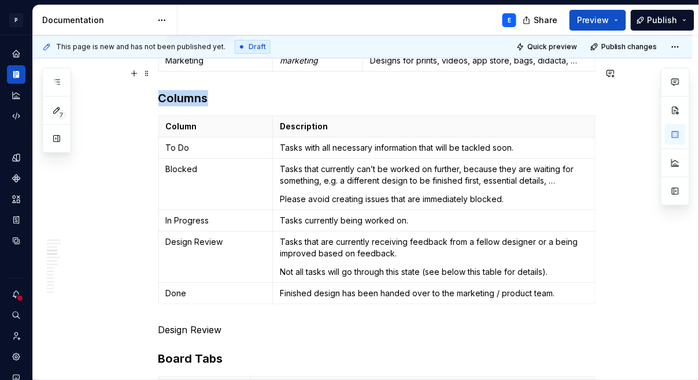
click at [197, 90] on h3 "Columns" at bounding box center [376, 98] width 437 height 16
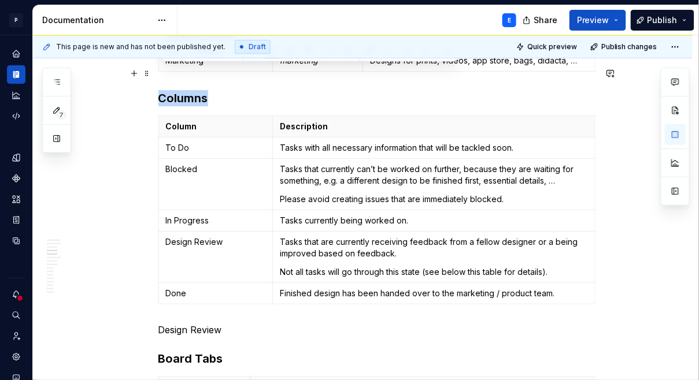
click at [197, 90] on h3 "Columns" at bounding box center [376, 98] width 437 height 16
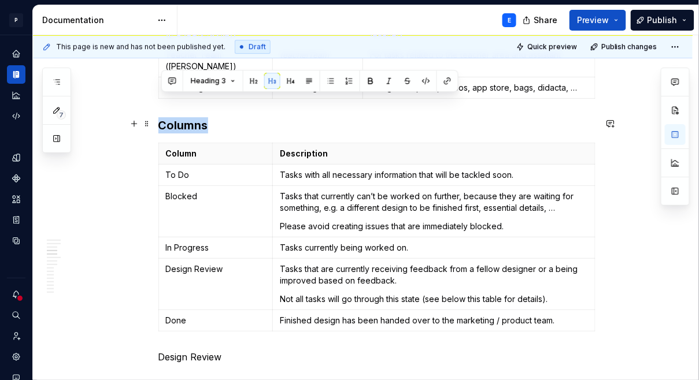
scroll to position [1003, 0]
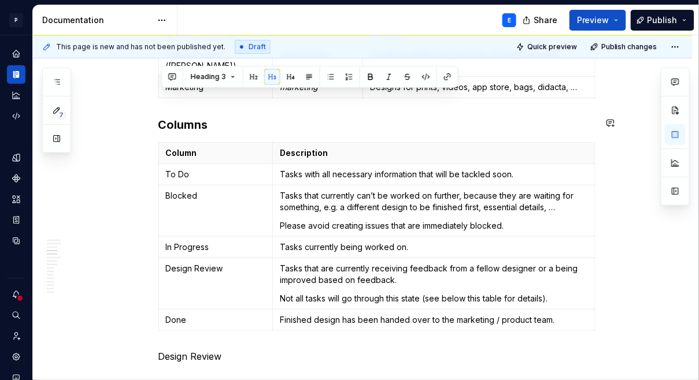
click at [194, 350] on p "Design Review" at bounding box center [376, 357] width 437 height 14
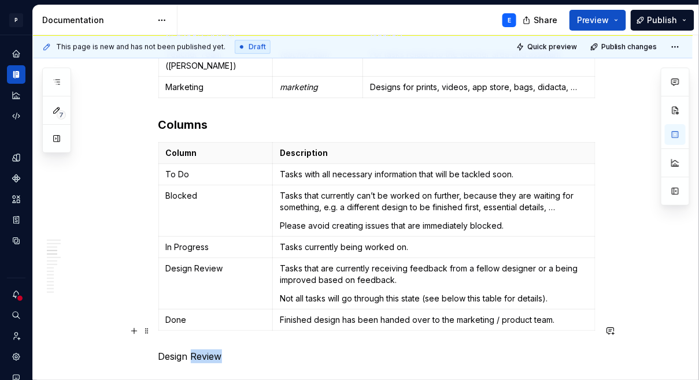
click at [194, 350] on p "Design Review" at bounding box center [376, 357] width 437 height 14
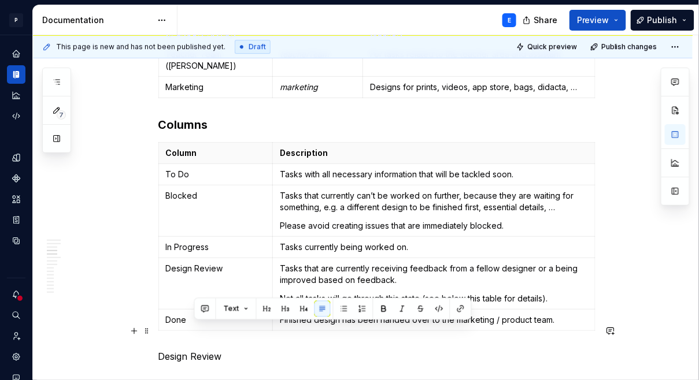
click at [180, 350] on p "Design Review" at bounding box center [376, 357] width 437 height 14
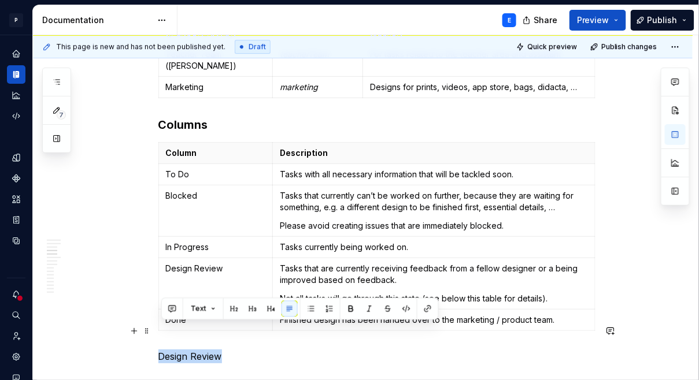
click at [180, 350] on p "Design Review" at bounding box center [376, 357] width 437 height 14
click at [232, 350] on p "Design Review" at bounding box center [376, 357] width 437 height 14
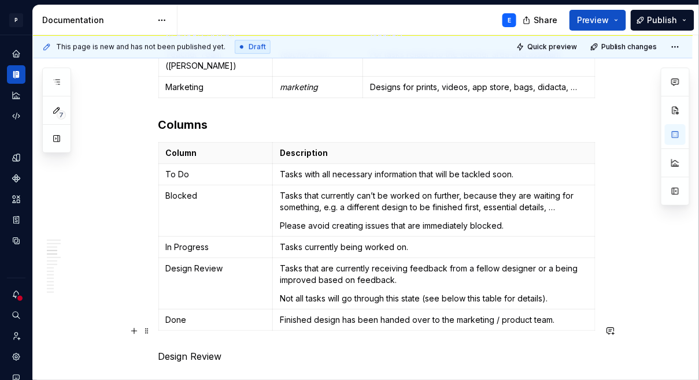
scroll to position [1016, 0]
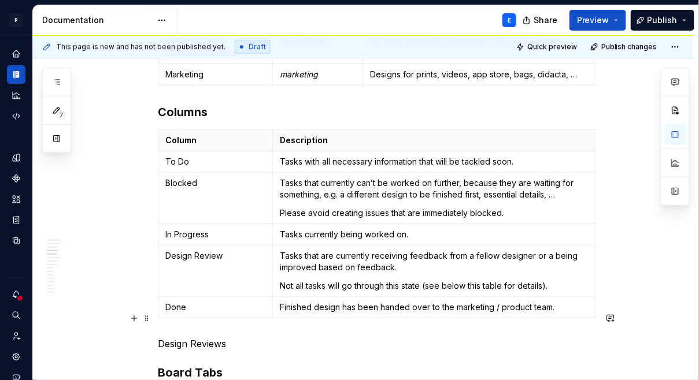
click at [161, 337] on p "Design Reviews" at bounding box center [376, 344] width 437 height 14
click at [349, 337] on p "Not all tasks will be in the Design Reviews" at bounding box center [376, 344] width 437 height 14
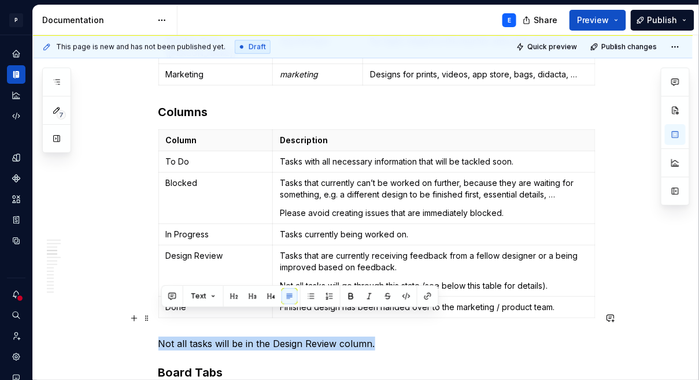
click at [161, 337] on p "Not all tasks will be in the Design Review column." at bounding box center [376, 344] width 437 height 14
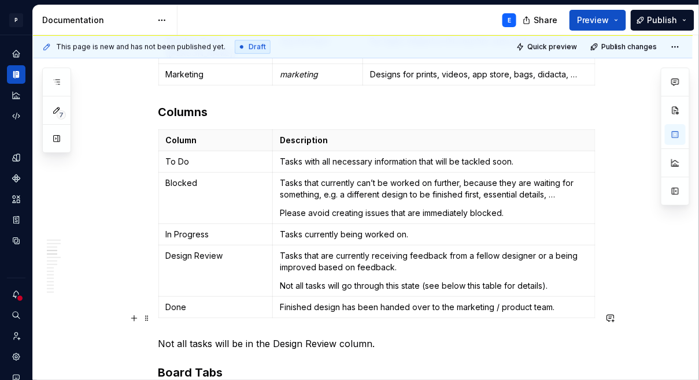
click at [161, 337] on p "Not all tasks will be in the Design Review column." at bounding box center [376, 344] width 437 height 14
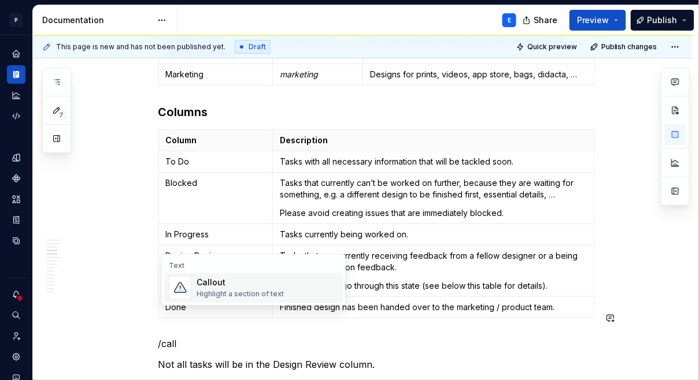
click at [228, 293] on div "Highlight a section of text" at bounding box center [240, 294] width 87 height 9
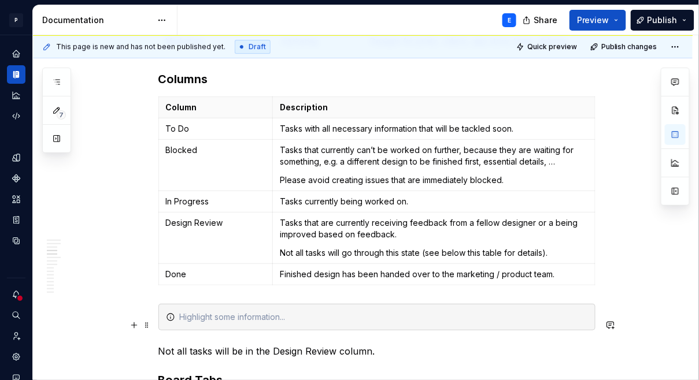
scroll to position [1056, 0]
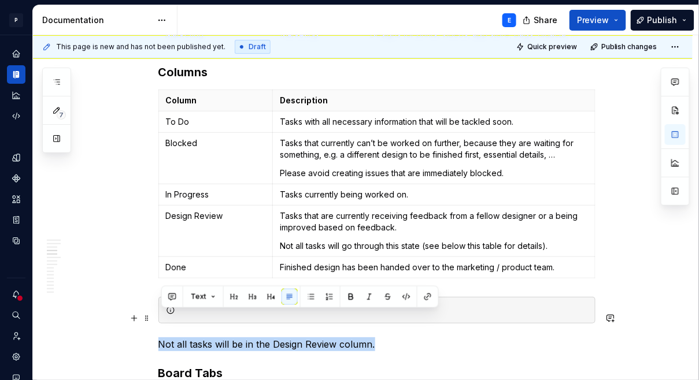
drag, startPoint x: 380, startPoint y: 316, endPoint x: 160, endPoint y: 318, distance: 220.2
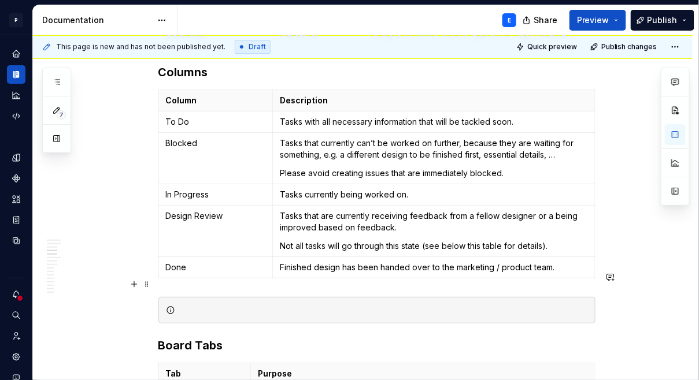
click at [216, 305] on div at bounding box center [384, 311] width 408 height 12
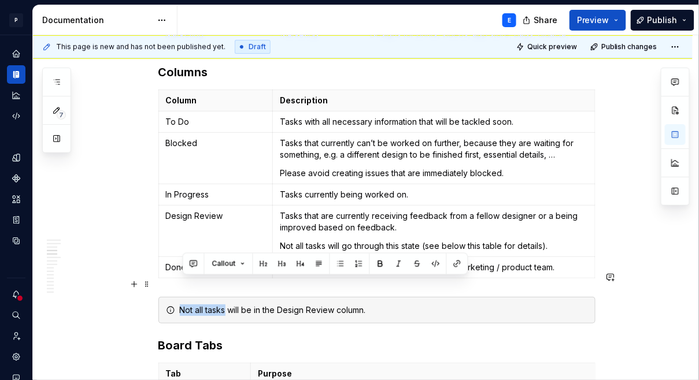
drag, startPoint x: 183, startPoint y: 283, endPoint x: 229, endPoint y: 284, distance: 45.7
click at [229, 305] on div "Not all tasks will be in the Design Review column." at bounding box center [384, 311] width 408 height 12
click at [378, 263] on button "button" at bounding box center [380, 264] width 16 height 16
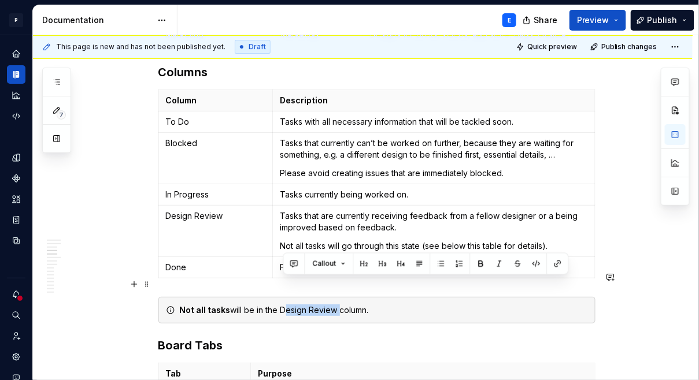
drag, startPoint x: 282, startPoint y: 283, endPoint x: 339, endPoint y: 281, distance: 57.2
click at [339, 305] on div "Not all tasks will be in the Design Review column." at bounding box center [384, 311] width 408 height 12
click at [480, 262] on button "button" at bounding box center [481, 264] width 16 height 16
click at [412, 305] on div "Not all tasks will be in the Design Review column." at bounding box center [384, 311] width 408 height 12
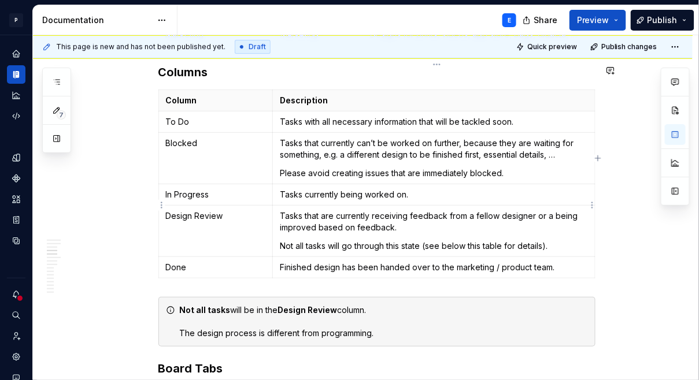
type textarea "*"
